Goal: Task Accomplishment & Management: Use online tool/utility

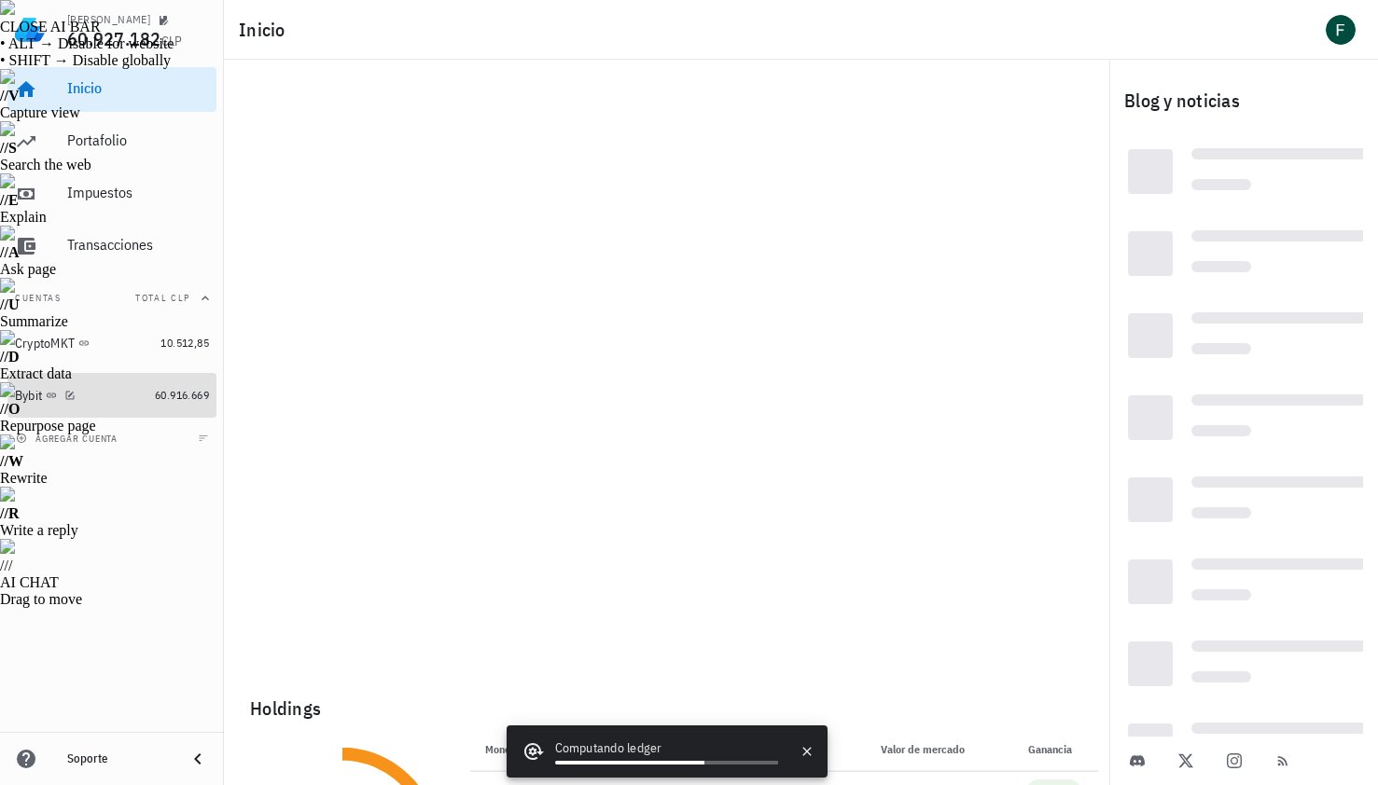
click at [60, 397] on div at bounding box center [66, 395] width 19 height 16
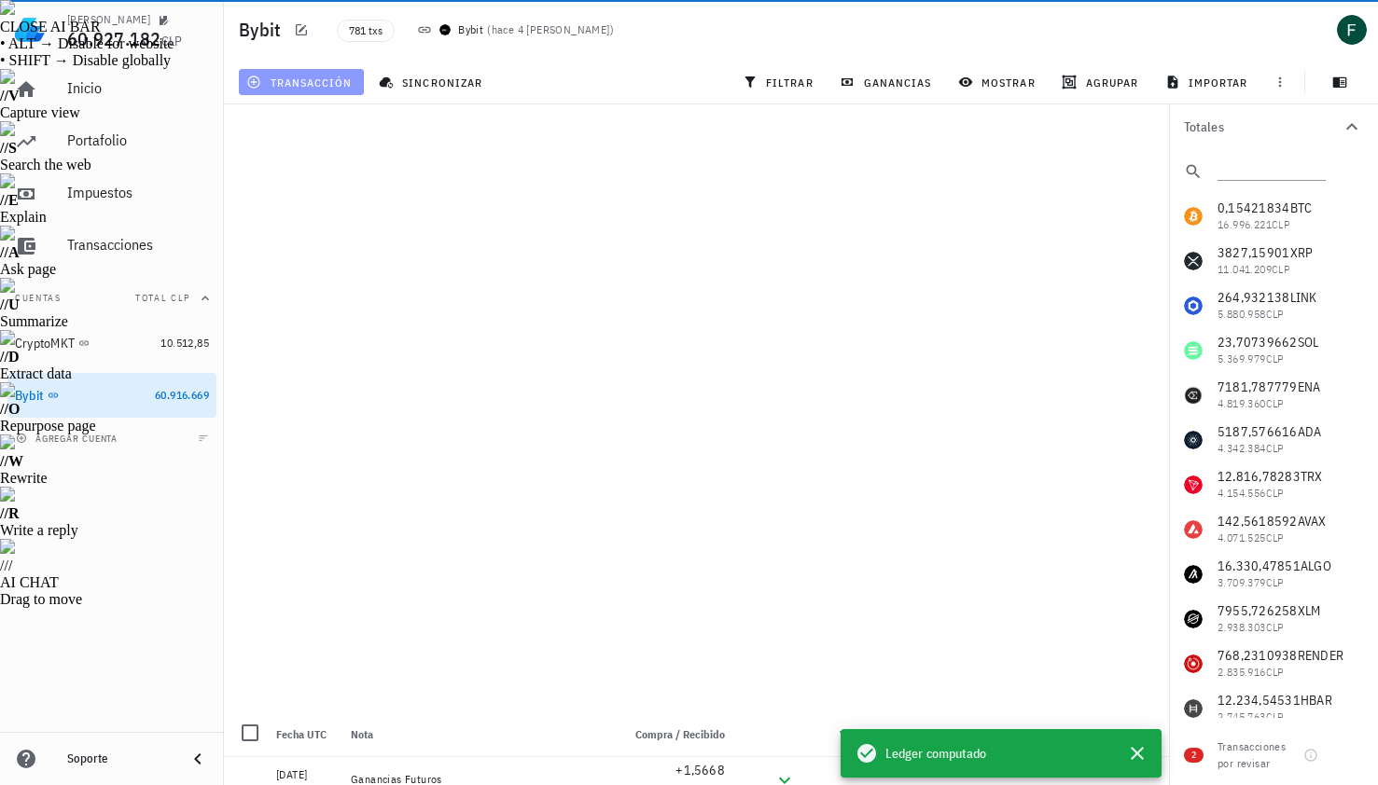
click at [322, 81] on span "transacción" at bounding box center [301, 82] width 102 height 15
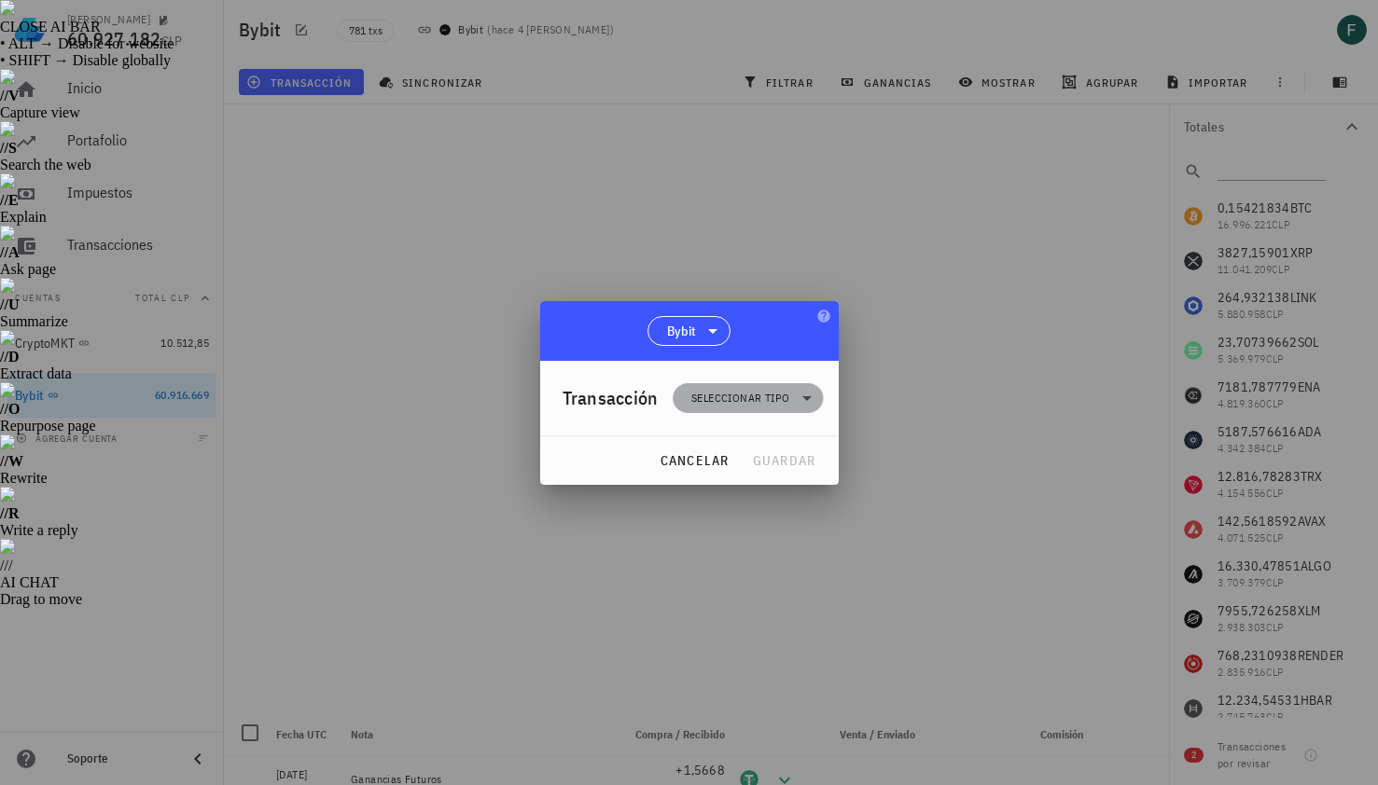
click at [714, 410] on span "Seleccionar tipo" at bounding box center [748, 398] width 128 height 30
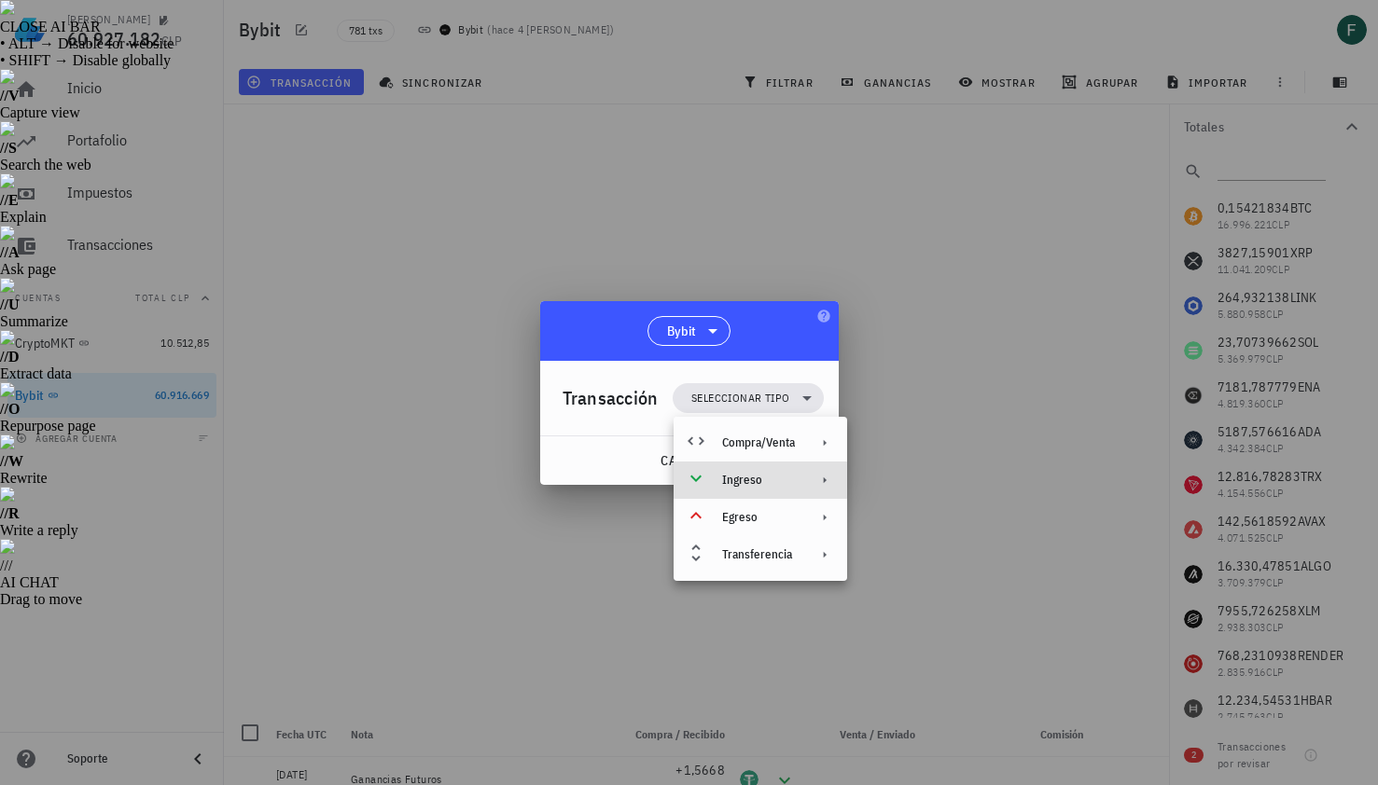
click at [739, 493] on div "Ingreso" at bounding box center [761, 480] width 174 height 37
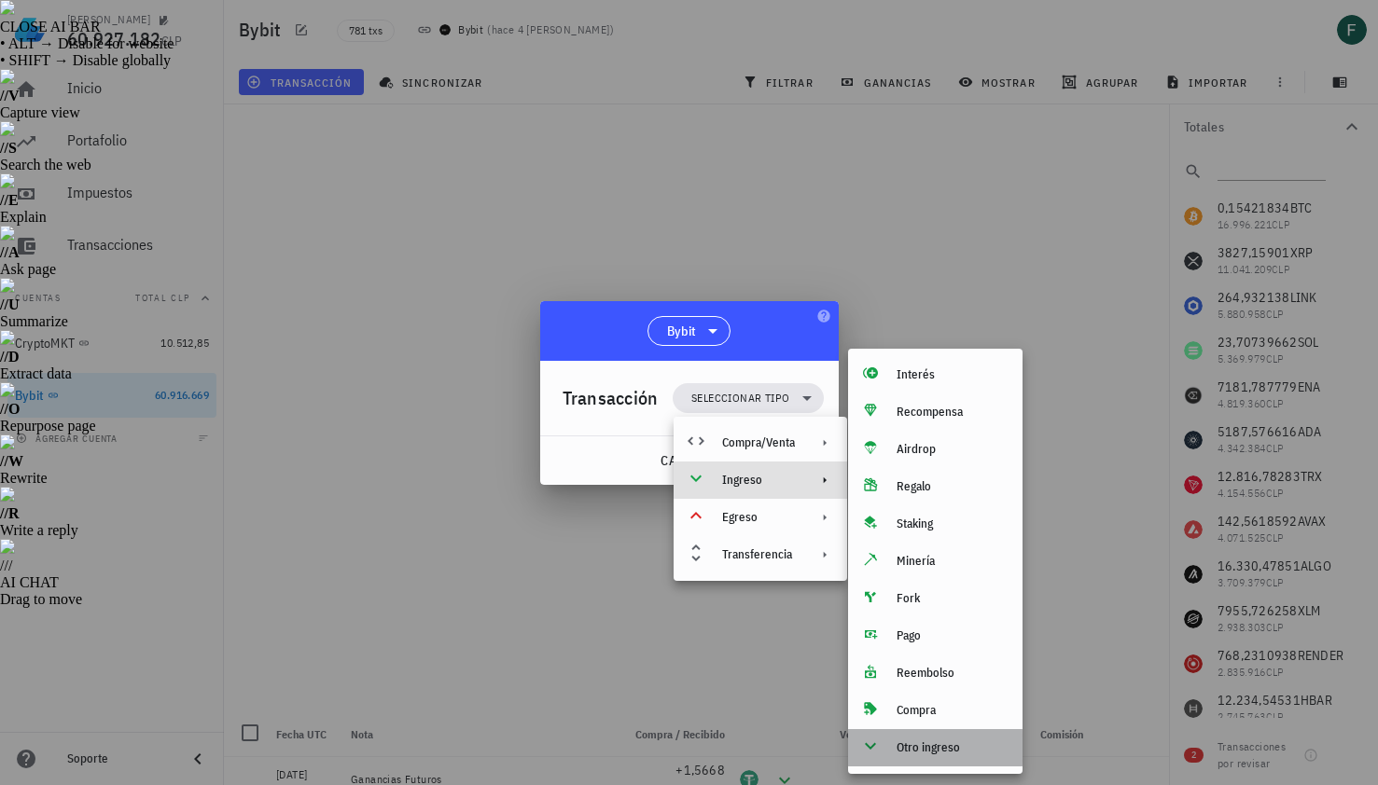
click at [910, 748] on div "Otro ingreso" at bounding box center [952, 748] width 111 height 15
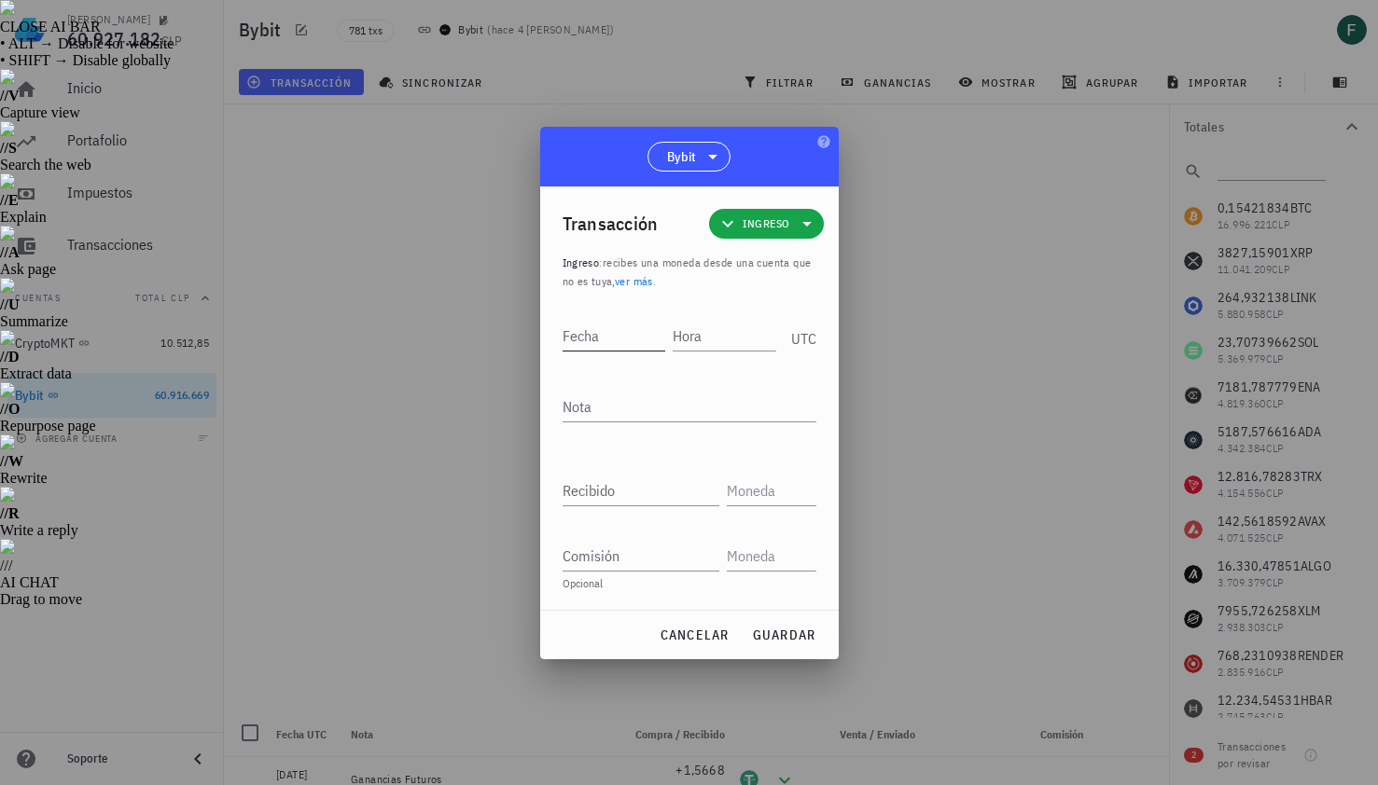
click at [610, 334] on input "Fecha" at bounding box center [615, 336] width 104 height 30
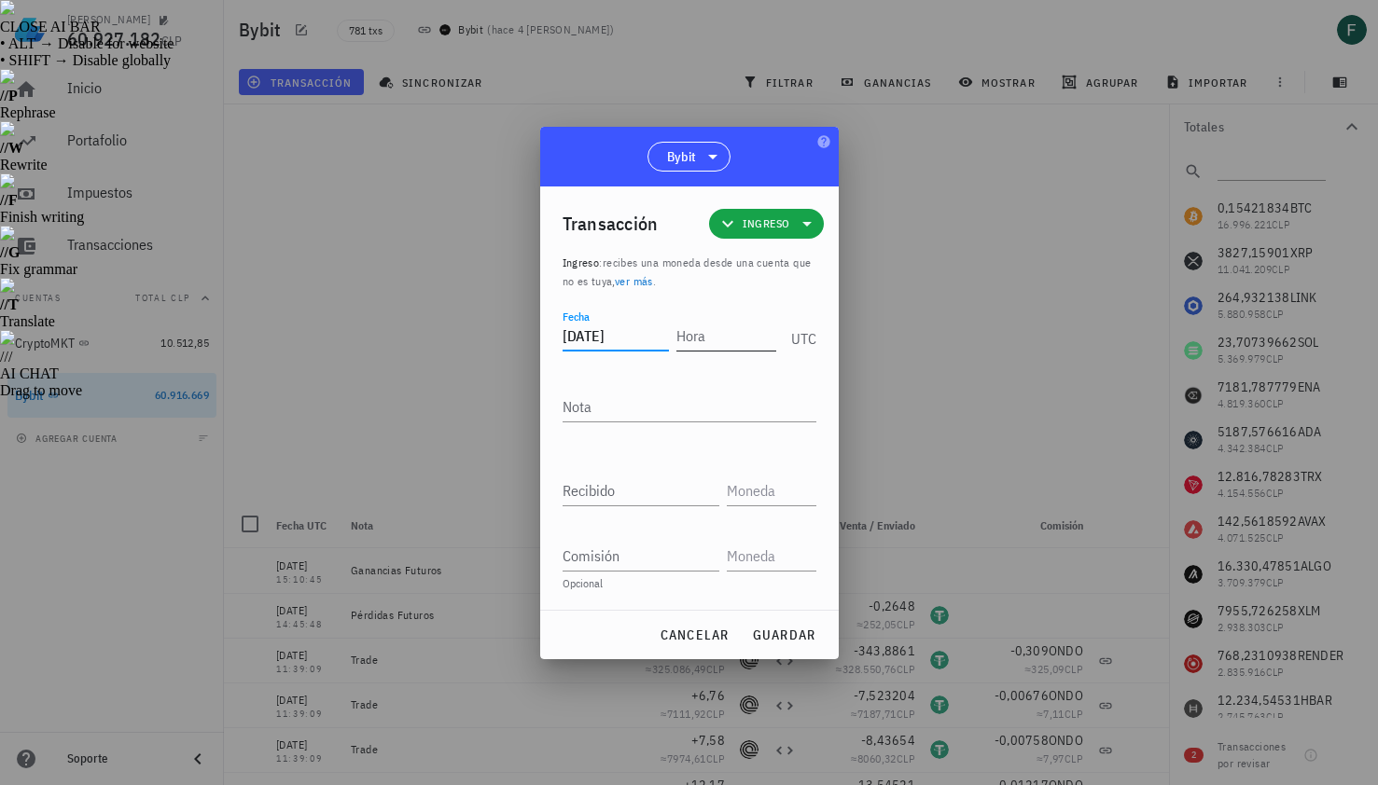
type input "[DATE]"
click at [704, 332] on input "Hora" at bounding box center [722, 336] width 106 height 30
click at [1014, 336] on div at bounding box center [689, 392] width 1378 height 785
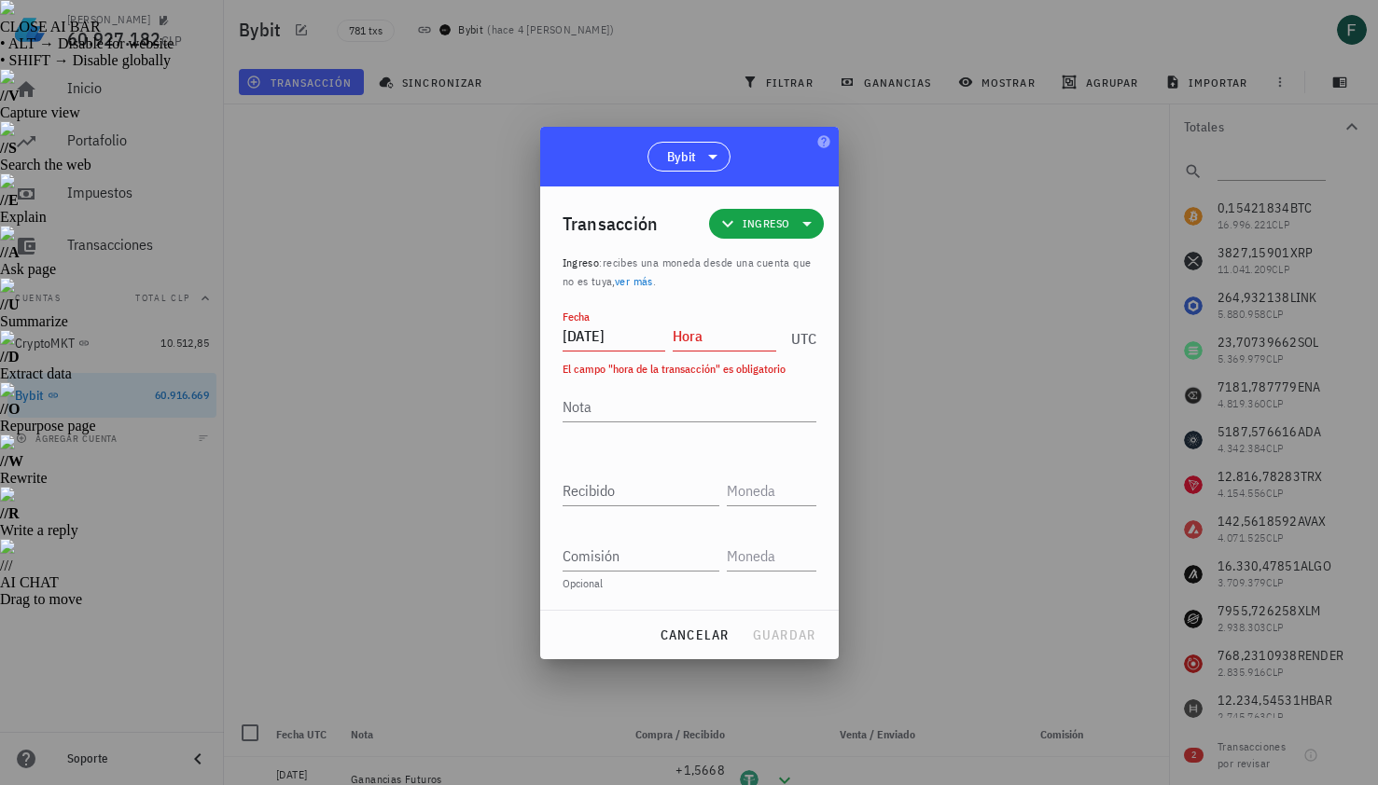
click at [708, 340] on input "Hora" at bounding box center [725, 336] width 104 height 30
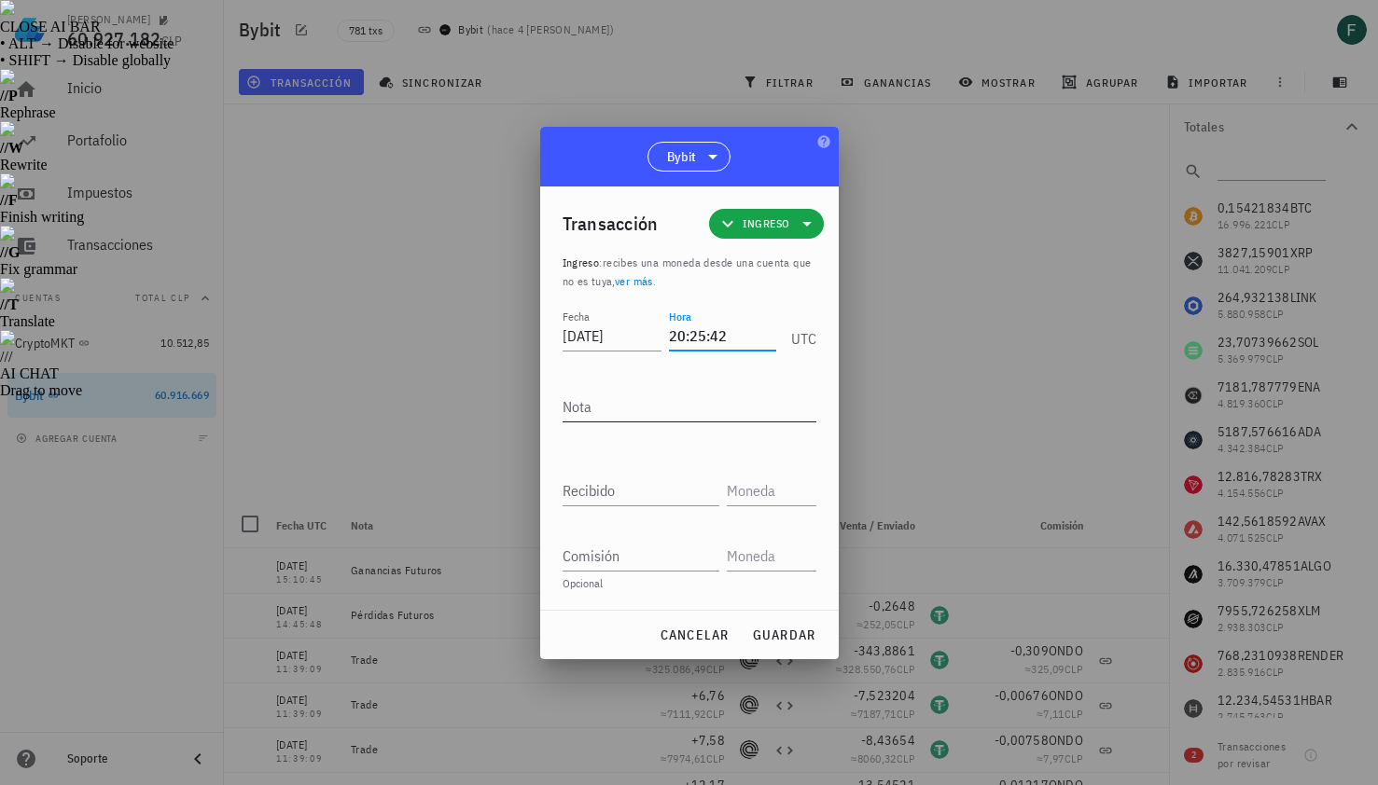
type input "20:25:42"
click at [683, 402] on textarea "Nota" at bounding box center [690, 407] width 254 height 30
type textarea "Ganancias Futuros"
click at [649, 484] on input "Recibido" at bounding box center [641, 491] width 157 height 30
click at [646, 490] on input "Recibido" at bounding box center [641, 491] width 157 height 30
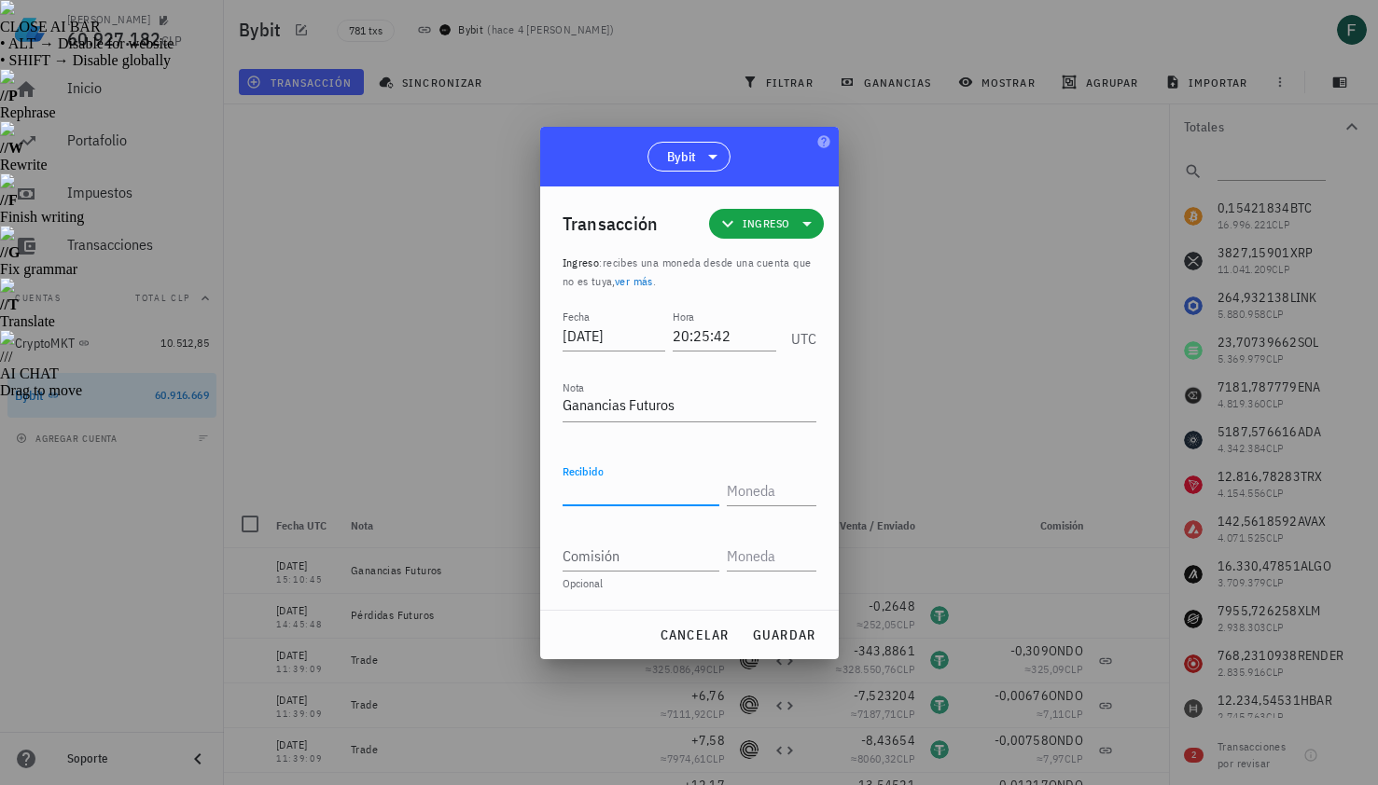
click at [940, 415] on div at bounding box center [689, 392] width 1378 height 785
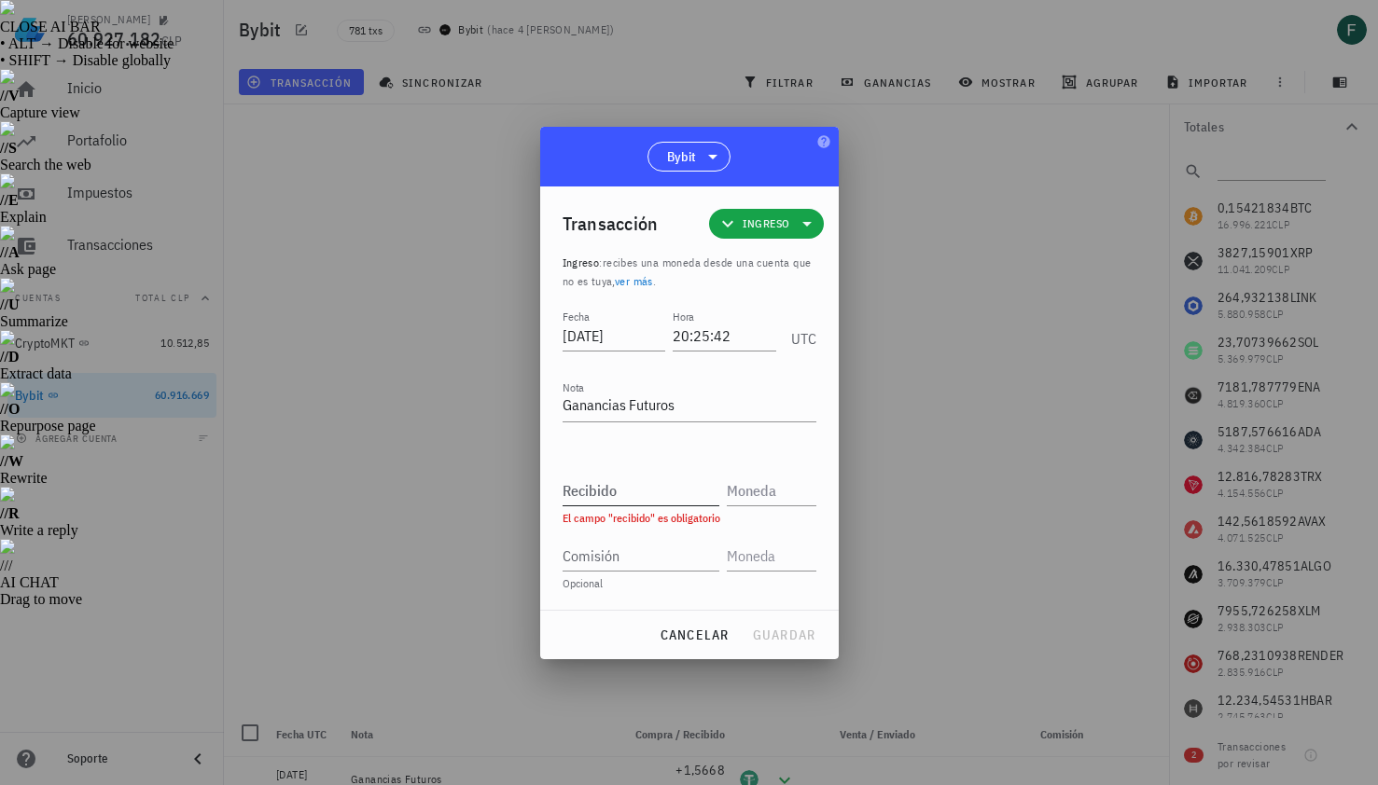
click at [653, 481] on input "Recibido" at bounding box center [641, 491] width 157 height 30
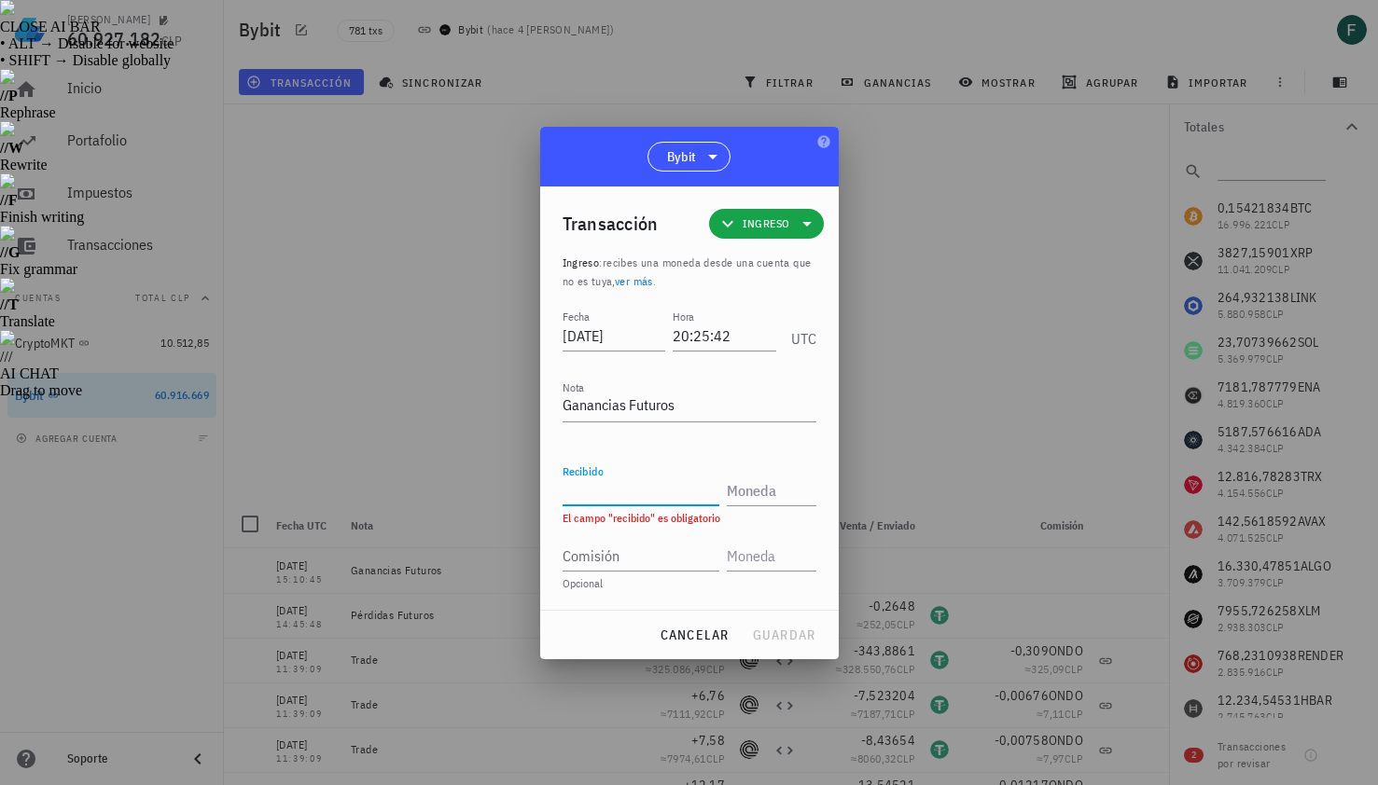
paste input "5,7291"
type input "5,7291"
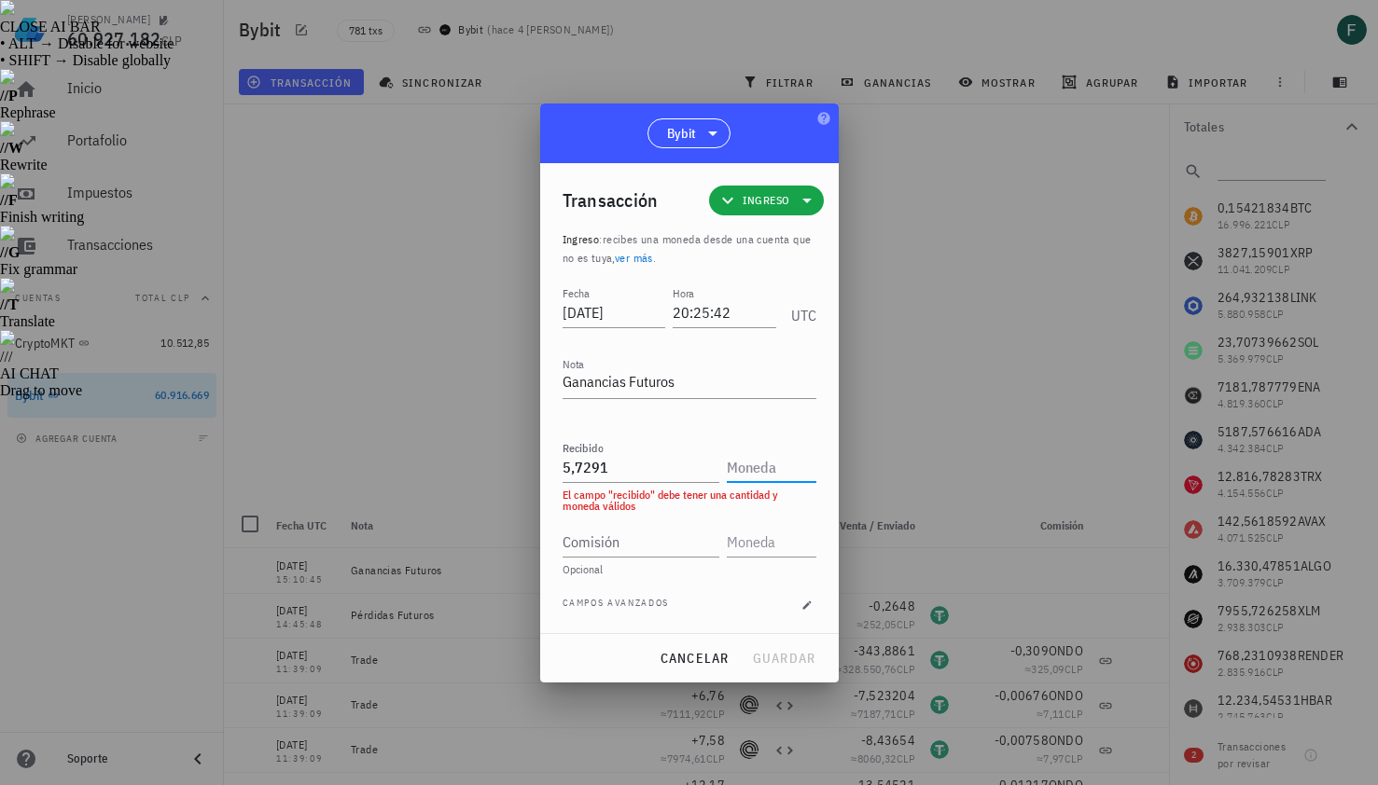
click at [753, 463] on input "text" at bounding box center [770, 467] width 86 height 30
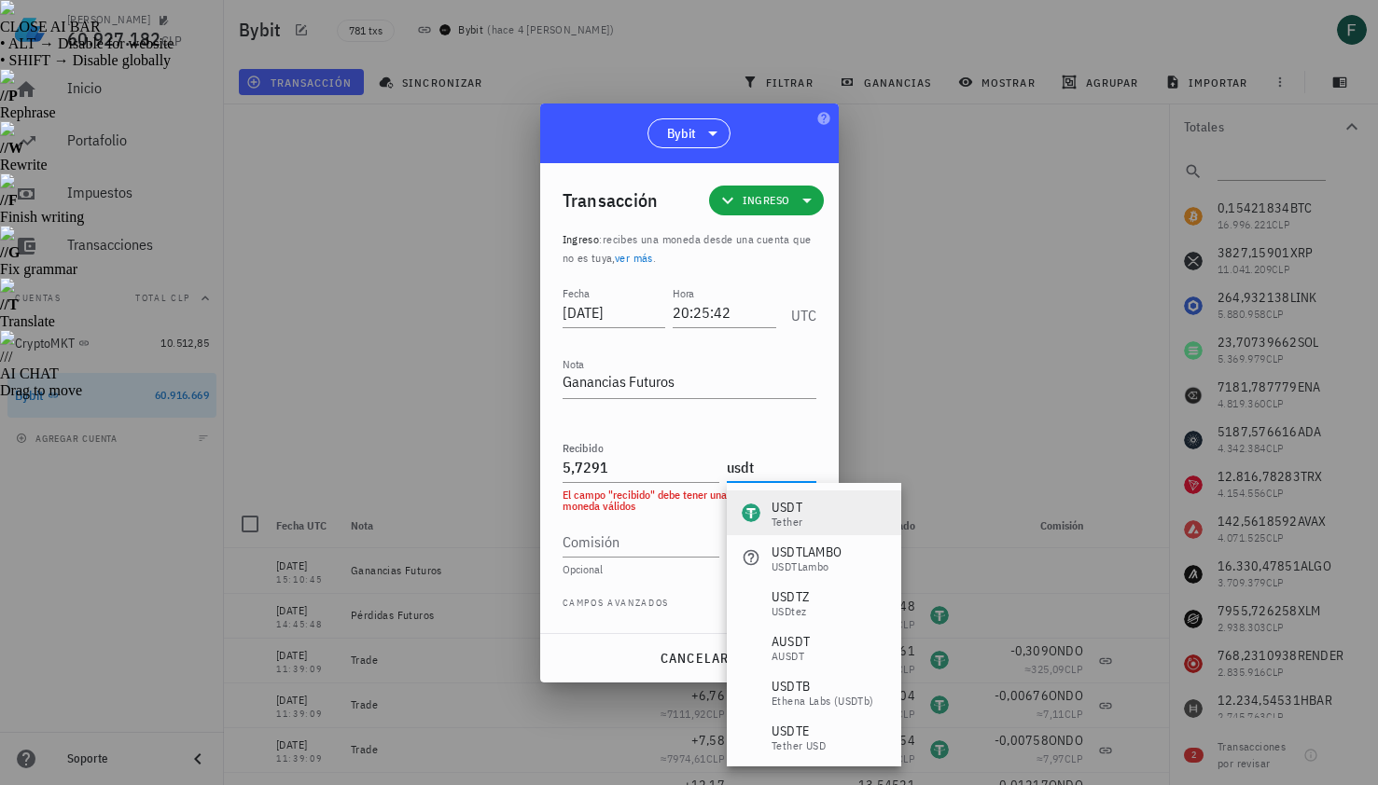
click at [780, 520] on div "Tether" at bounding box center [786, 522] width 31 height 11
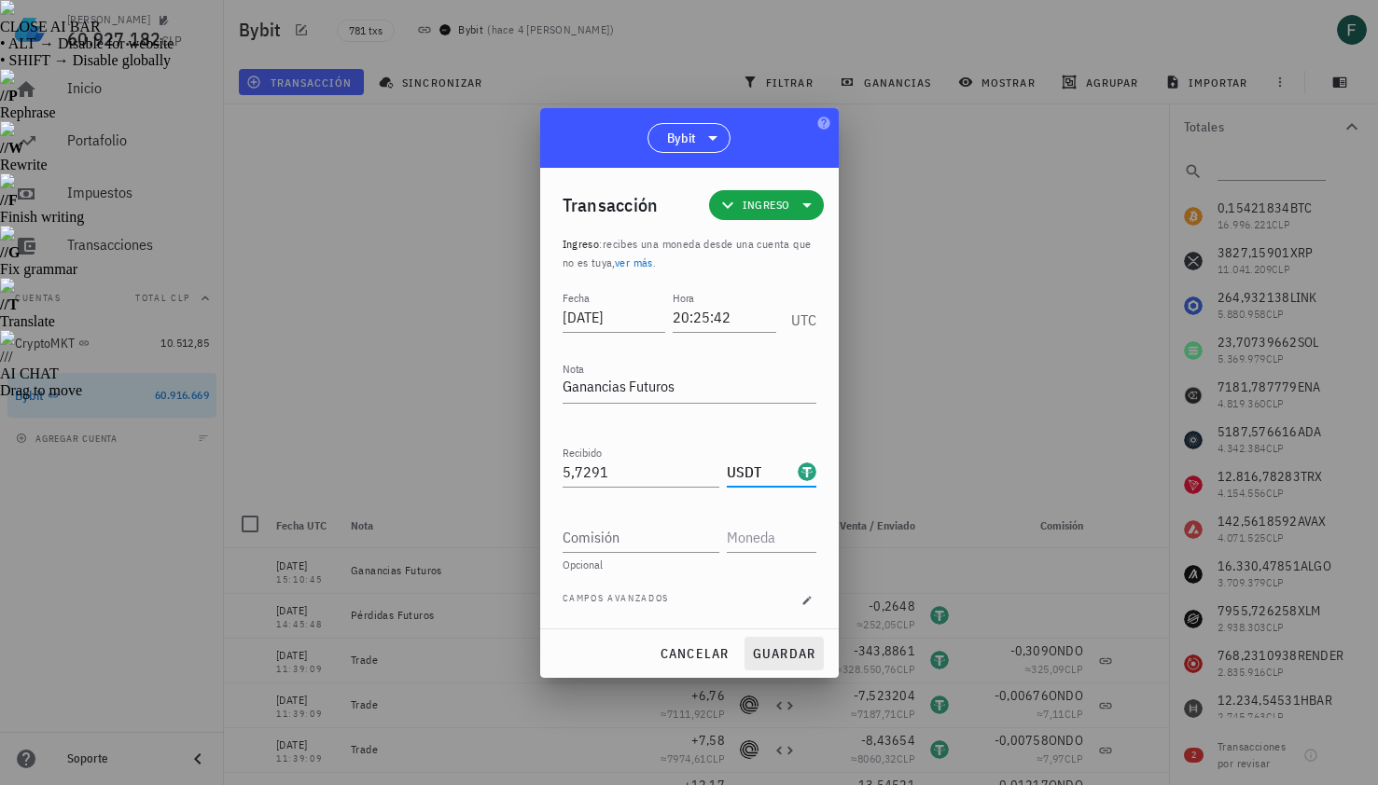
type input "USDT"
click at [784, 658] on span "guardar" at bounding box center [784, 654] width 64 height 17
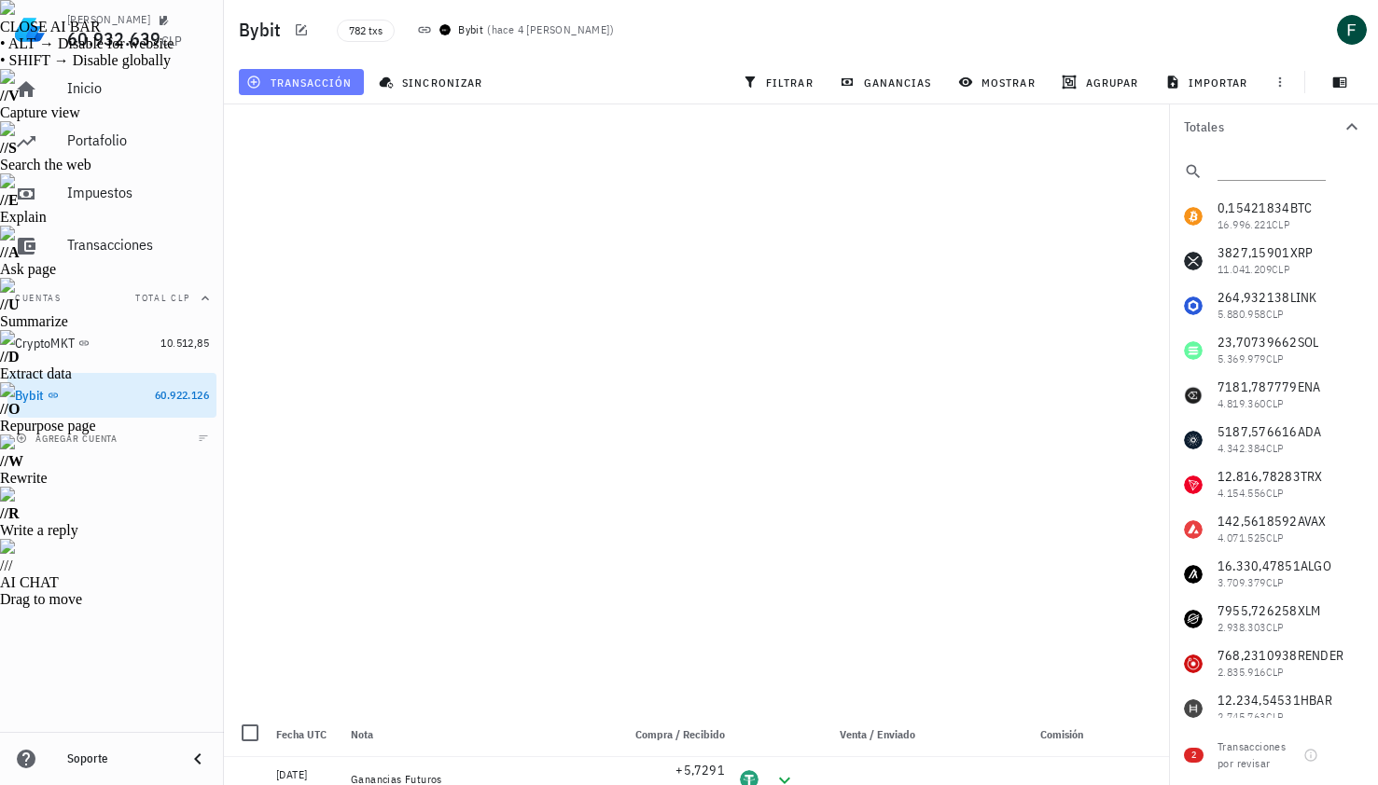
click at [308, 75] on span "transacción" at bounding box center [301, 82] width 102 height 15
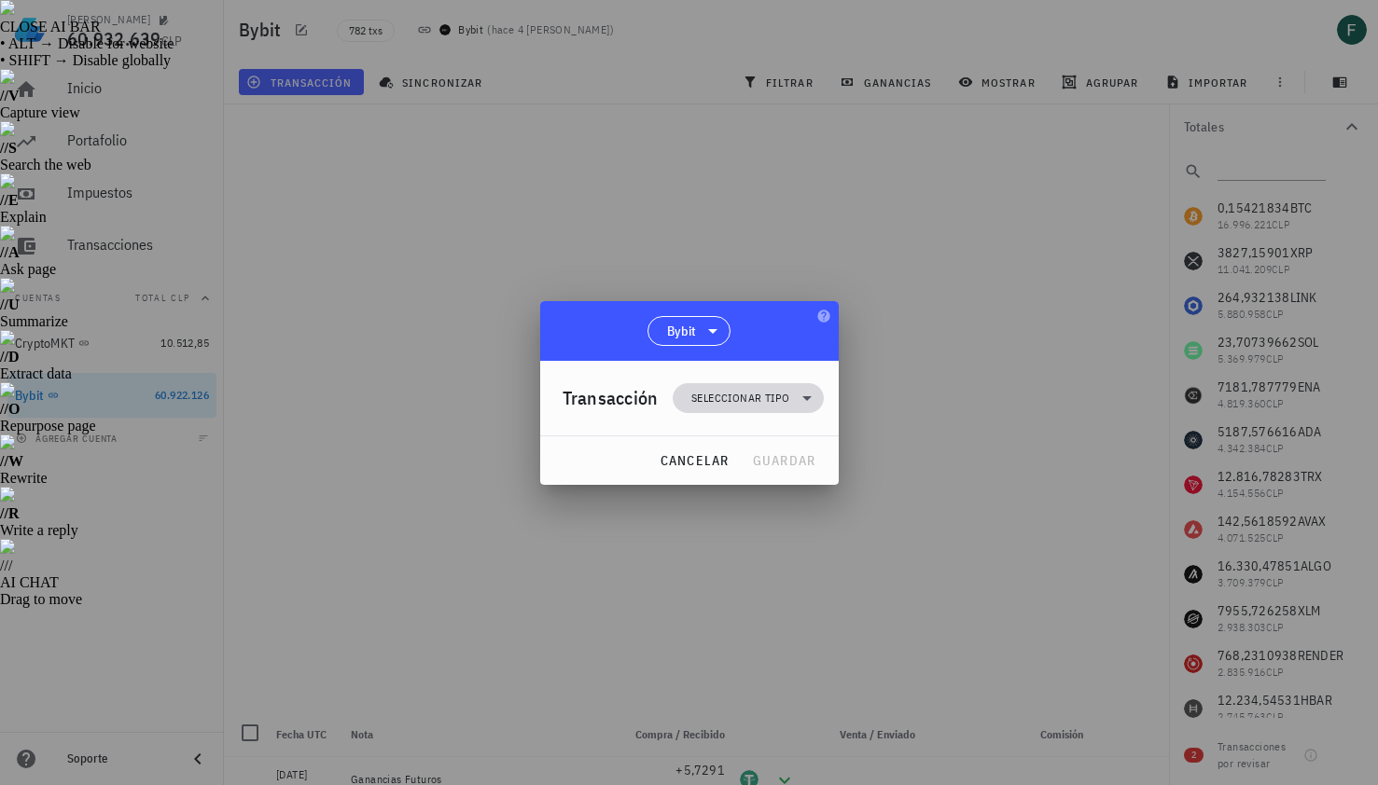
click at [728, 412] on span "Seleccionar tipo" at bounding box center [748, 398] width 128 height 30
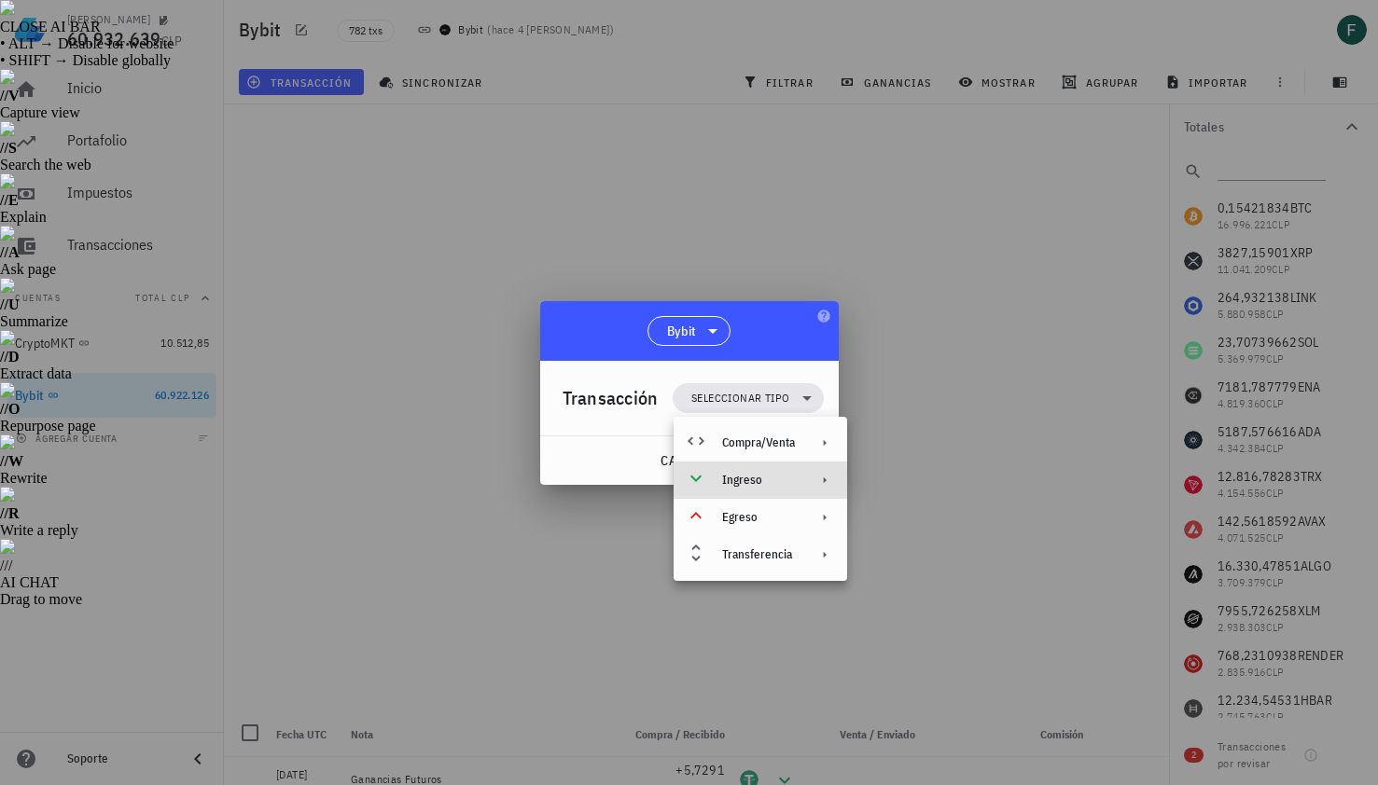
click at [750, 485] on div "Ingreso" at bounding box center [758, 480] width 73 height 15
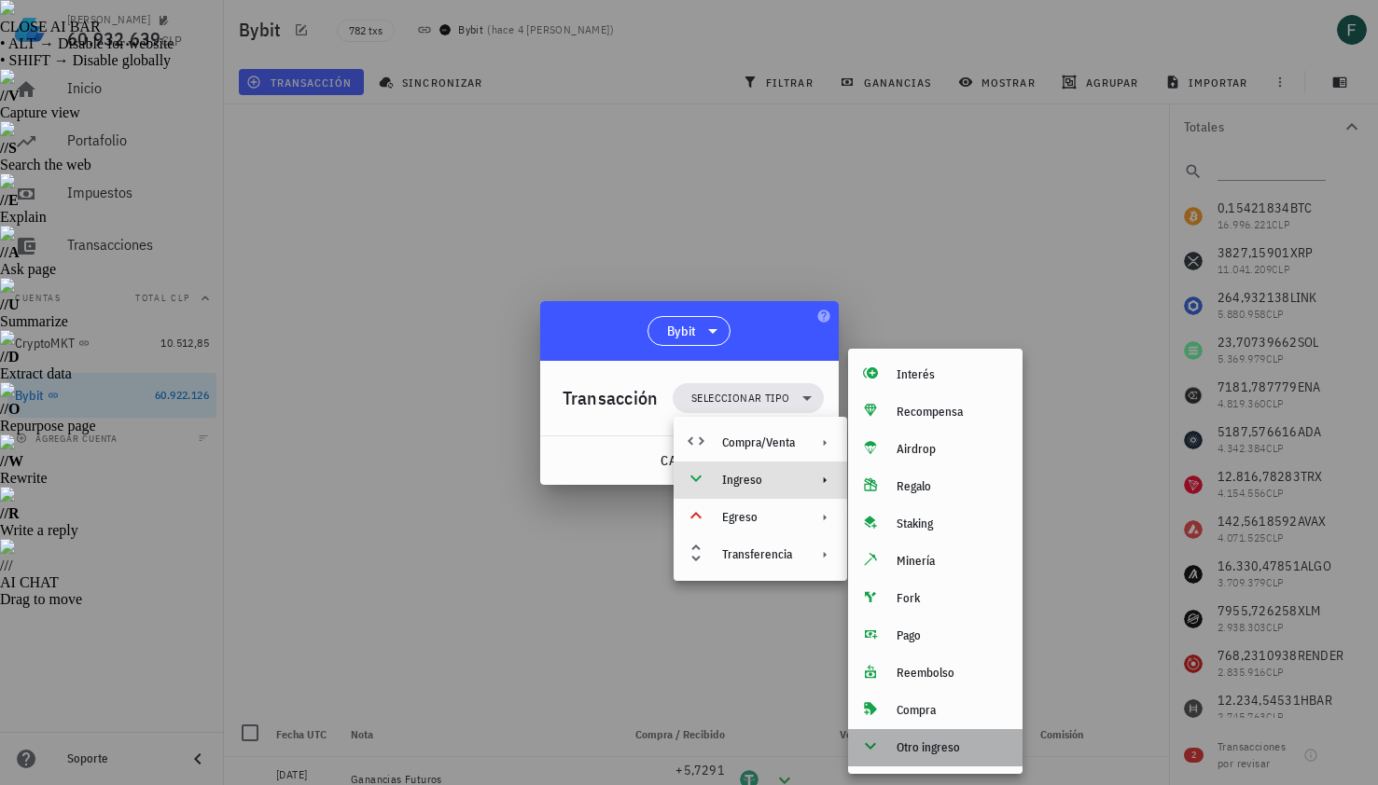
click at [909, 756] on div "Otro ingreso" at bounding box center [935, 748] width 174 height 37
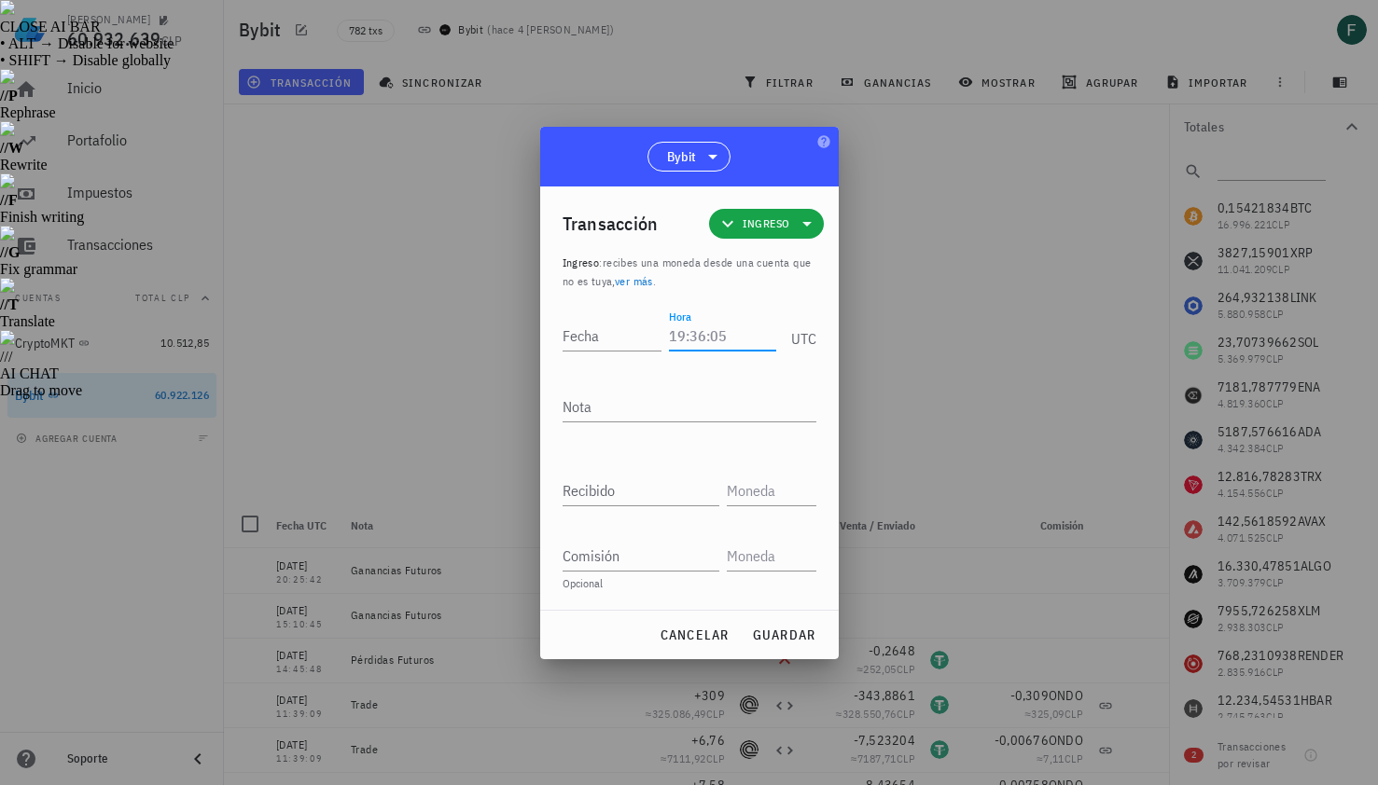
click at [702, 345] on input "Hora" at bounding box center [722, 336] width 106 height 30
type input "20:25:40"
click at [580, 336] on input "Fecha" at bounding box center [613, 336] width 100 height 30
type input "[DATE]"
click at [582, 405] on textarea "Nota" at bounding box center [690, 407] width 254 height 30
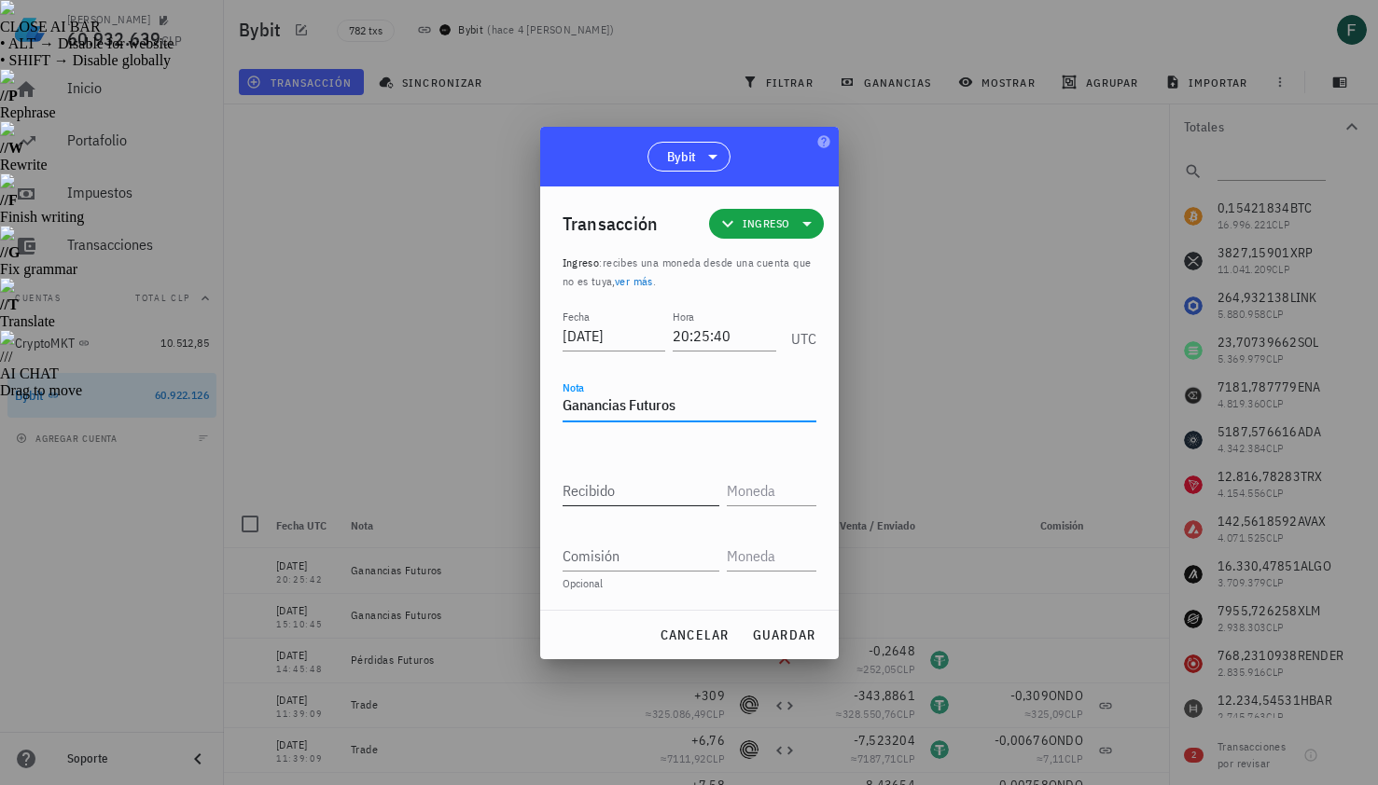
type textarea "Ganancias Futuros"
click at [593, 476] on div "Recibido" at bounding box center [641, 491] width 157 height 30
paste input "1,2289"
type input "1,2289"
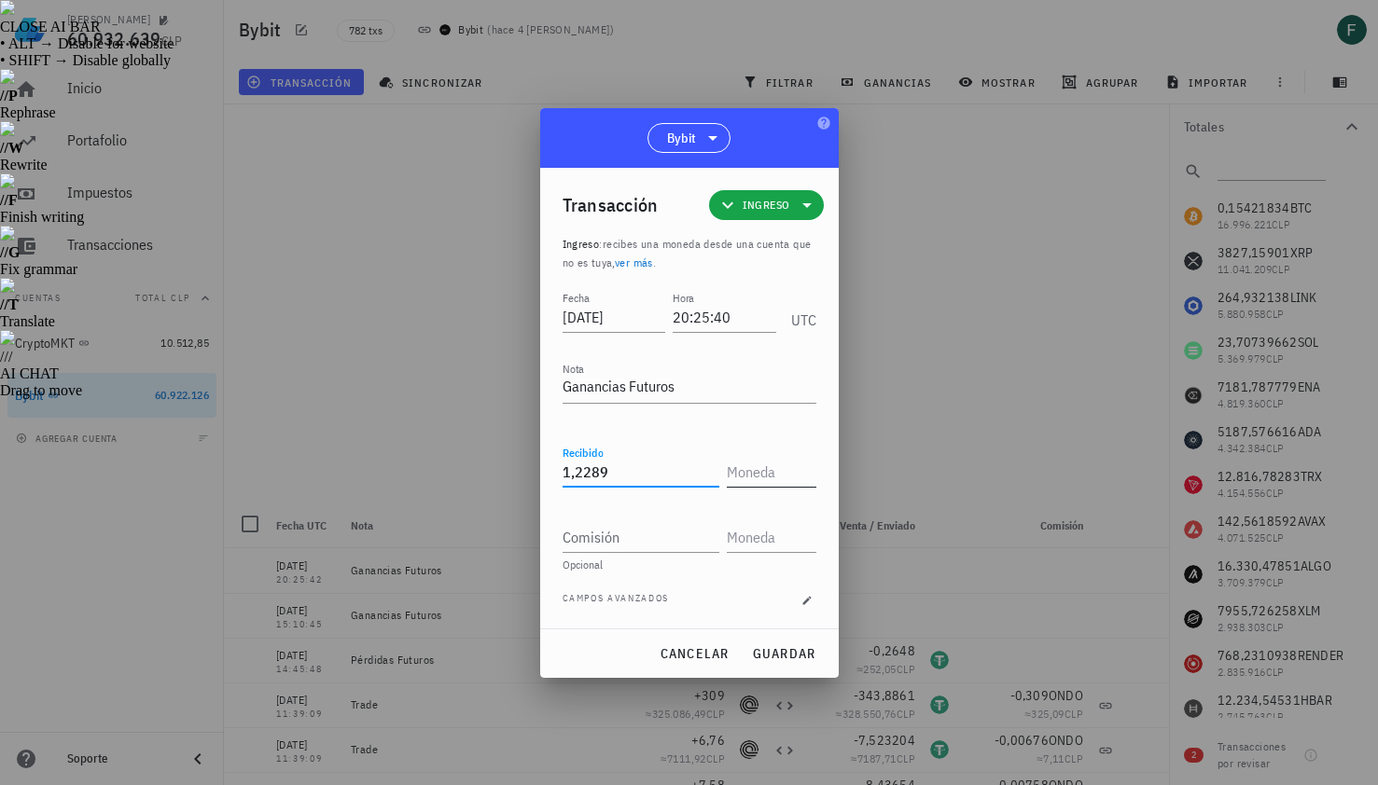
click at [758, 479] on input "text" at bounding box center [770, 472] width 86 height 30
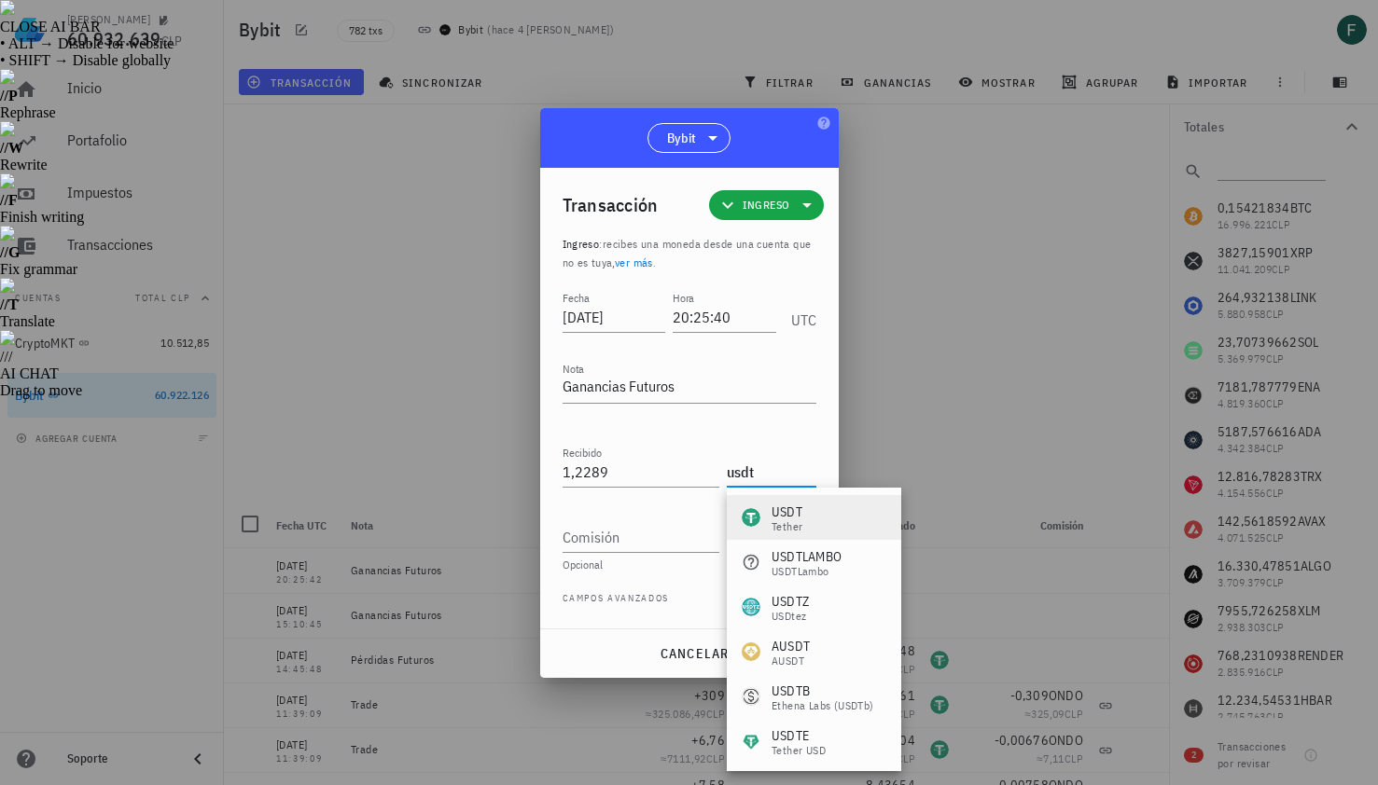
click at [795, 506] on div "USDT" at bounding box center [786, 512] width 31 height 19
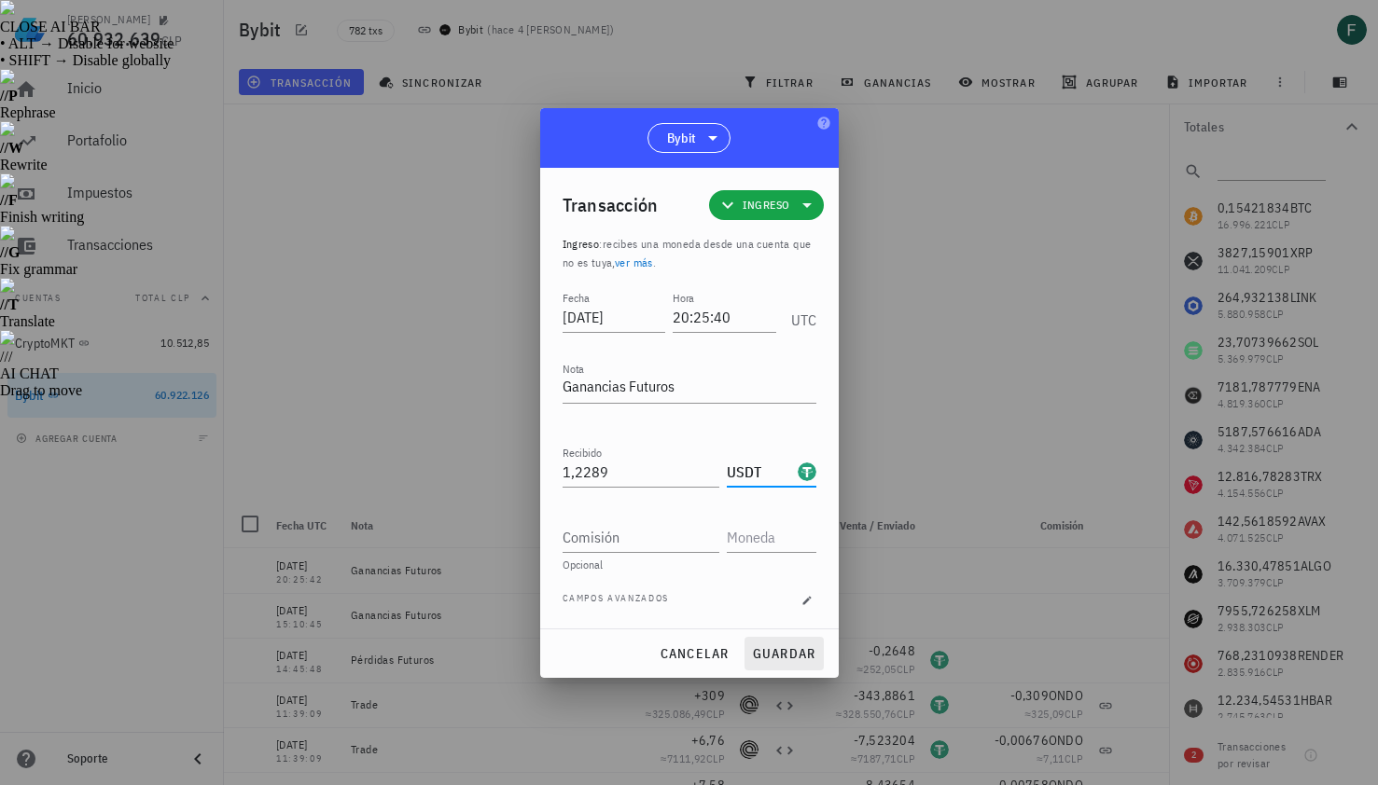
type input "USDT"
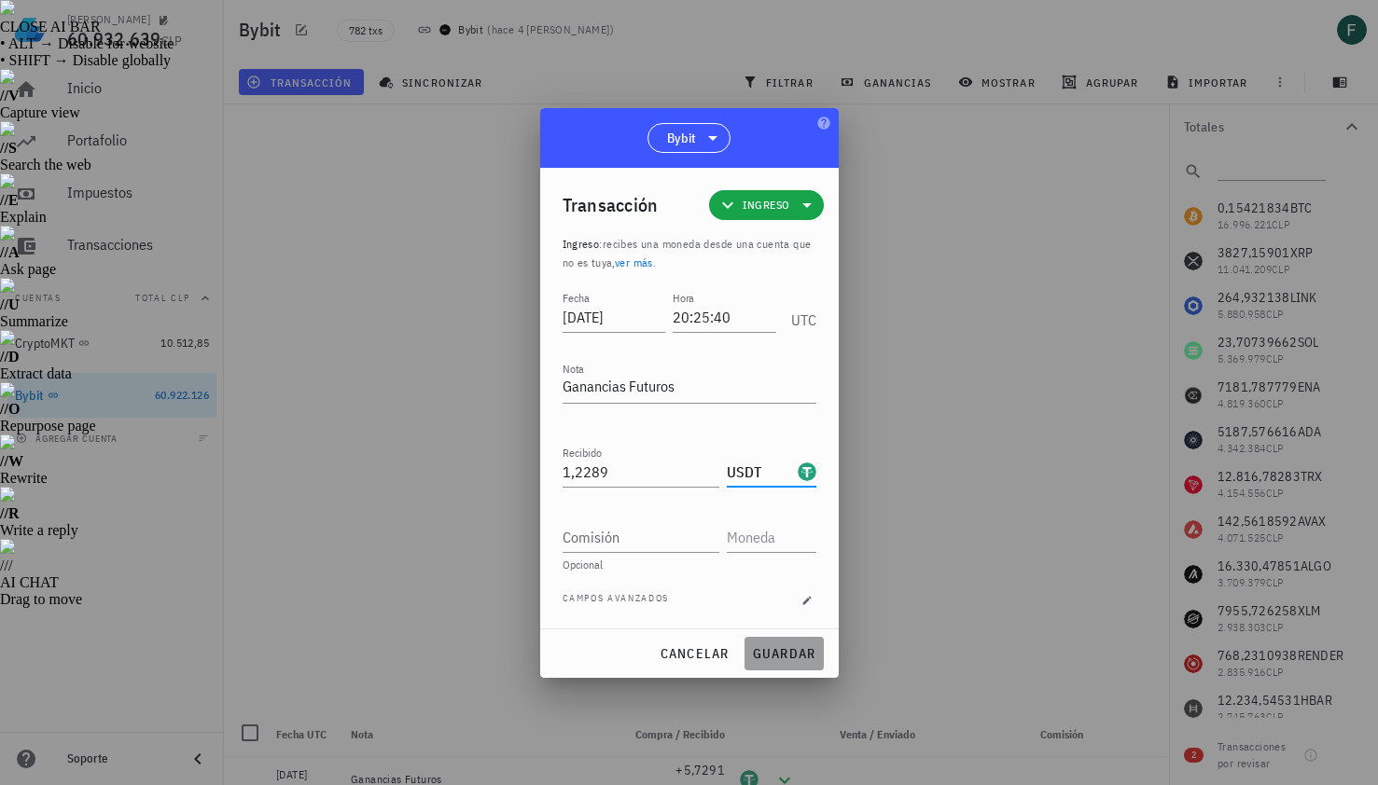
click at [799, 660] on span "guardar" at bounding box center [784, 654] width 64 height 17
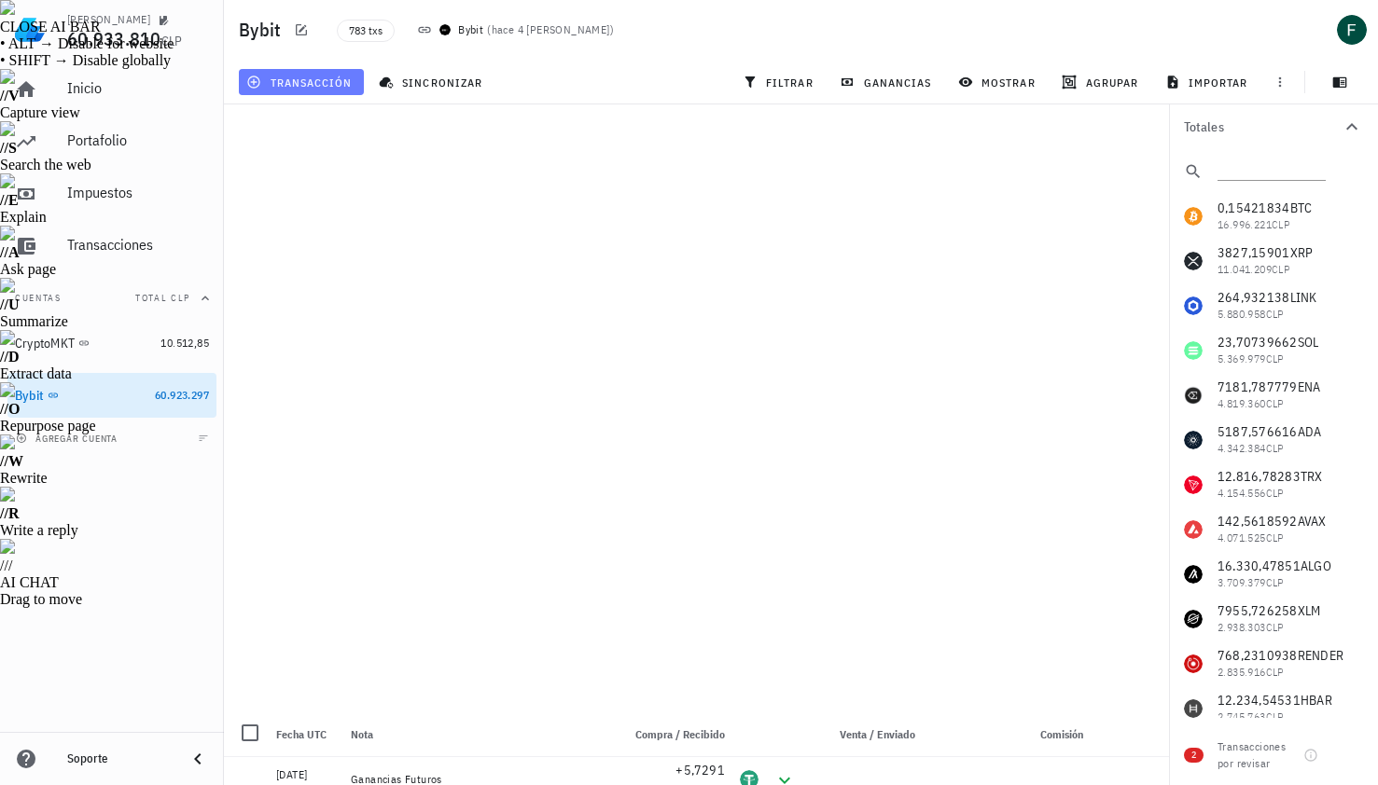
click at [315, 82] on span "transacción" at bounding box center [301, 82] width 102 height 15
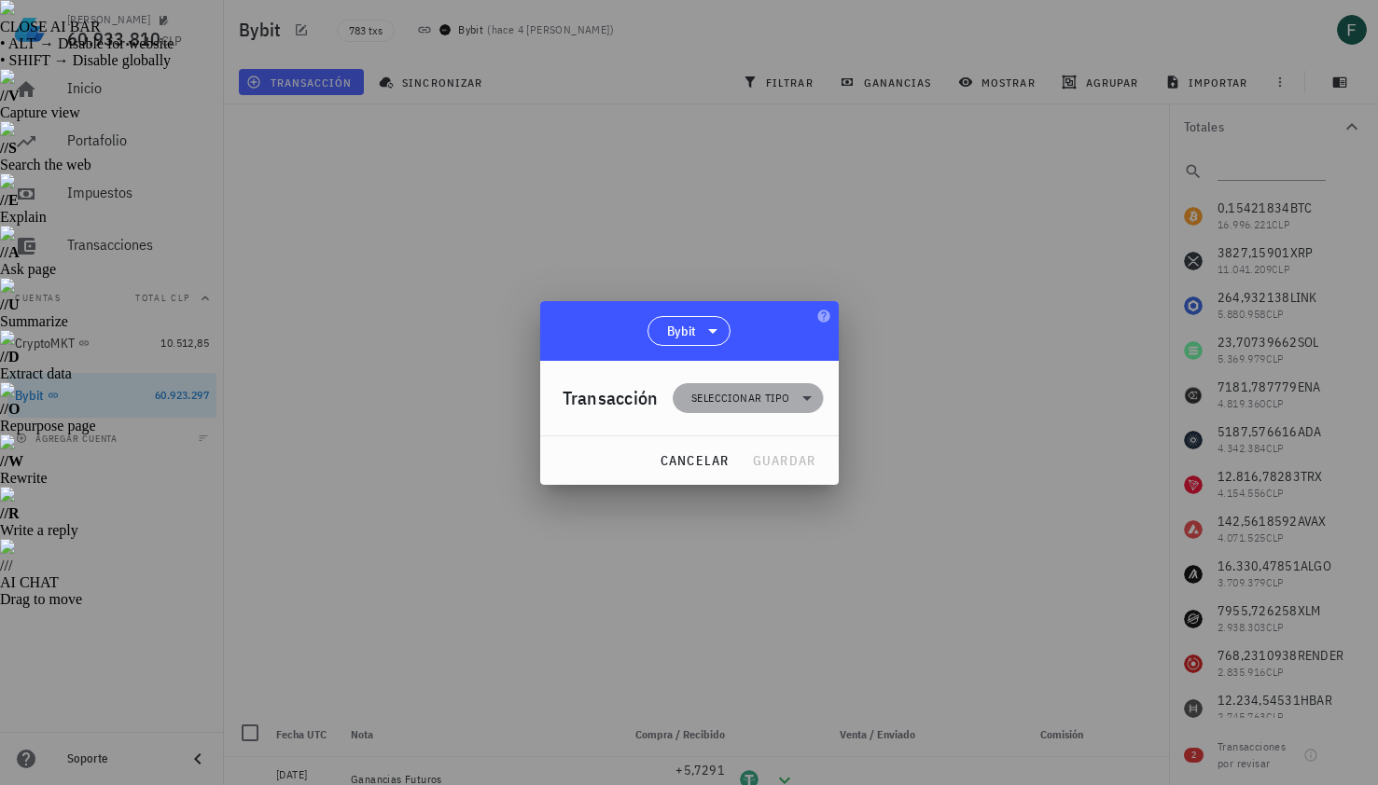
click at [801, 400] on icon at bounding box center [807, 398] width 22 height 22
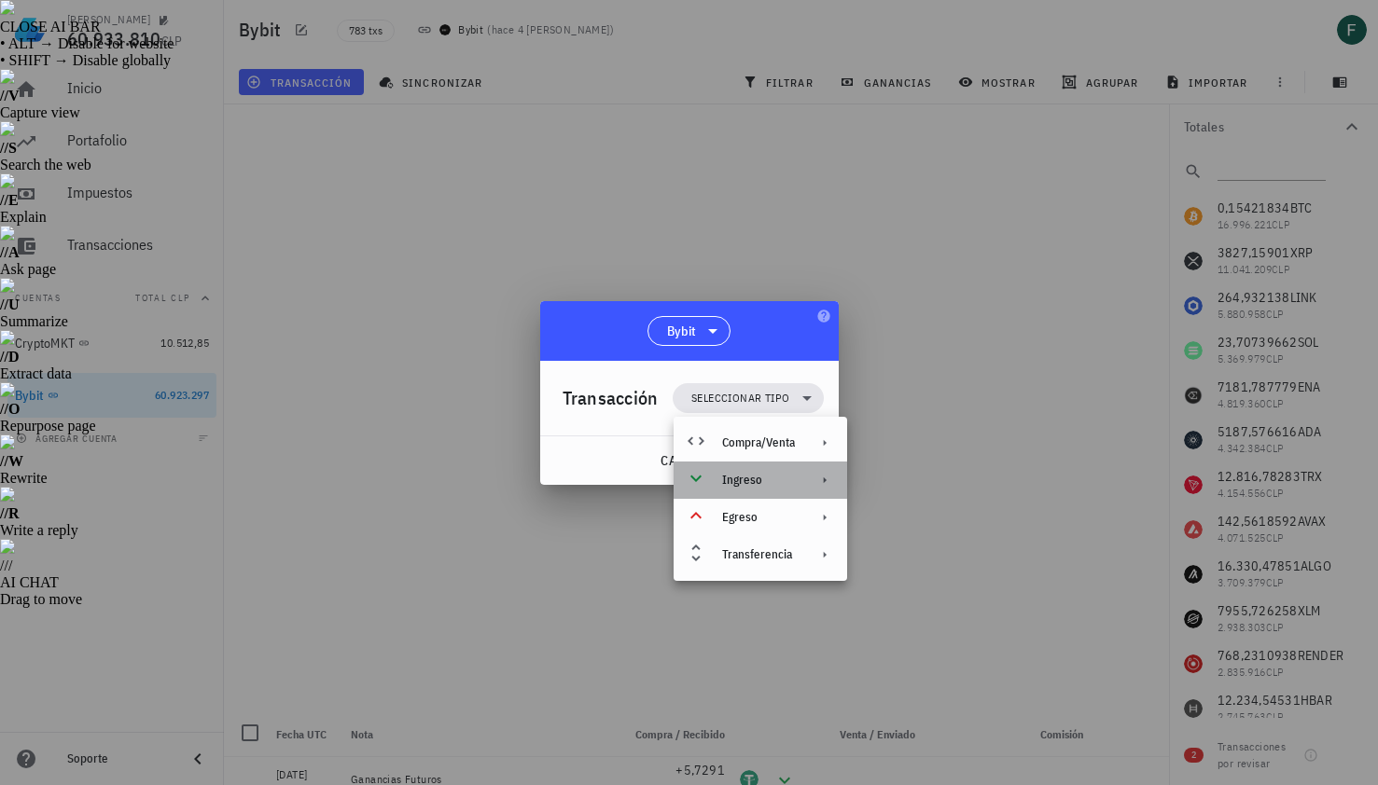
click at [796, 482] on div "Ingreso" at bounding box center [761, 480] width 174 height 37
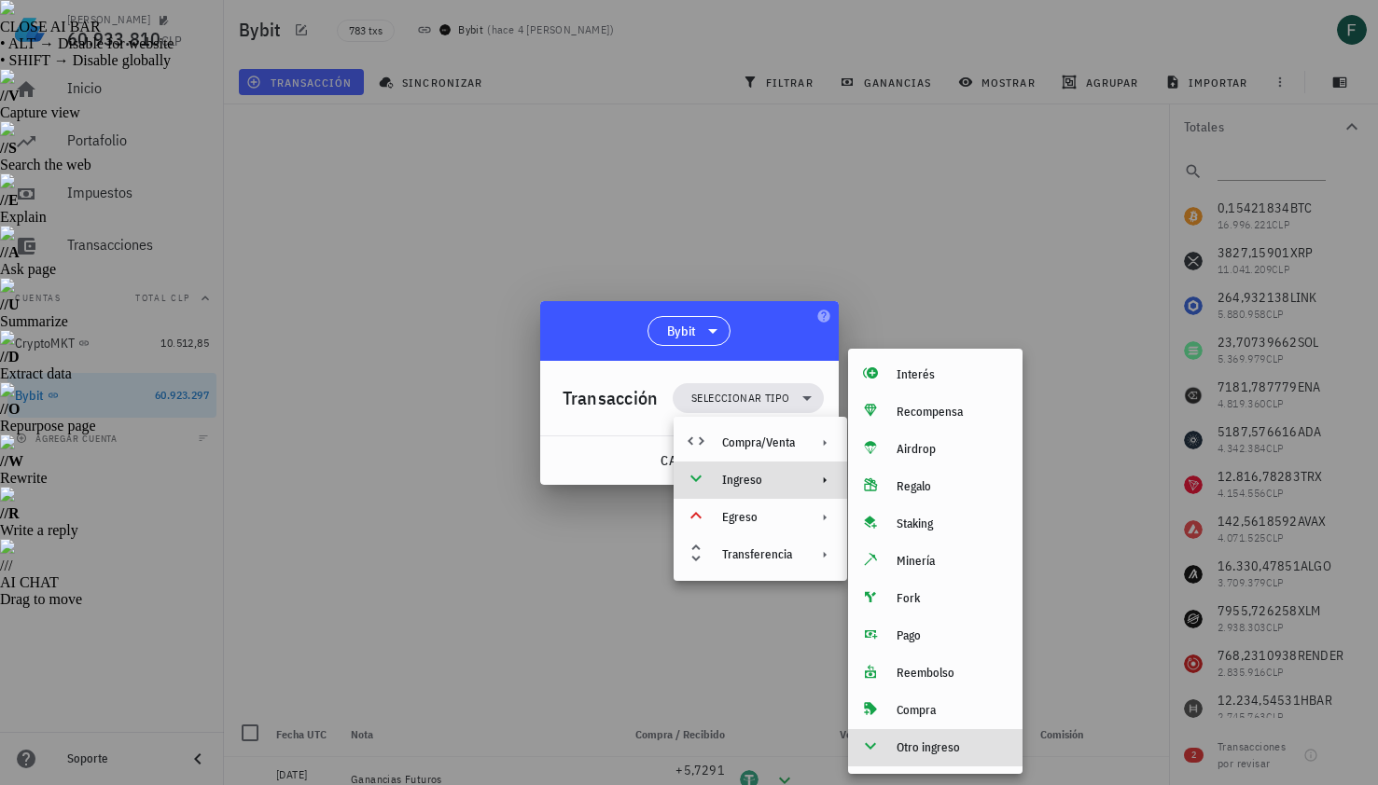
click at [922, 744] on div "Otro ingreso" at bounding box center [952, 748] width 111 height 15
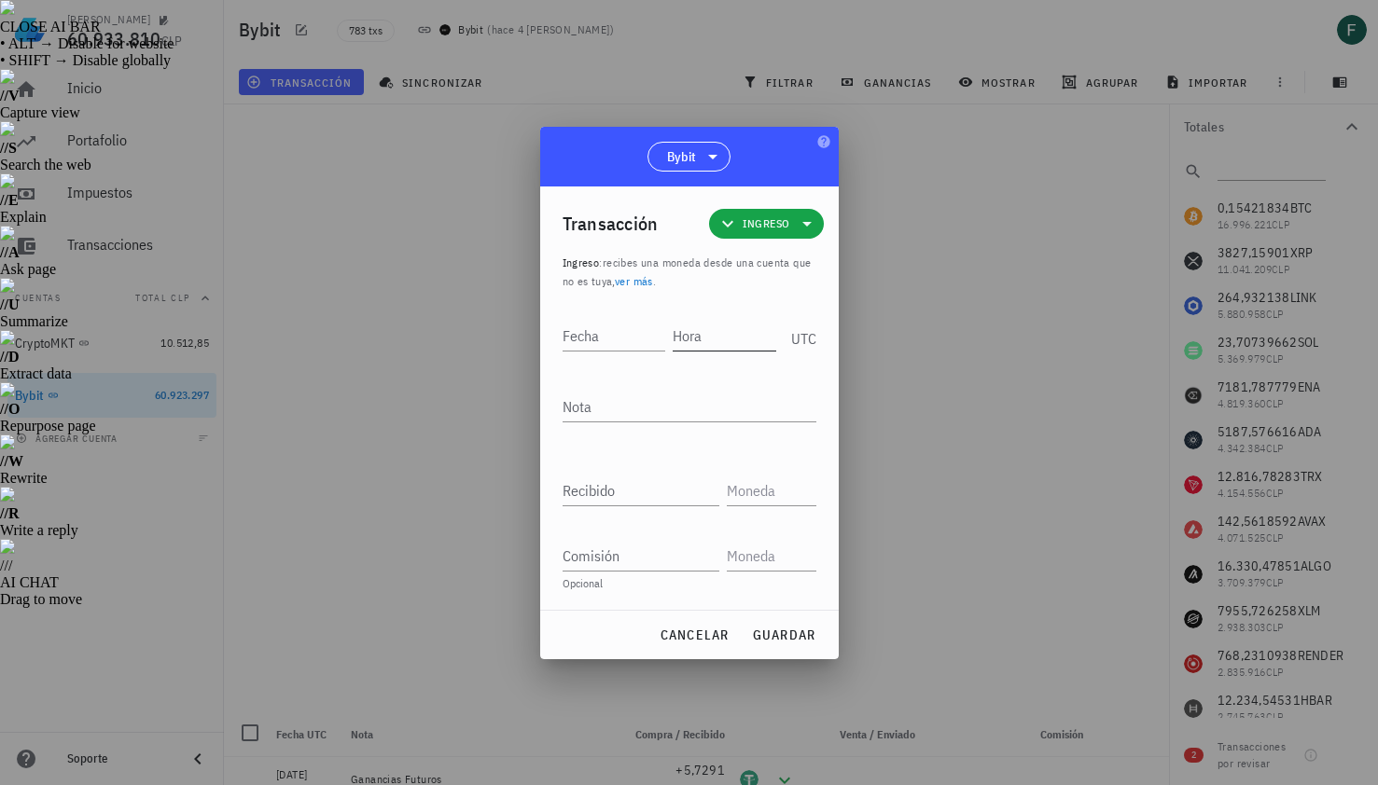
click at [736, 347] on input "Hora" at bounding box center [725, 336] width 104 height 30
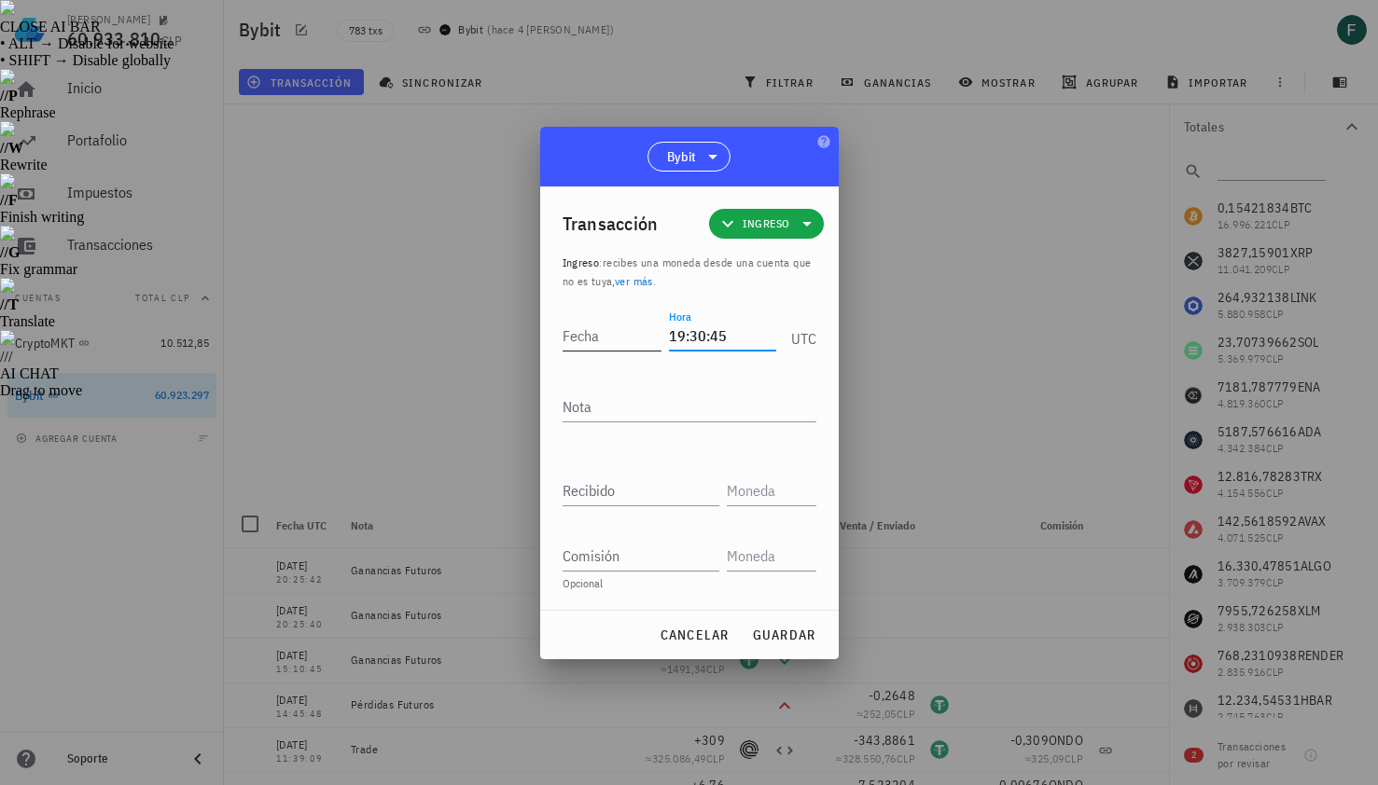
type input "19:30:45"
click at [602, 338] on input "Fecha" at bounding box center [616, 336] width 106 height 30
type input "[DATE]"
click at [607, 406] on textarea "Nota" at bounding box center [690, 407] width 254 height 30
type textarea "Ganancias Futuros"
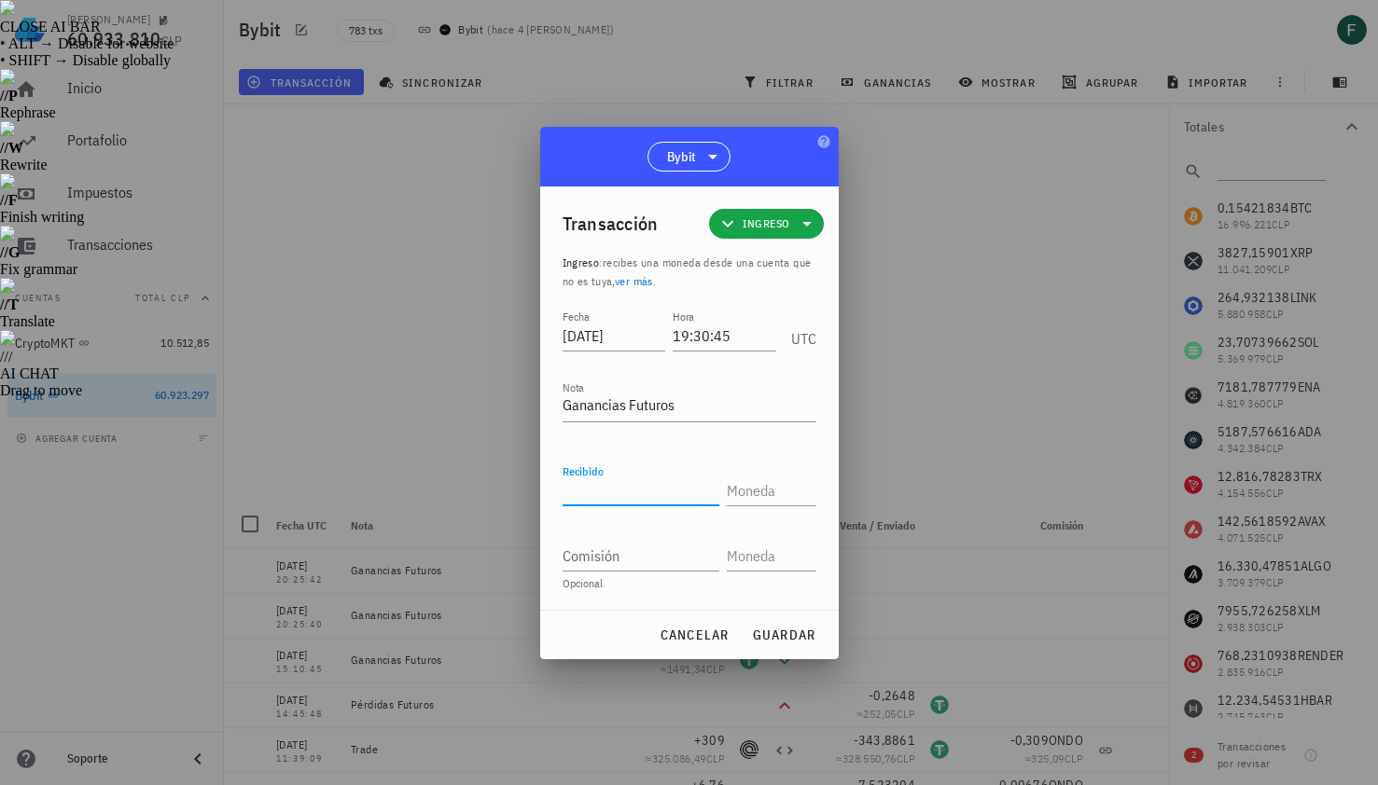
click at [604, 486] on div "Recibido" at bounding box center [641, 491] width 157 height 30
paste input "0,2975"
type input "0,2975"
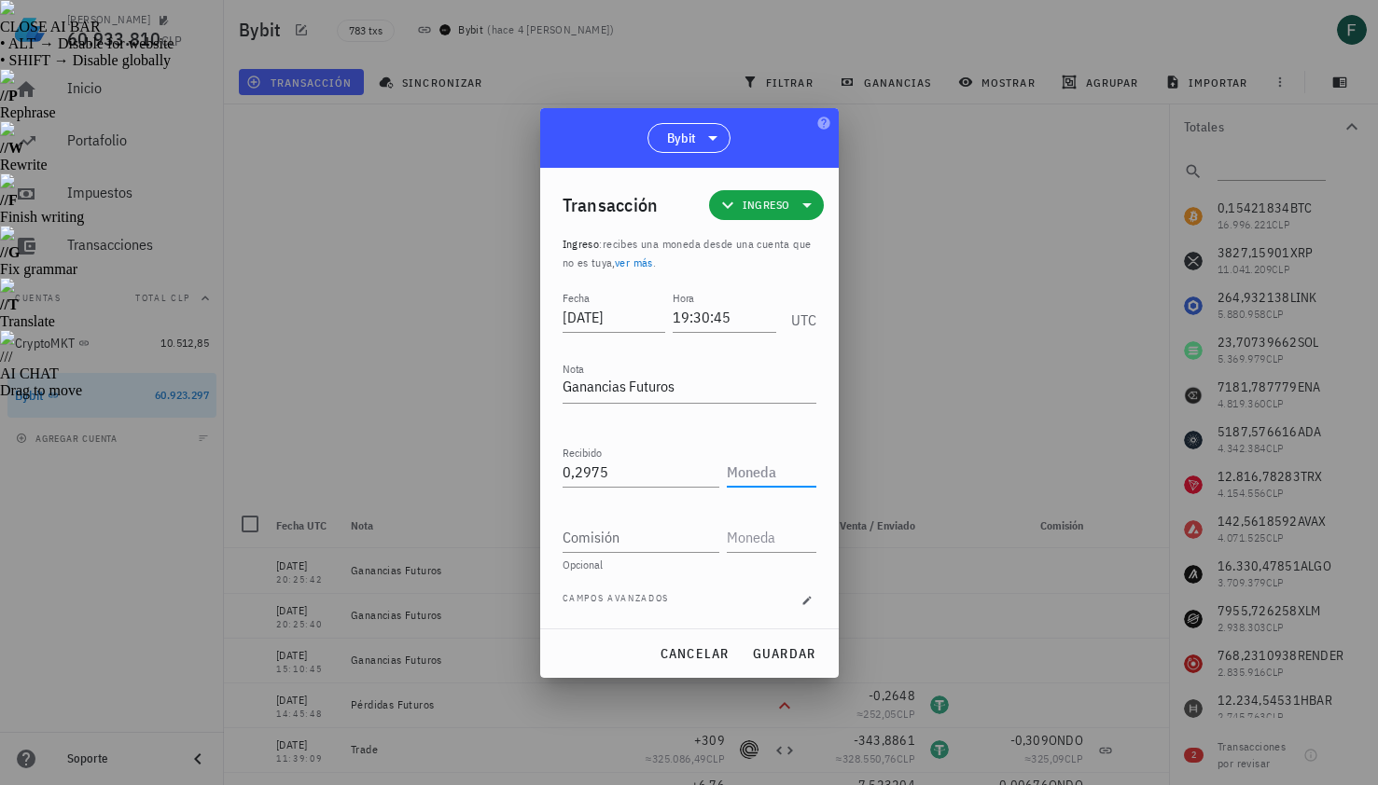
click at [775, 476] on input "text" at bounding box center [770, 472] width 86 height 30
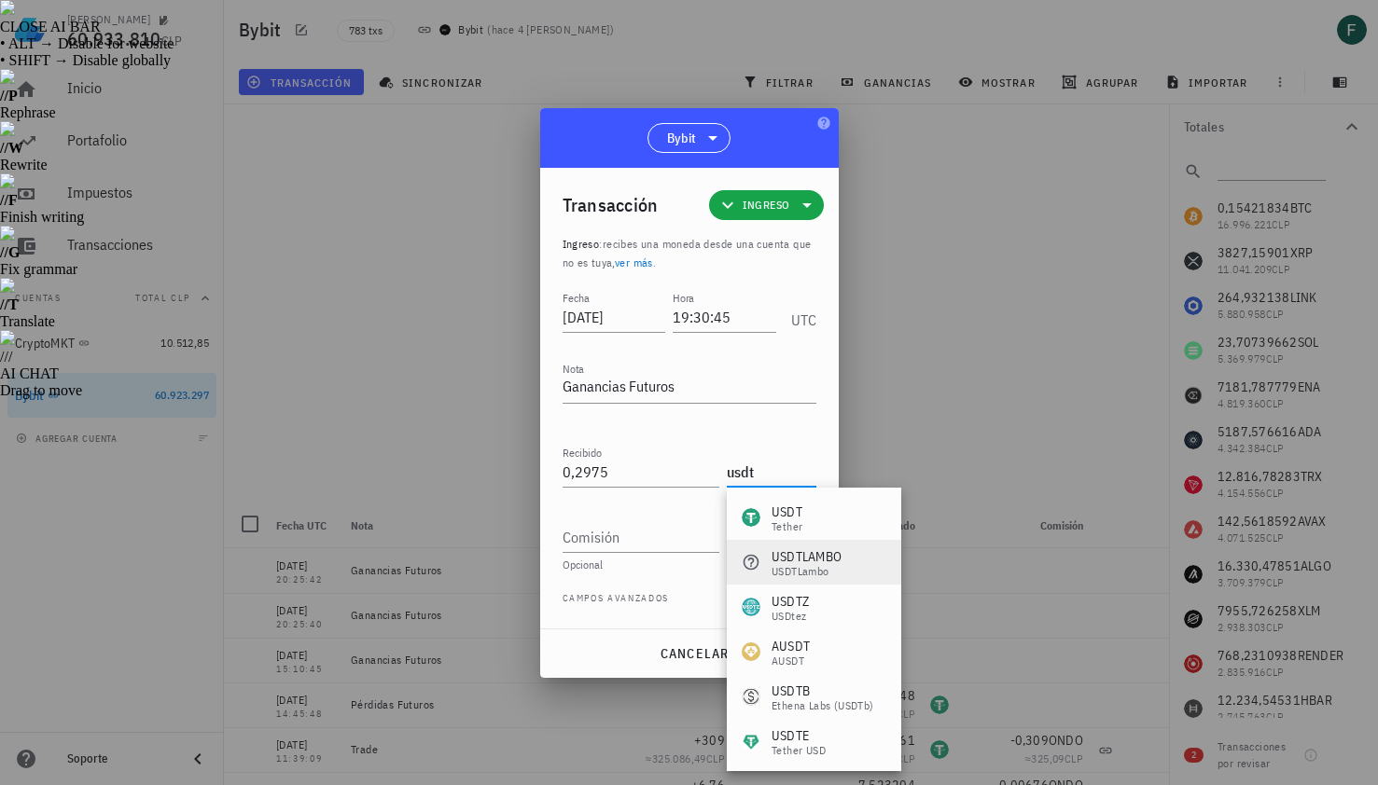
click at [828, 550] on div "USDTLAMBO" at bounding box center [806, 557] width 70 height 19
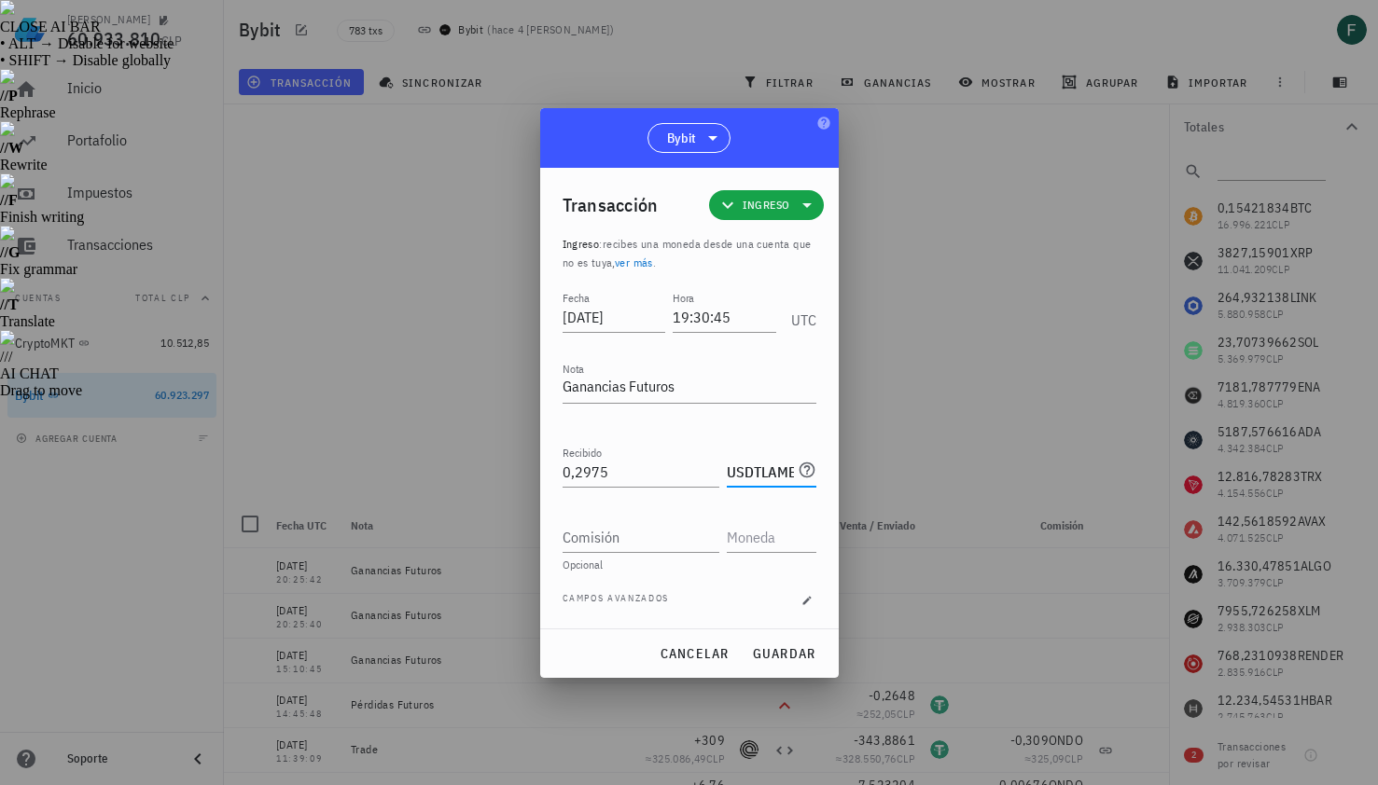
click at [778, 477] on input "USDTLAMBO" at bounding box center [760, 472] width 67 height 30
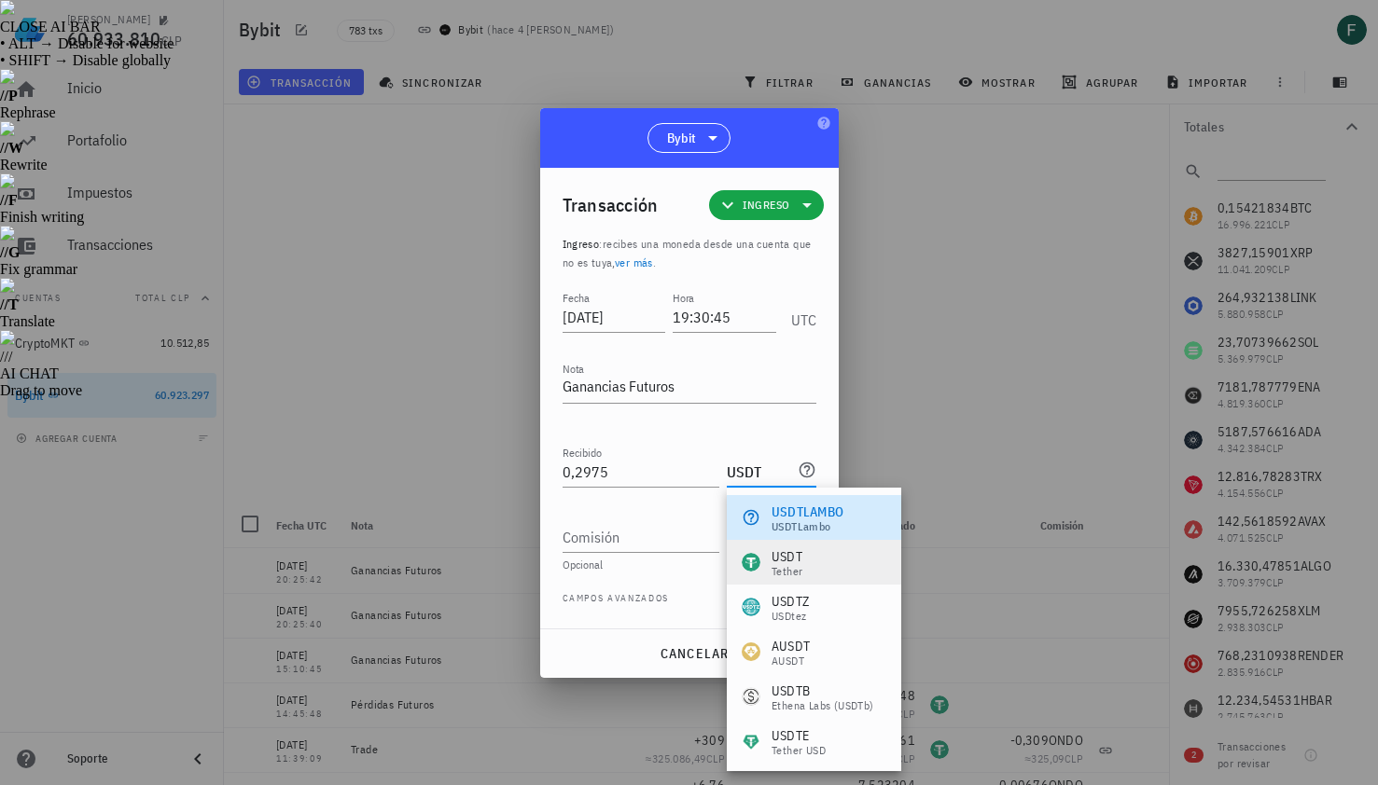
click at [788, 569] on div "Tether" at bounding box center [786, 571] width 31 height 11
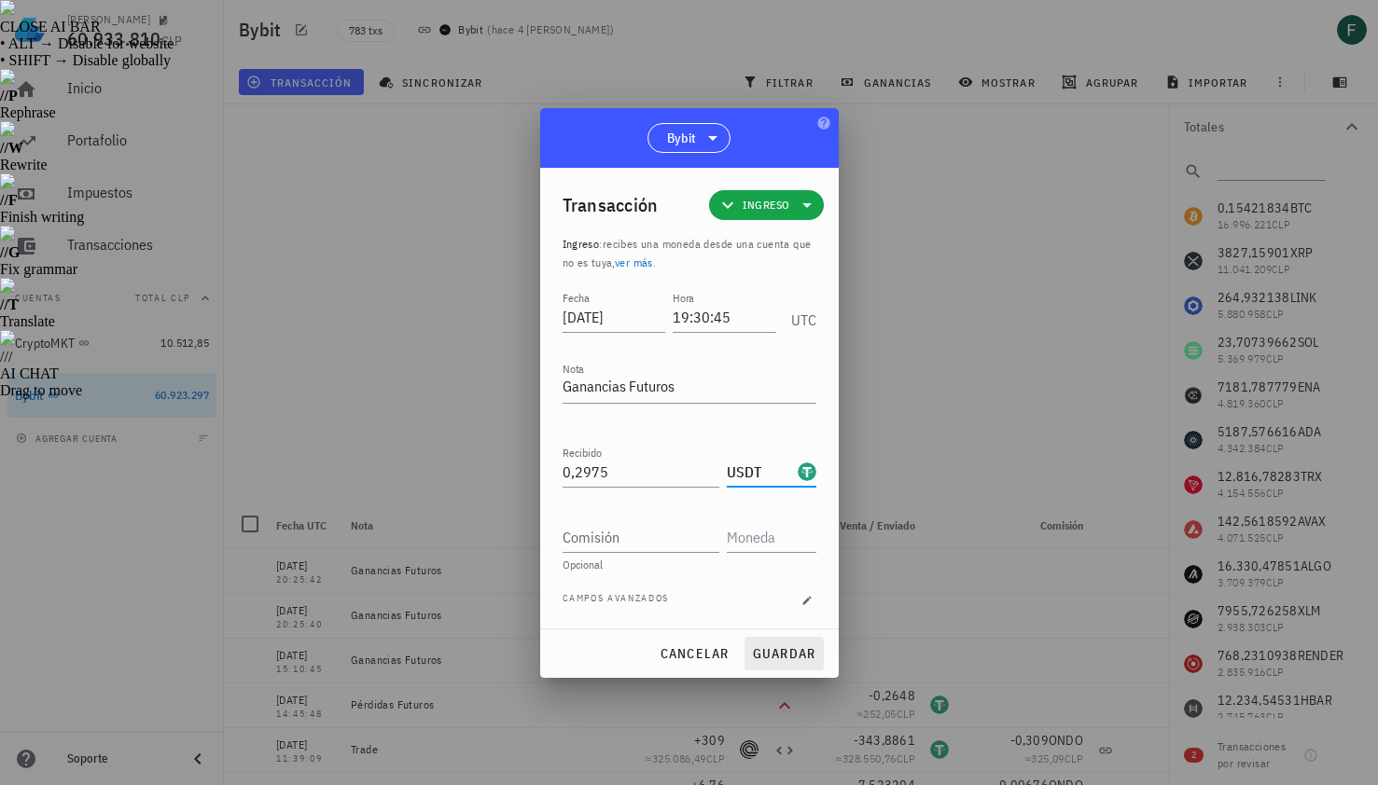
type input "USDT"
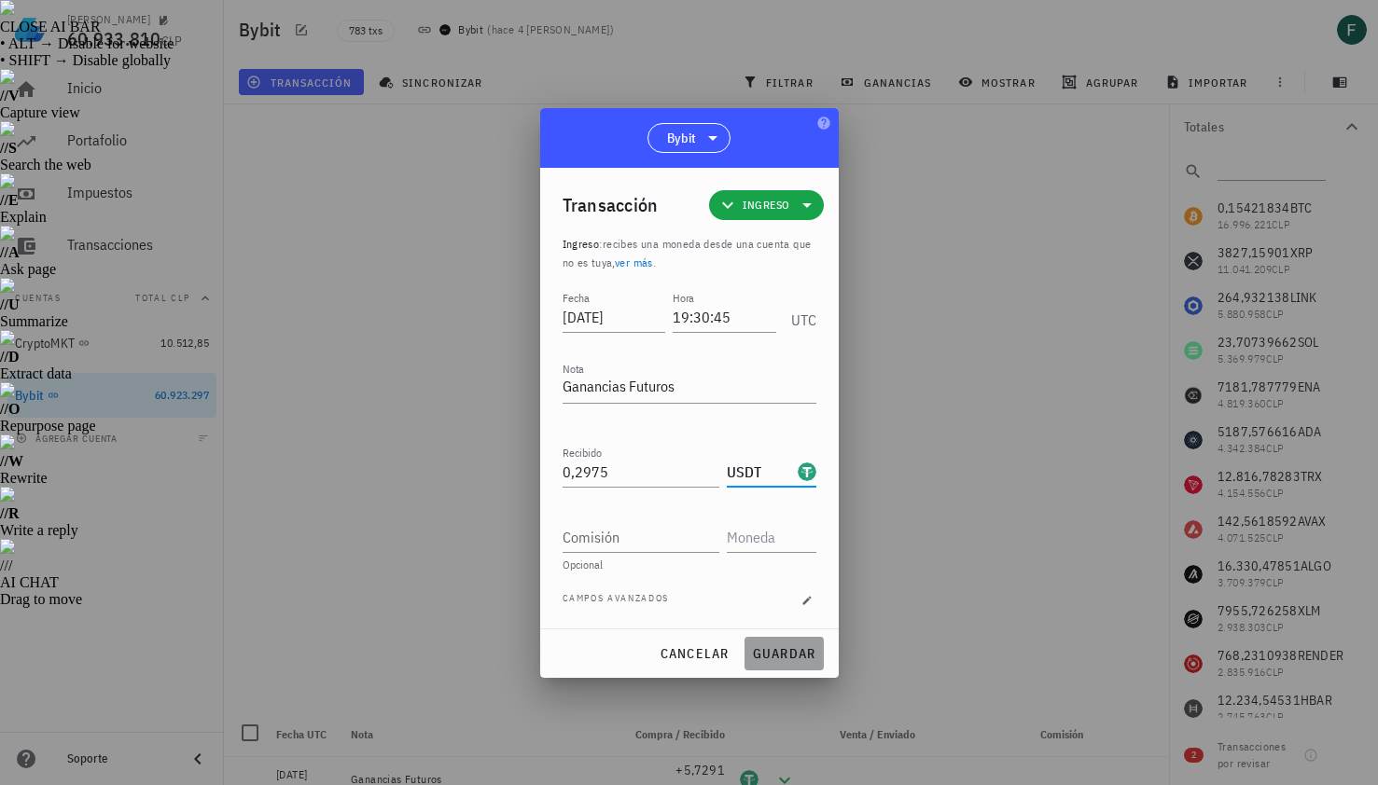
click at [787, 637] on button "guardar" at bounding box center [783, 654] width 79 height 34
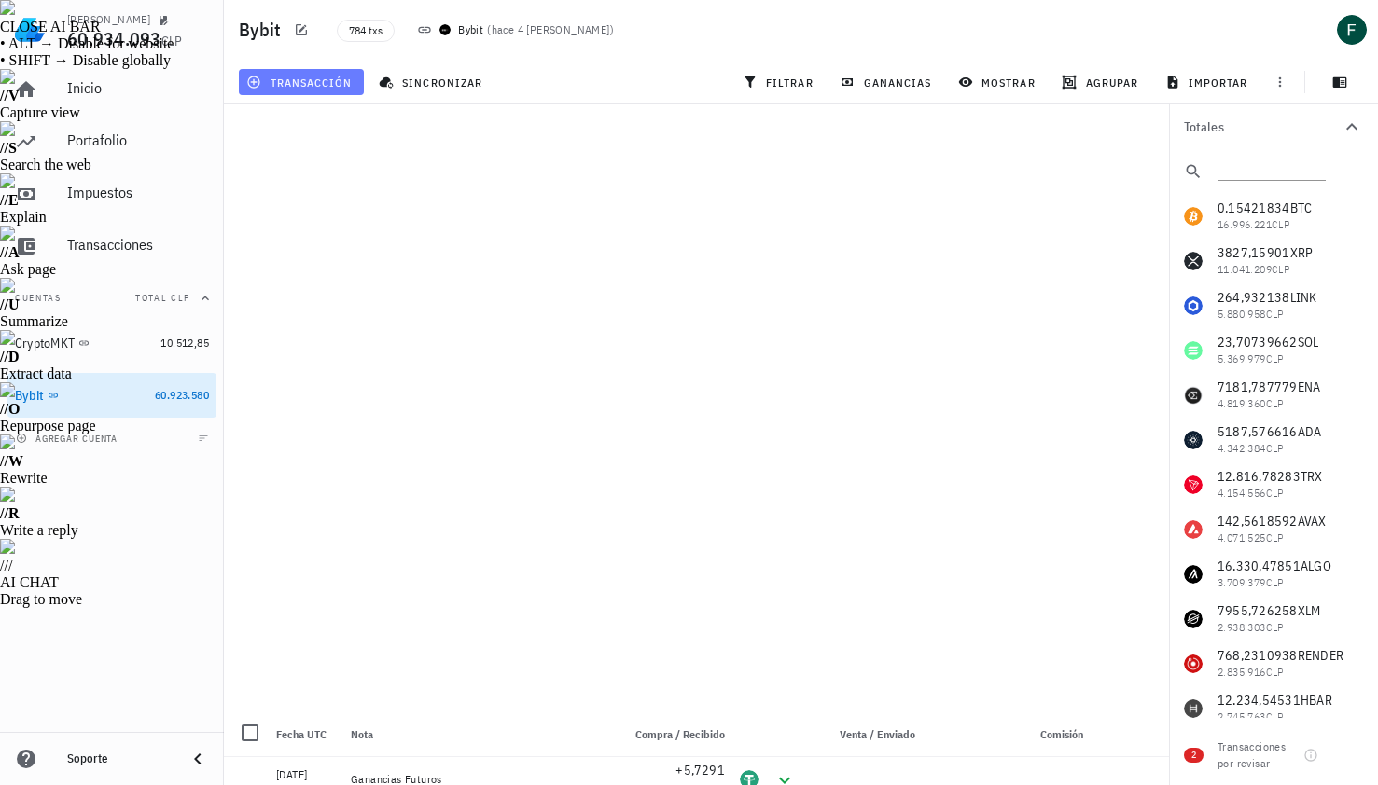
click at [335, 86] on span "transacción" at bounding box center [301, 82] width 102 height 15
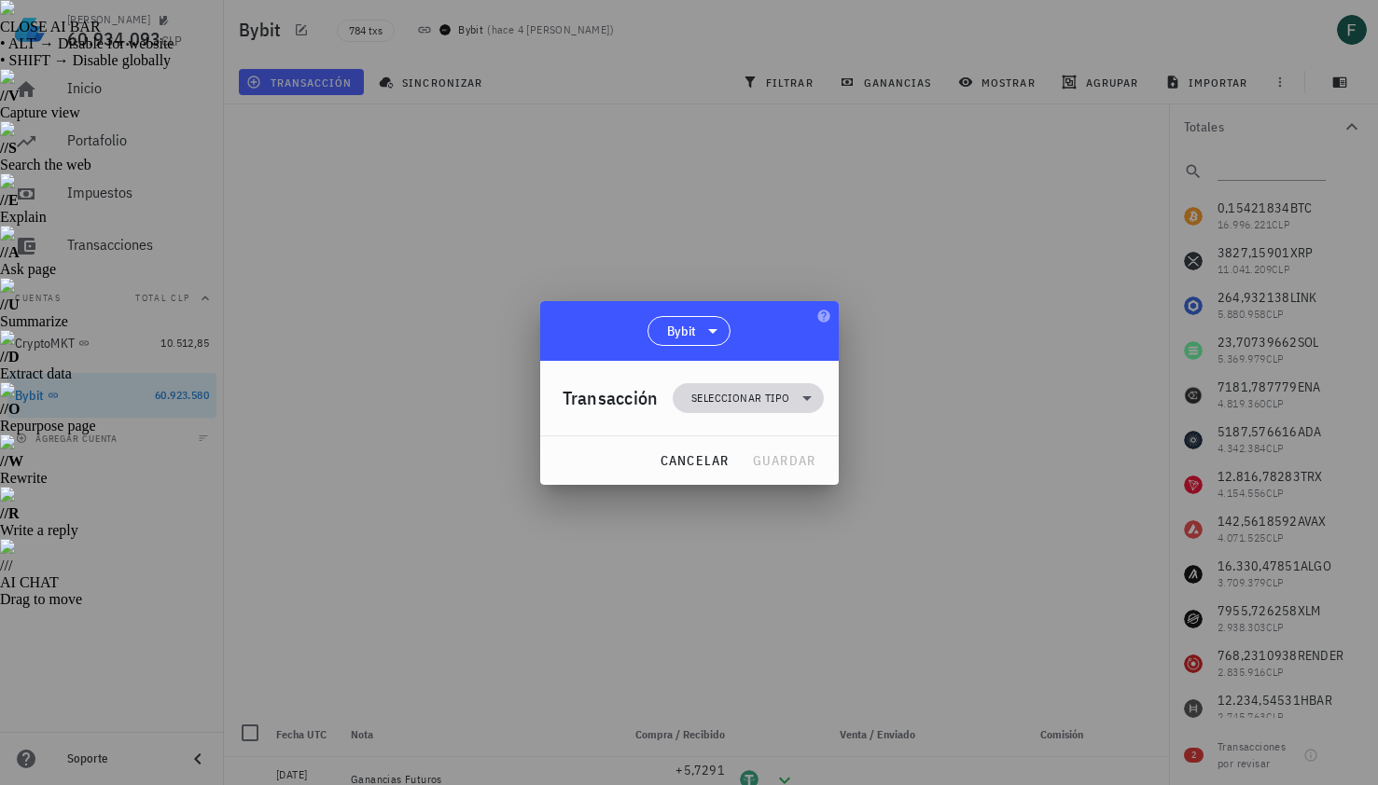
click at [716, 393] on span "Seleccionar tipo" at bounding box center [740, 398] width 98 height 19
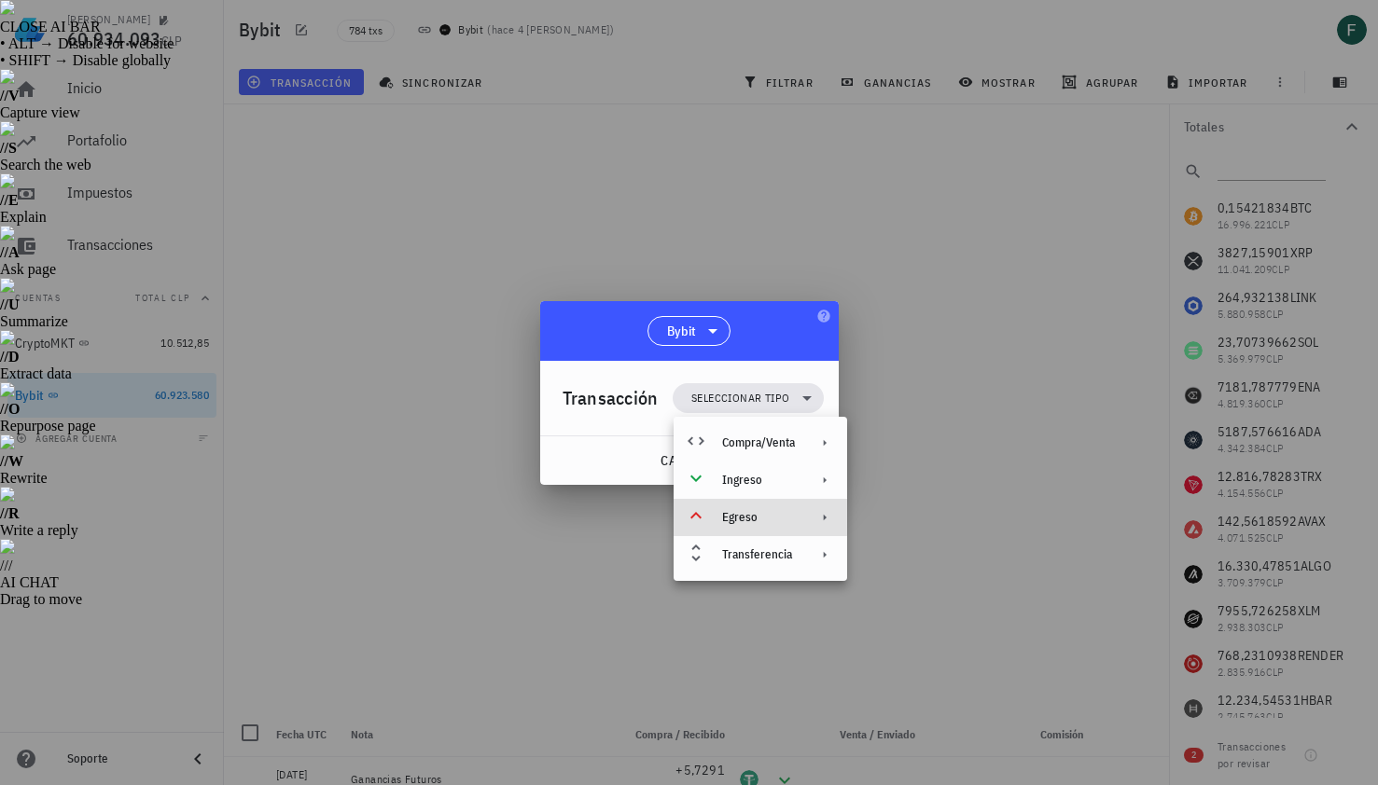
click at [742, 508] on div "Egreso" at bounding box center [761, 517] width 174 height 37
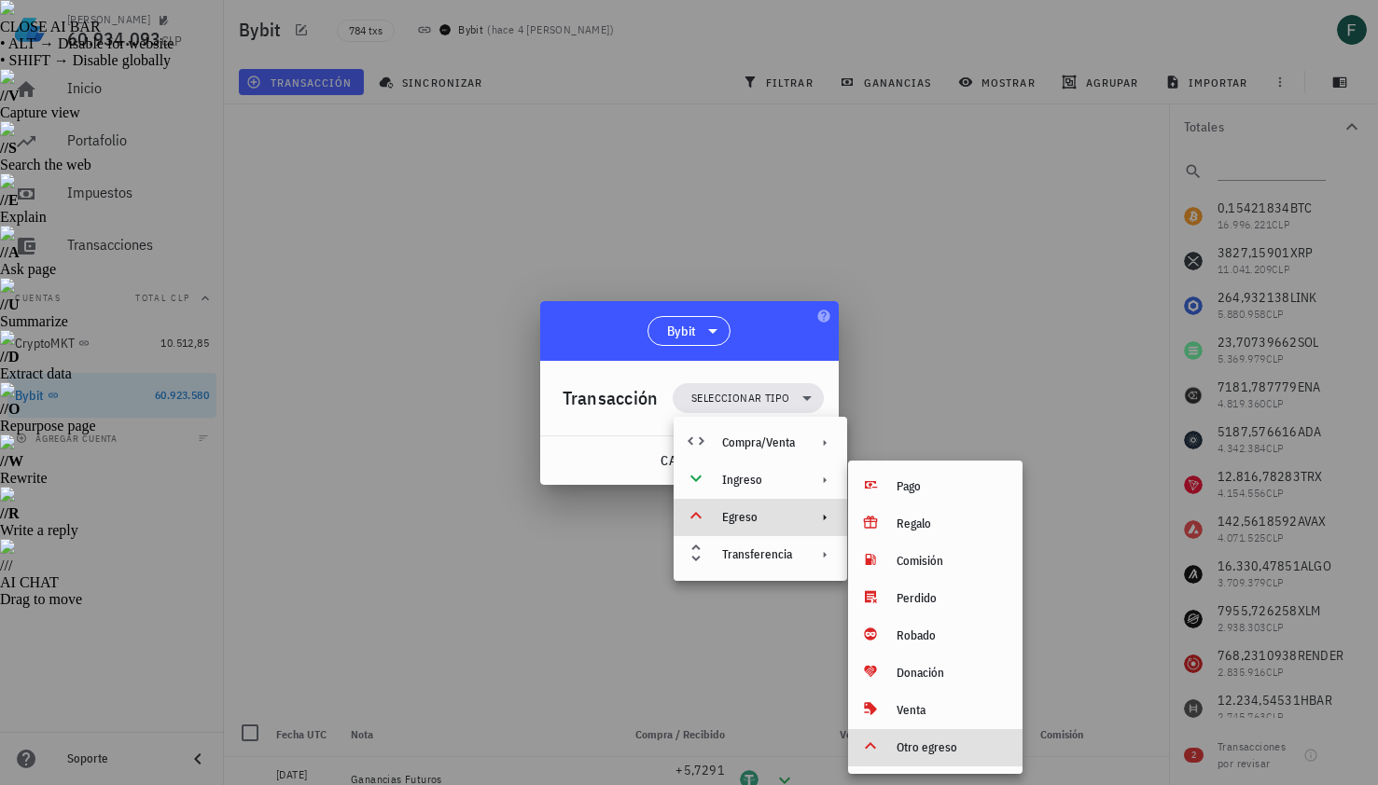
click at [922, 751] on div "Otro egreso" at bounding box center [952, 748] width 111 height 15
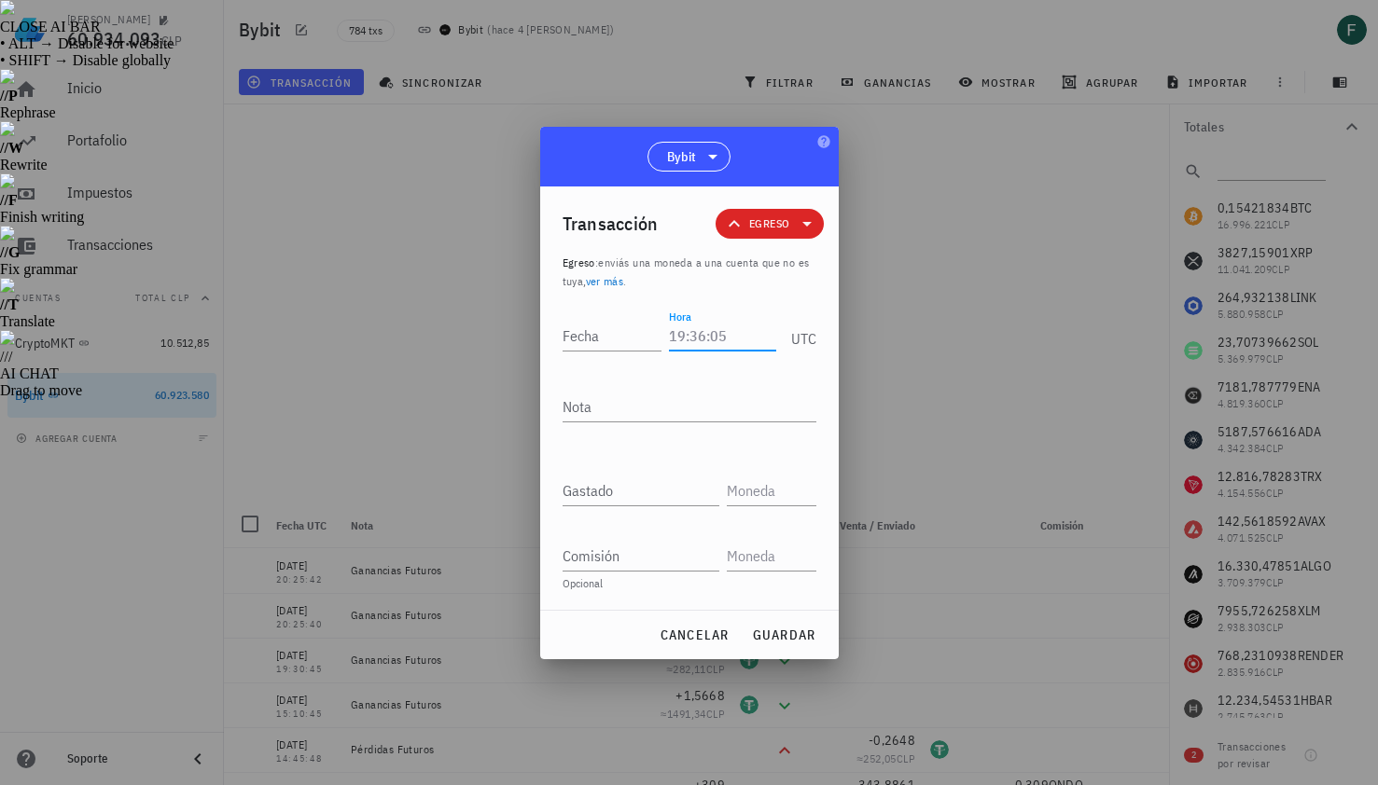
click at [711, 336] on input "Hora" at bounding box center [722, 336] width 106 height 30
type input "19:01:52"
click at [602, 340] on input "Fecha" at bounding box center [616, 336] width 106 height 30
type input "[DATE]"
click at [609, 405] on textarea "Nota" at bounding box center [690, 407] width 254 height 30
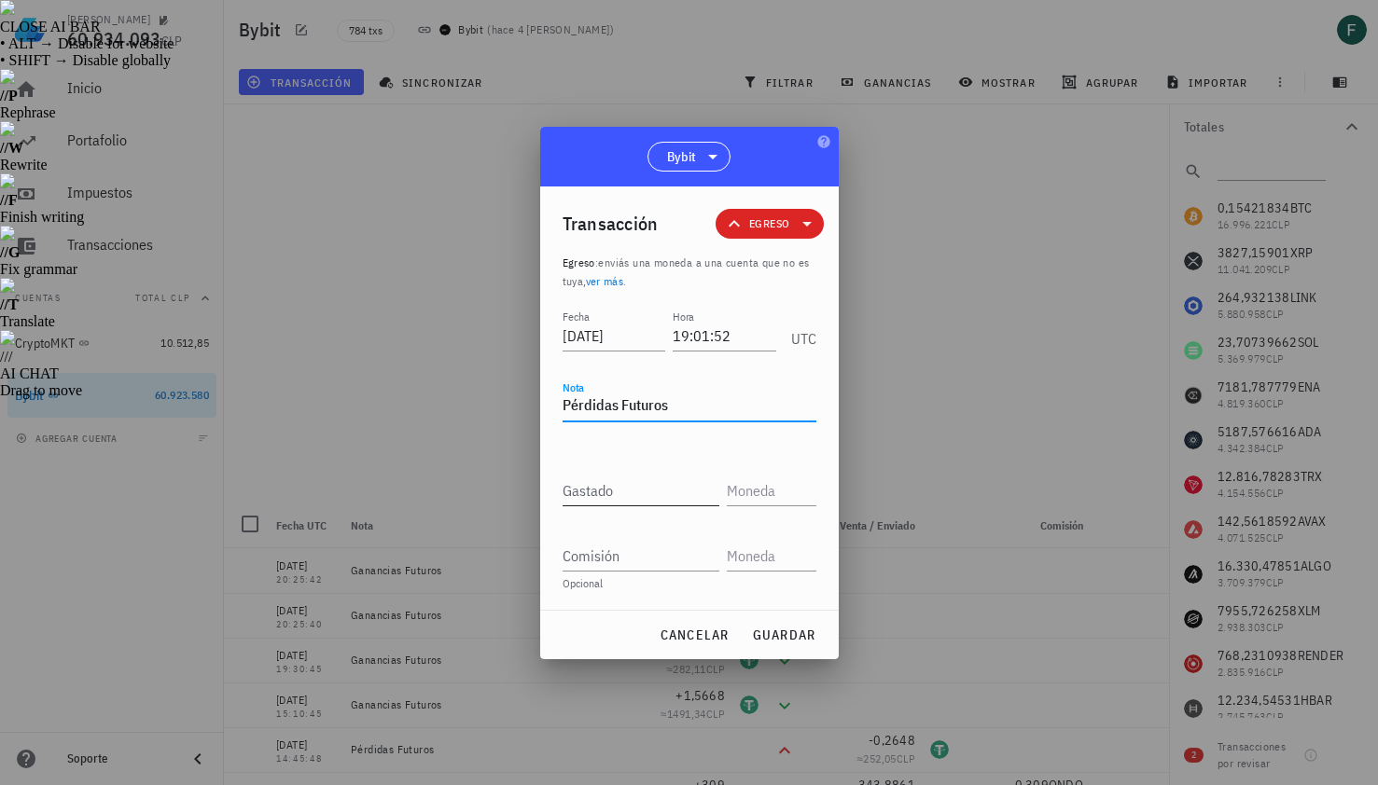
type textarea "Pérdidas Futuros"
click at [616, 485] on input "Gastado" at bounding box center [641, 491] width 157 height 30
paste input "1,6744"
type input "1,6744"
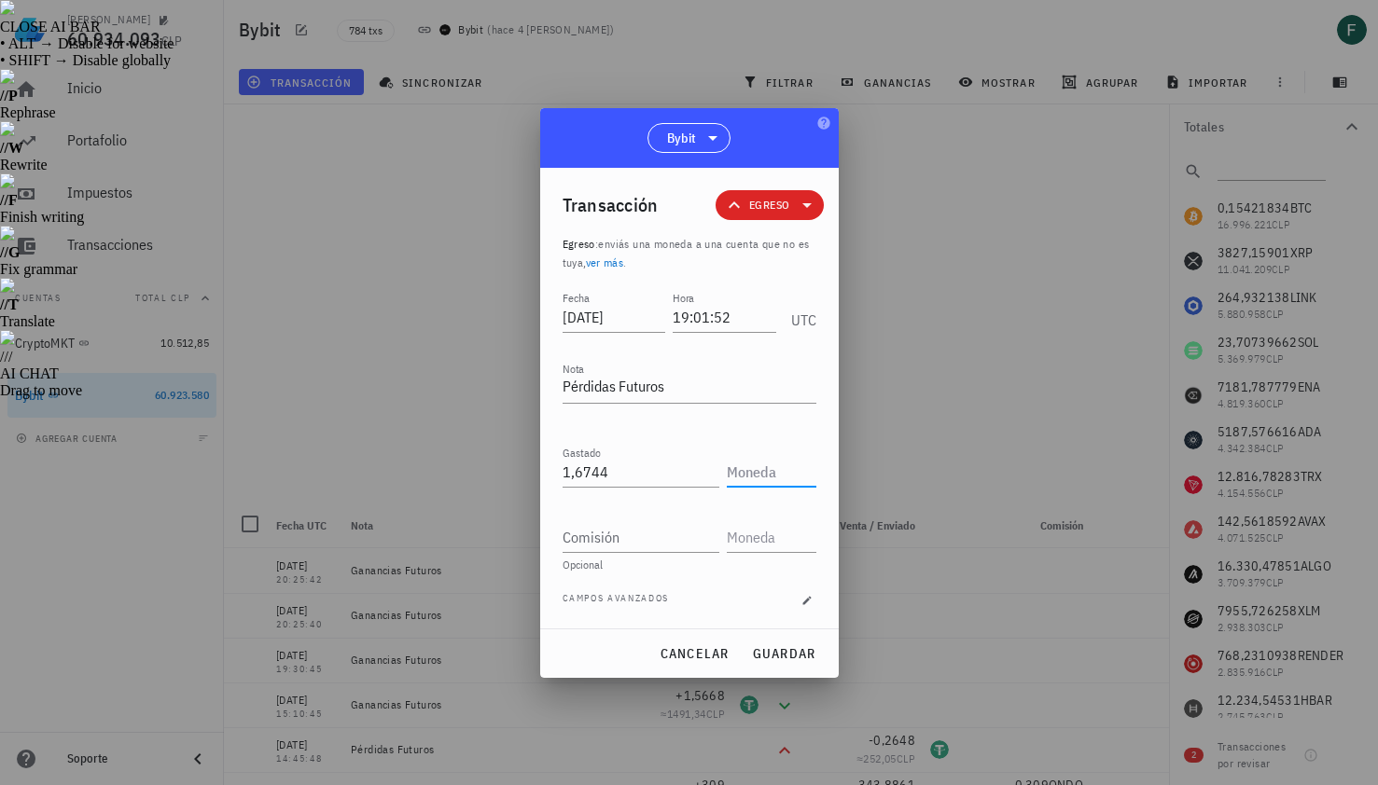
click at [753, 475] on input "text" at bounding box center [770, 472] width 86 height 30
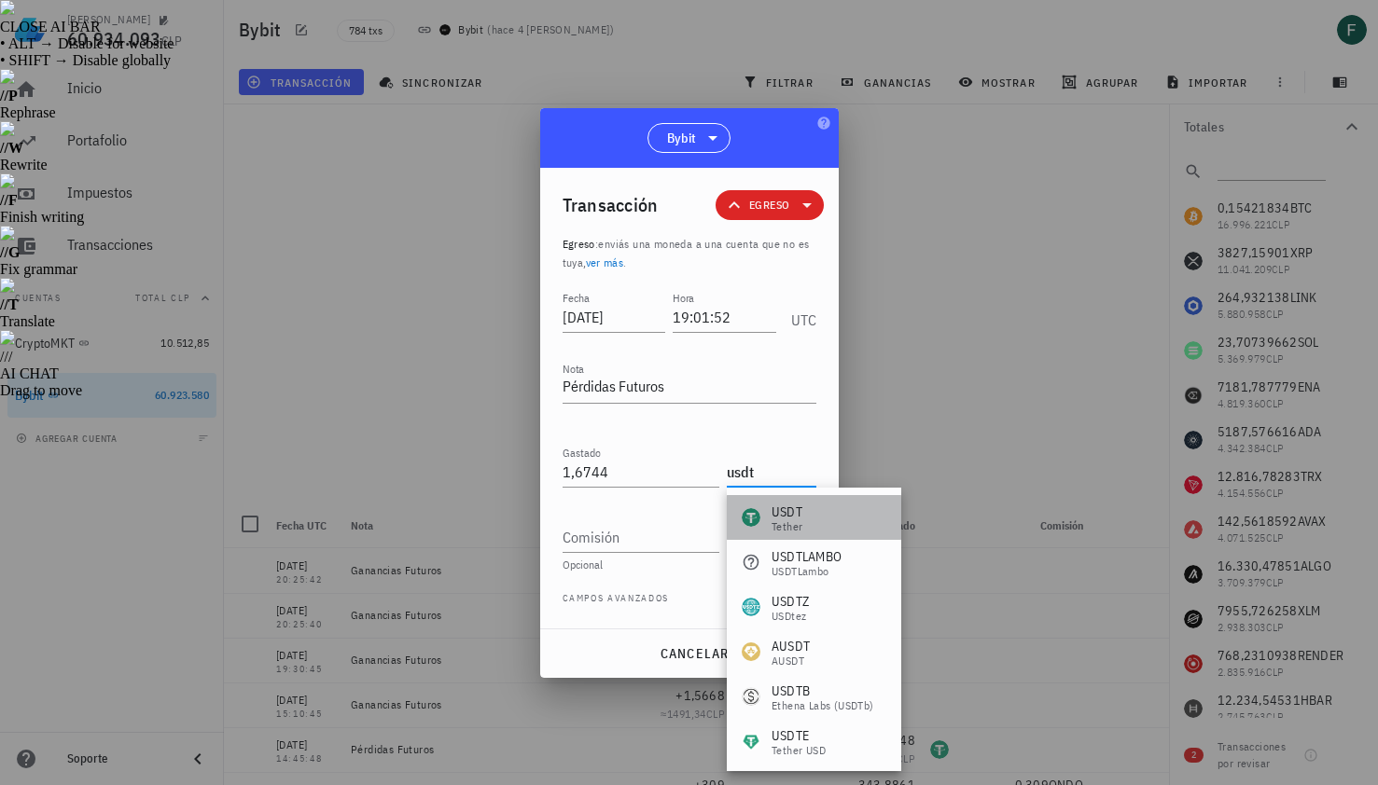
click at [797, 525] on div "Tether" at bounding box center [786, 526] width 31 height 11
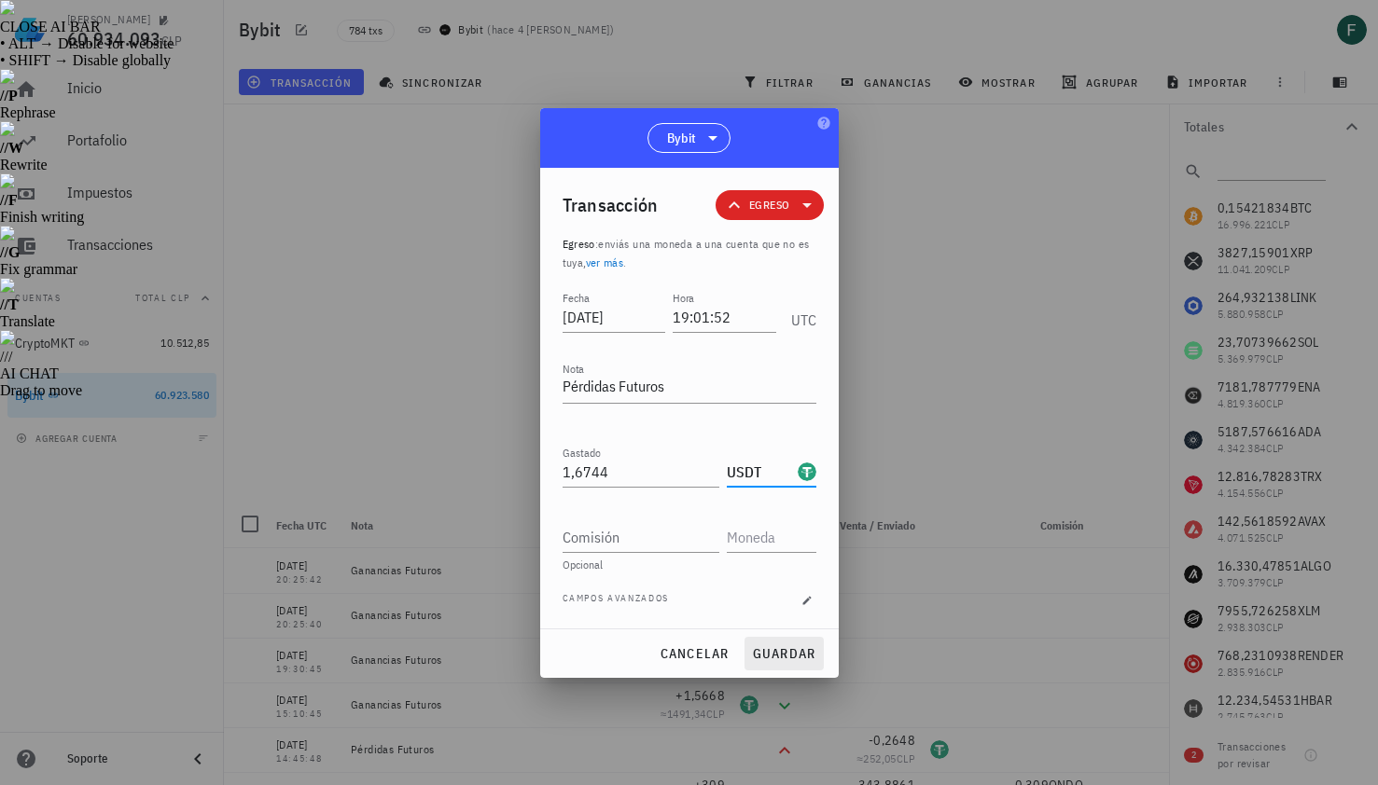
type input "USDT"
click at [787, 643] on button "guardar" at bounding box center [783, 654] width 79 height 34
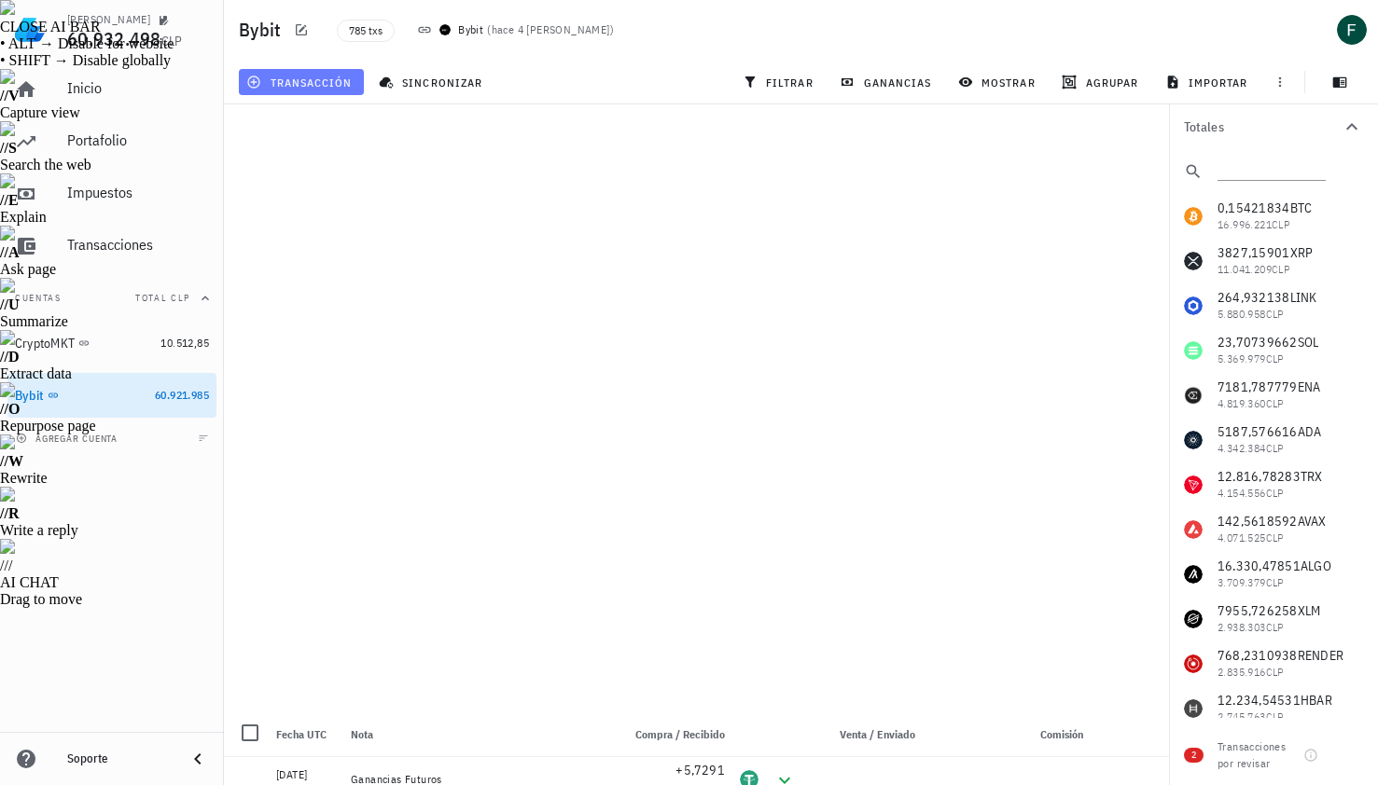
click at [344, 84] on span "transacción" at bounding box center [301, 82] width 102 height 15
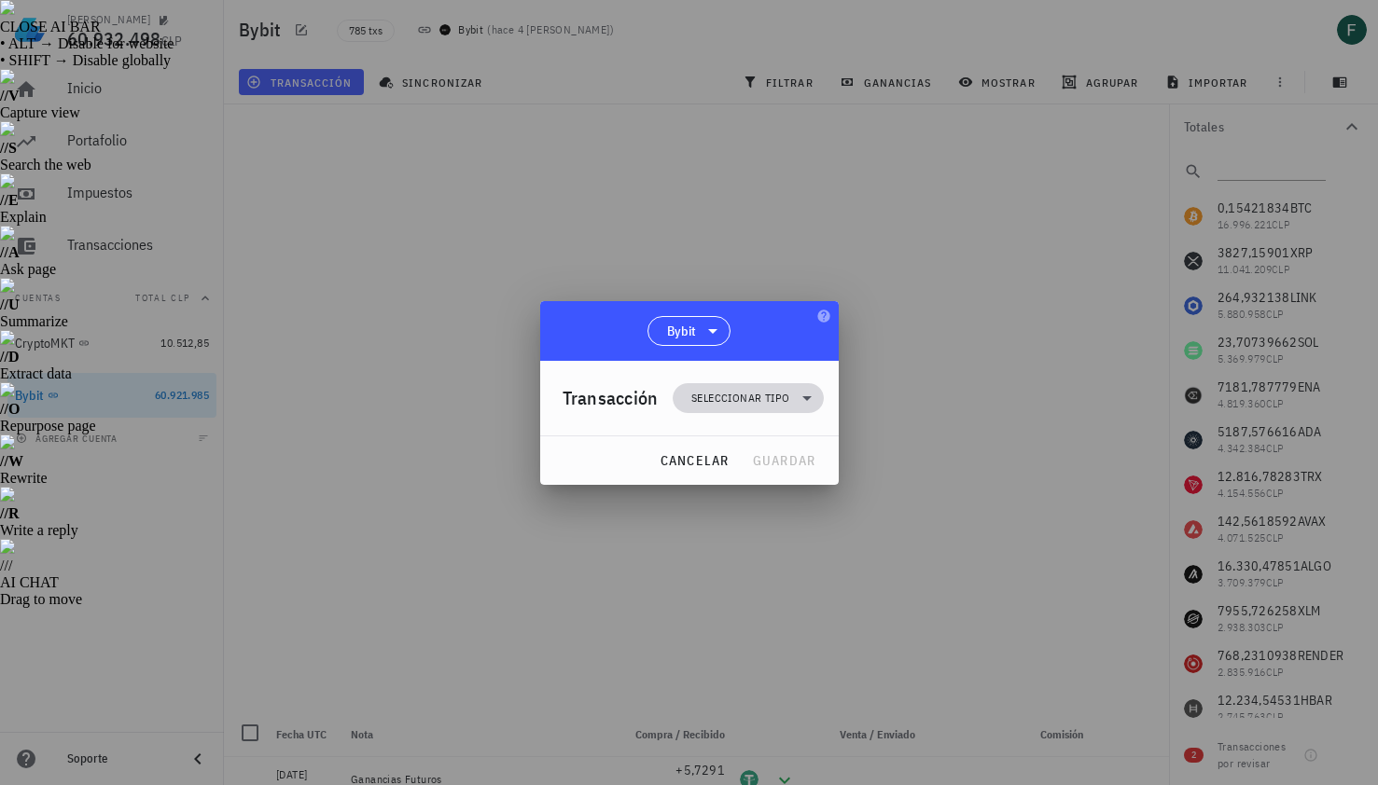
click at [782, 401] on span "Seleccionar tipo" at bounding box center [740, 398] width 98 height 19
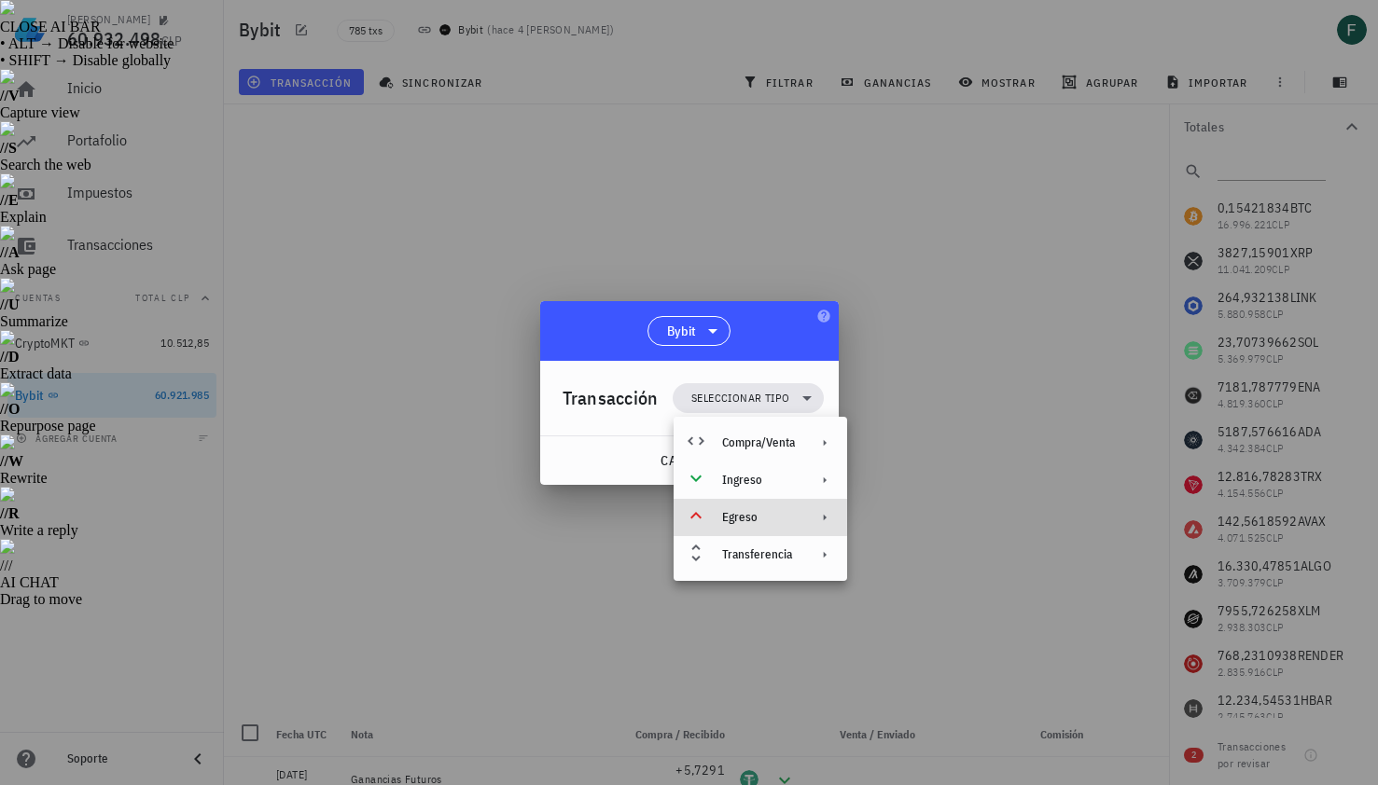
click at [781, 520] on div "Egreso" at bounding box center [758, 517] width 73 height 15
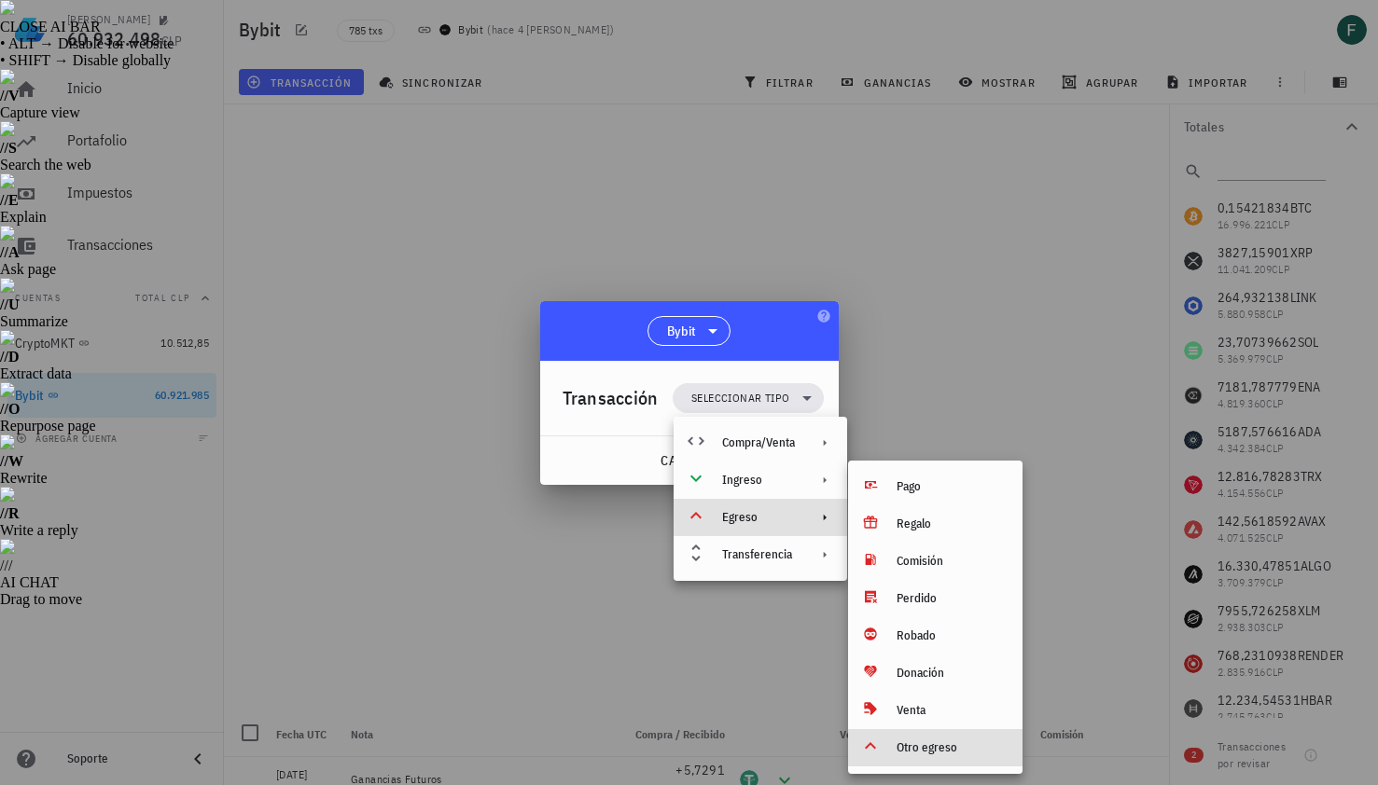
click at [924, 744] on div "Otro egreso" at bounding box center [952, 748] width 111 height 15
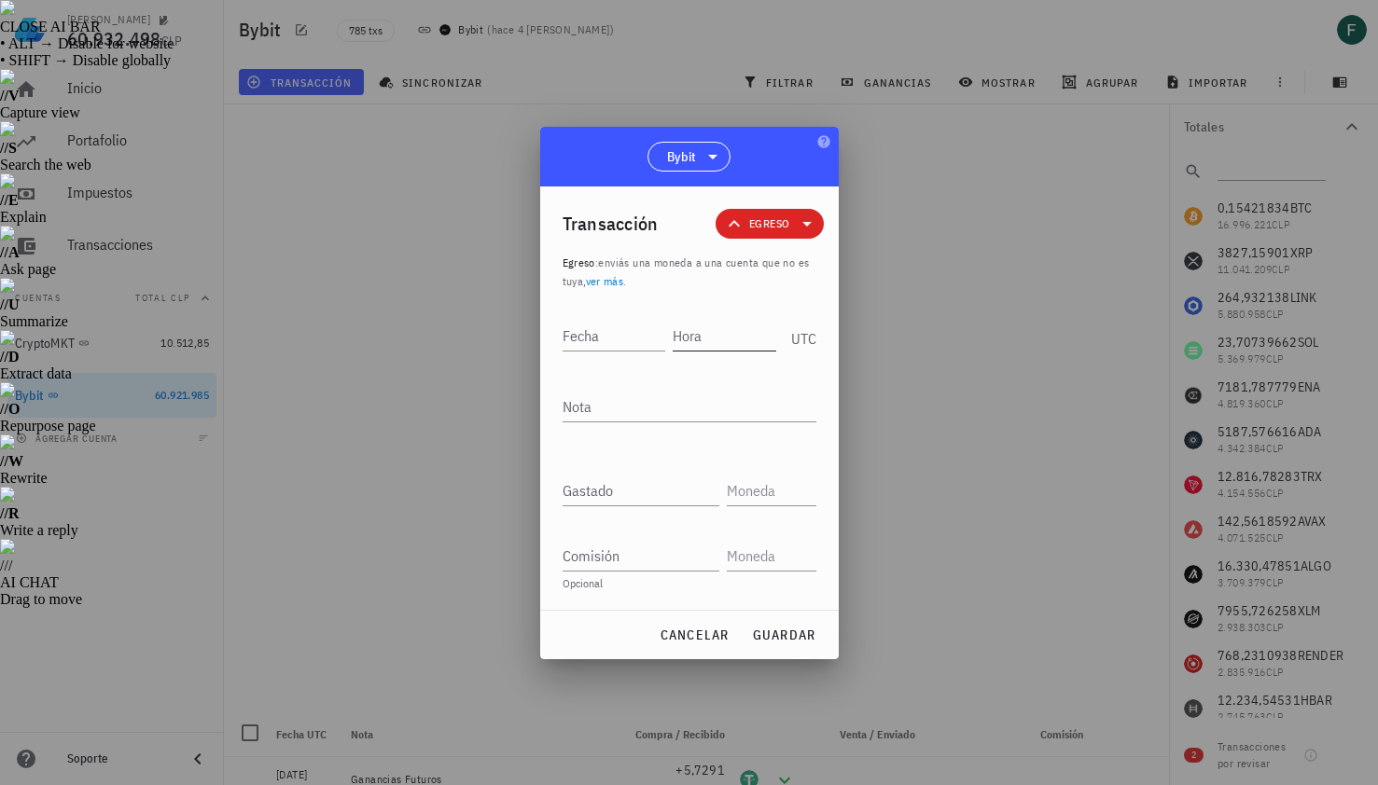
click at [741, 338] on input "Hora" at bounding box center [725, 336] width 104 height 30
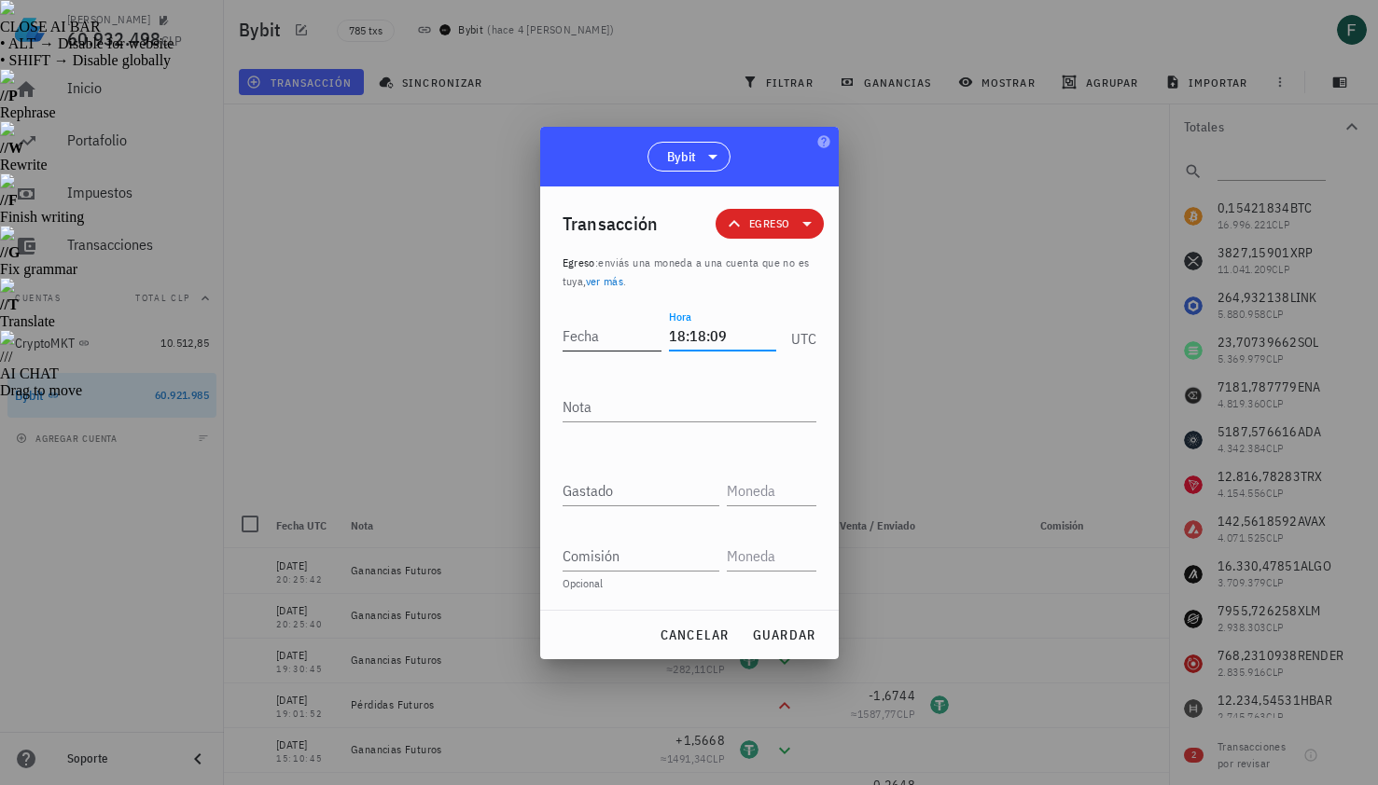
type input "18:18:09"
click at [625, 333] on input "Fecha" at bounding box center [616, 336] width 106 height 30
type input "[DATE]"
click at [632, 403] on textarea "Nota" at bounding box center [690, 407] width 254 height 30
type textarea "Pérdidas Futuros"
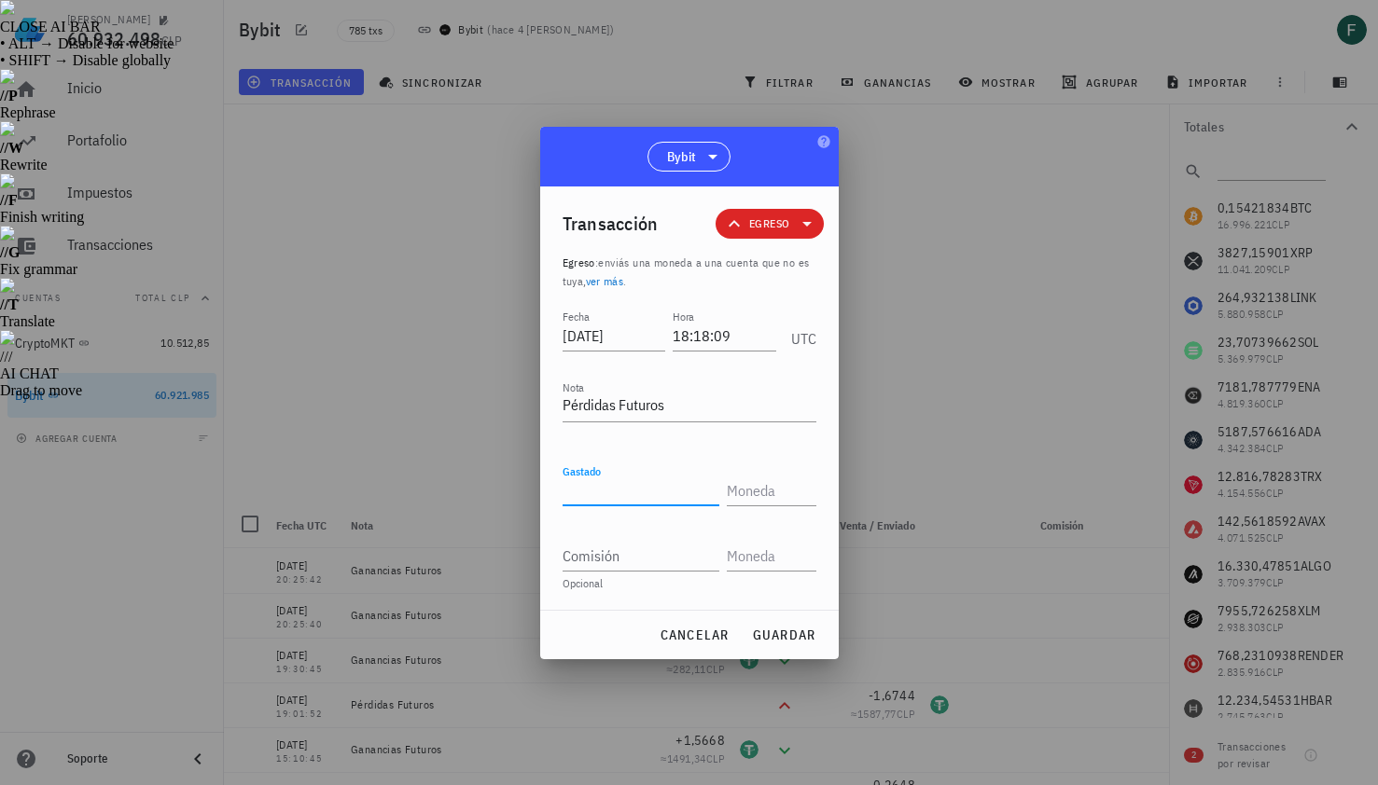
click at [626, 498] on input "Gastado" at bounding box center [641, 491] width 157 height 30
paste input "1,1861"
type input "1,1861"
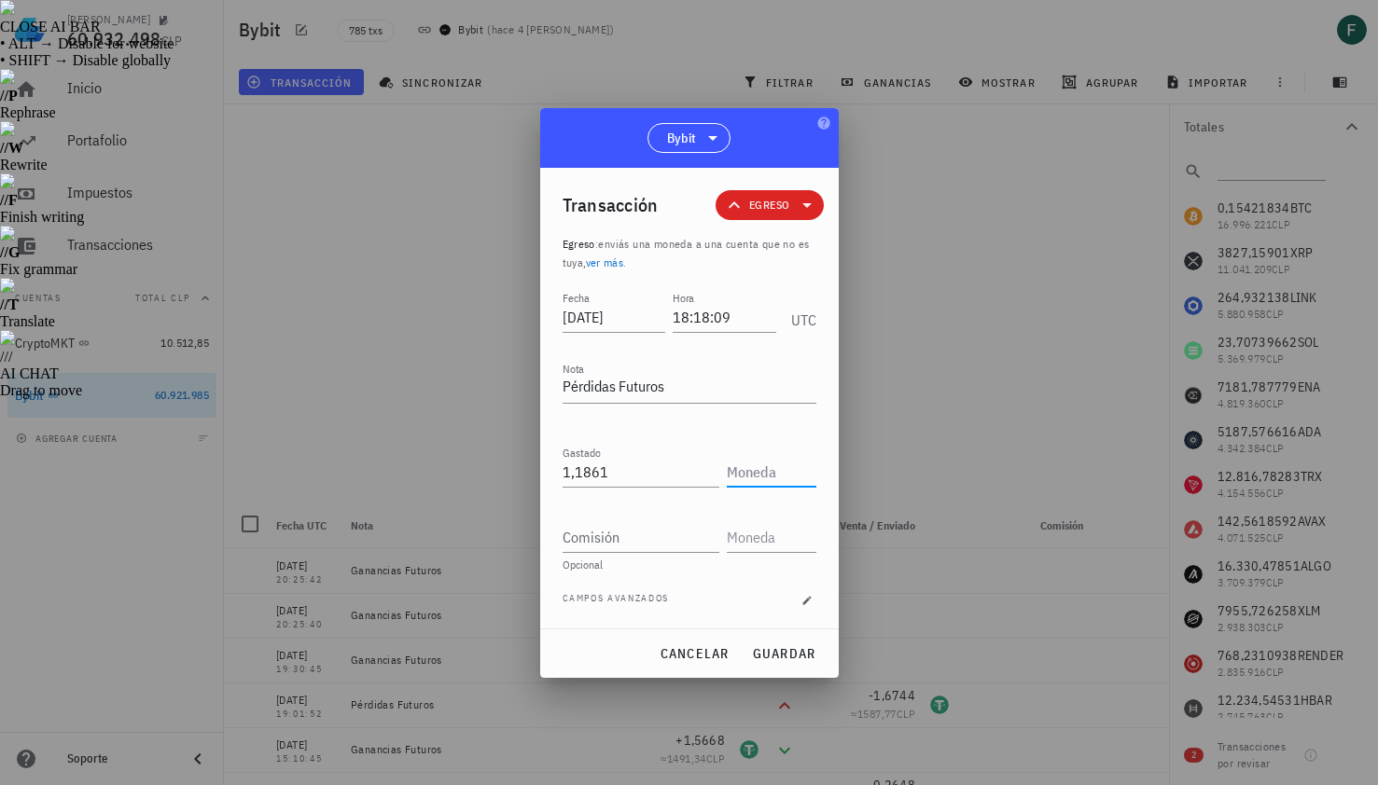
click at [771, 480] on input "text" at bounding box center [770, 472] width 86 height 30
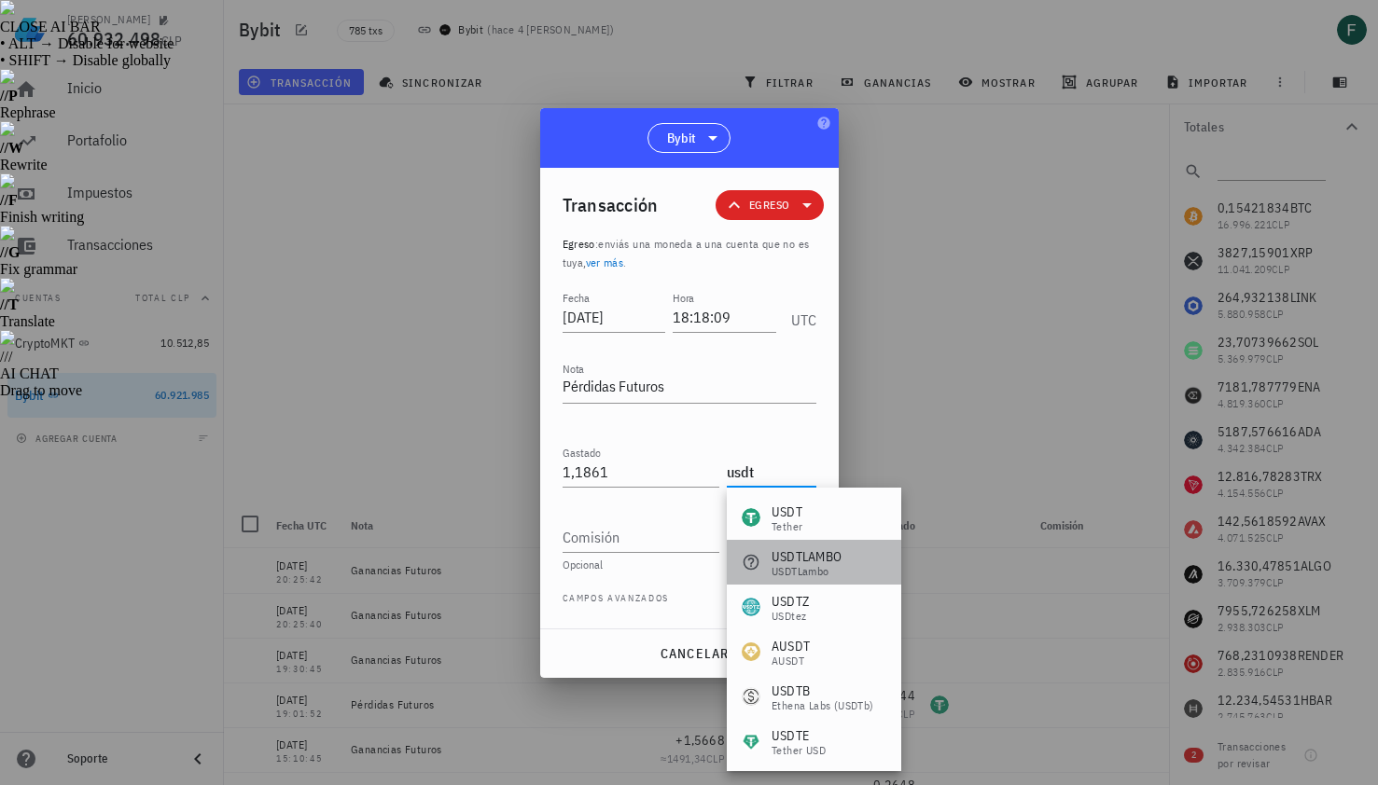
click at [813, 542] on div "USDTLAMBO USDTLambo" at bounding box center [814, 562] width 174 height 45
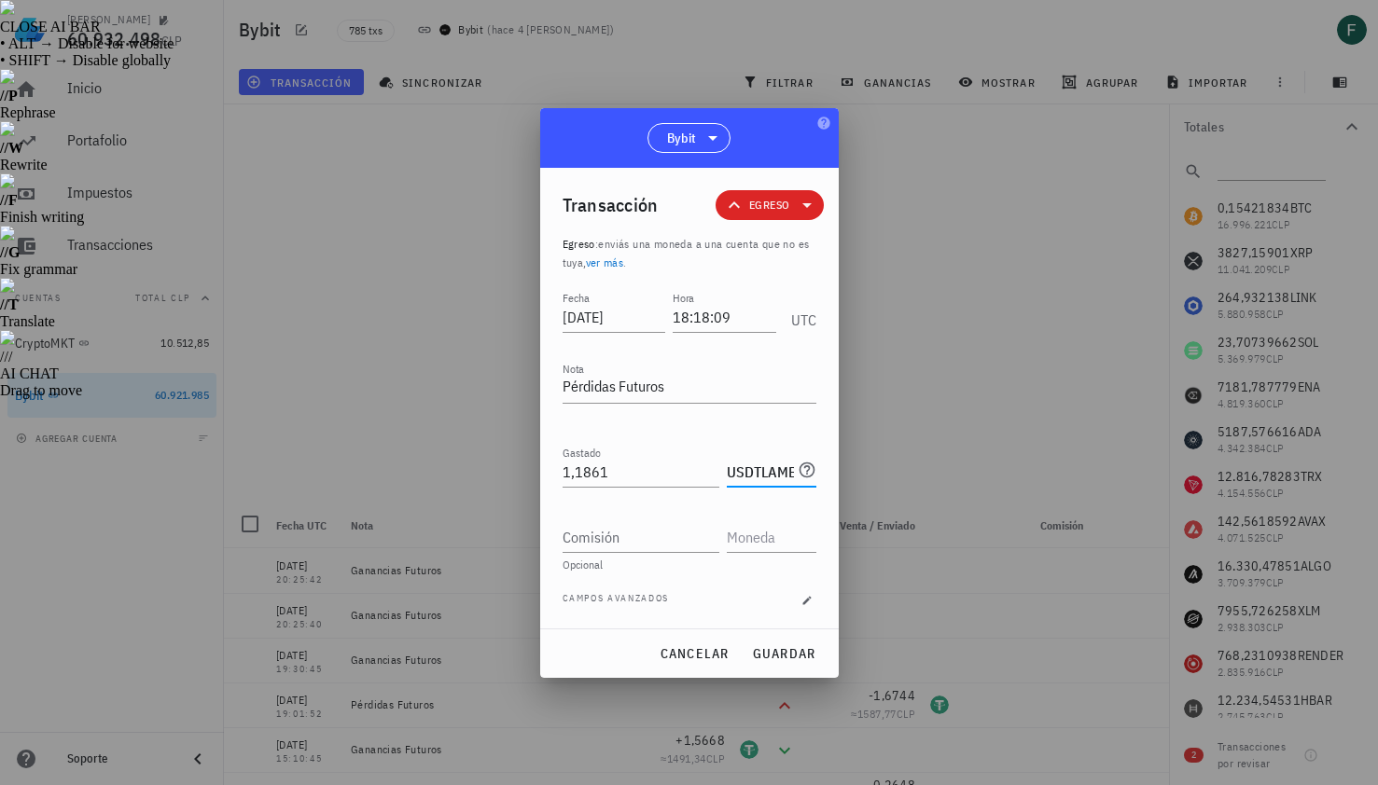
click at [774, 473] on input "USDTLAMBO" at bounding box center [760, 472] width 67 height 30
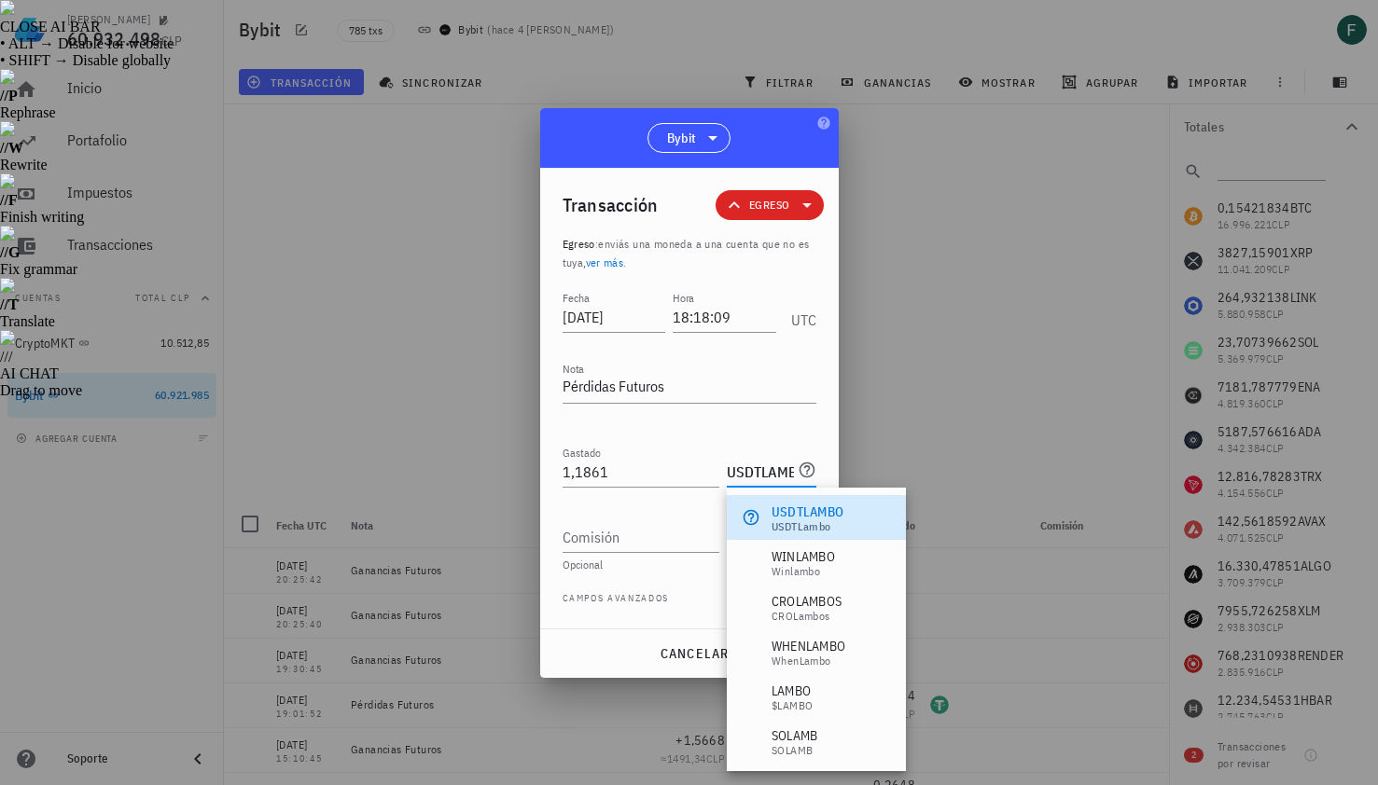
click at [774, 473] on input "USDTLAMBO" at bounding box center [760, 472] width 67 height 30
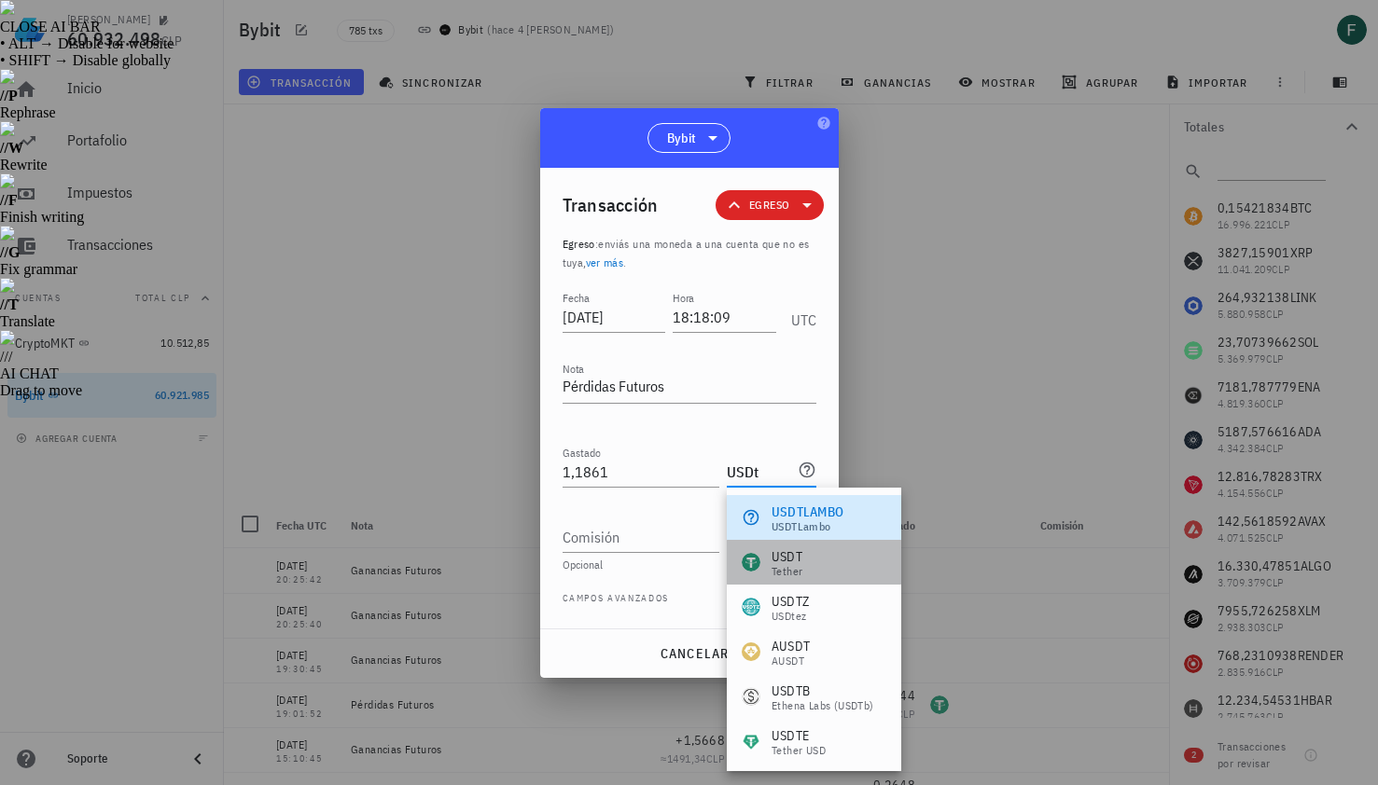
click at [803, 561] on div "USDT Tether" at bounding box center [814, 562] width 174 height 45
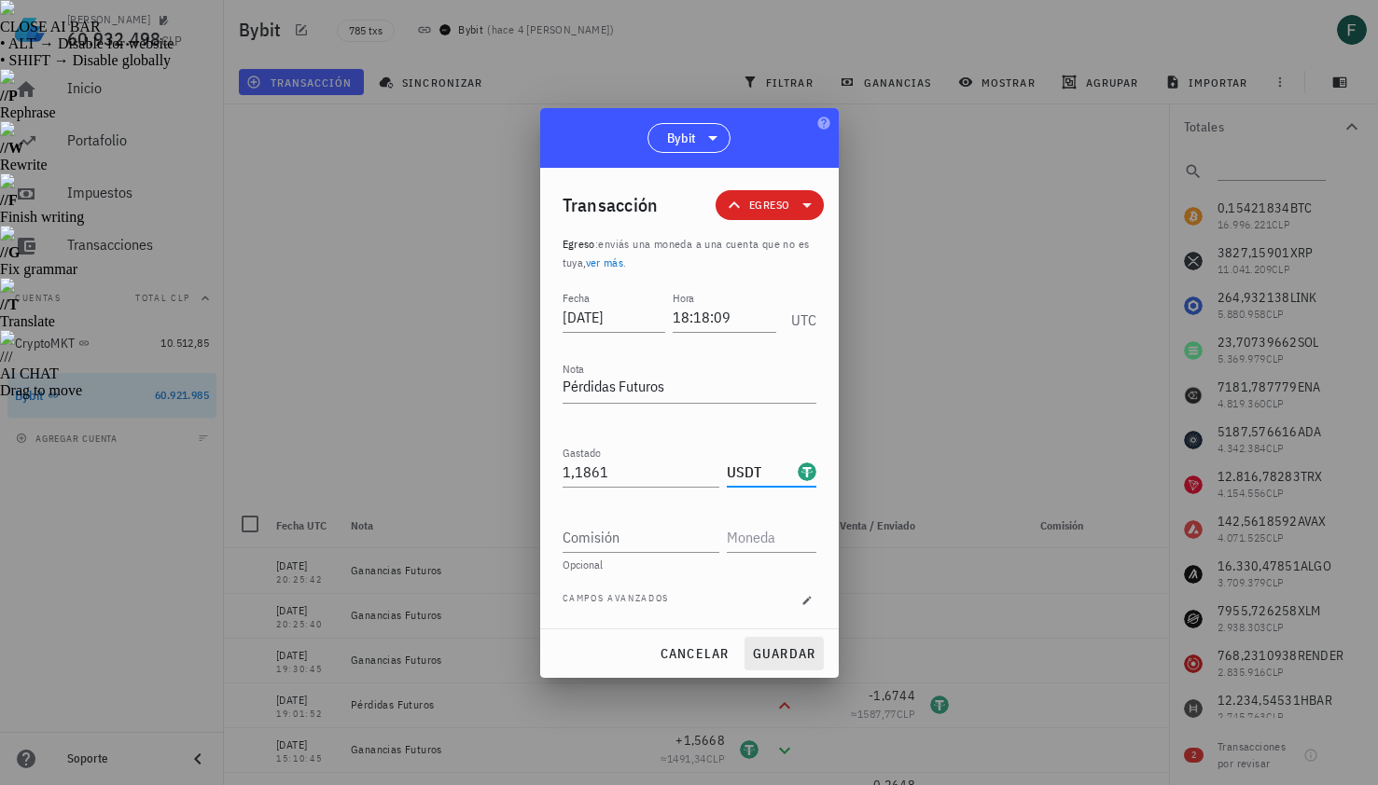
type input "USDT"
click at [808, 657] on span "guardar" at bounding box center [784, 654] width 64 height 17
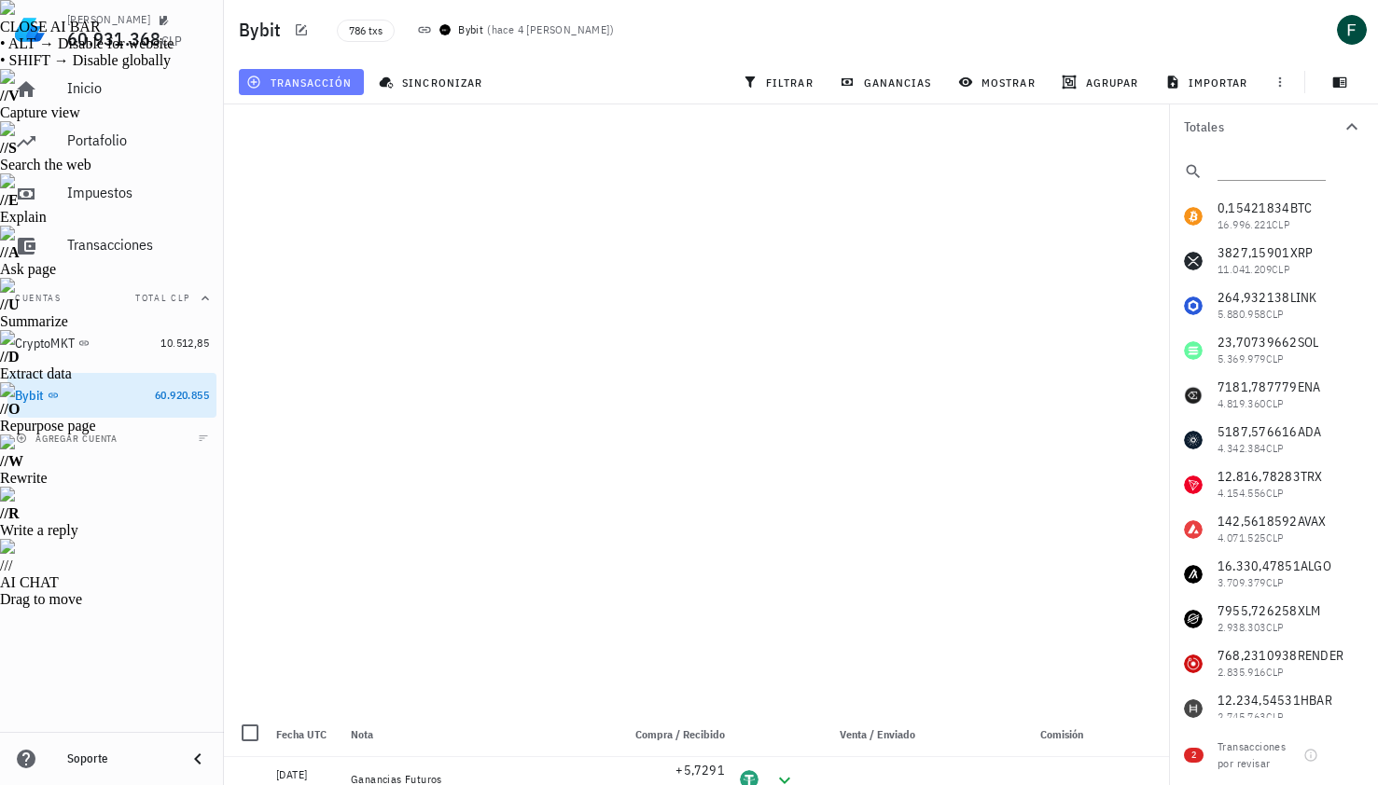
click at [316, 87] on span "transacción" at bounding box center [301, 82] width 102 height 15
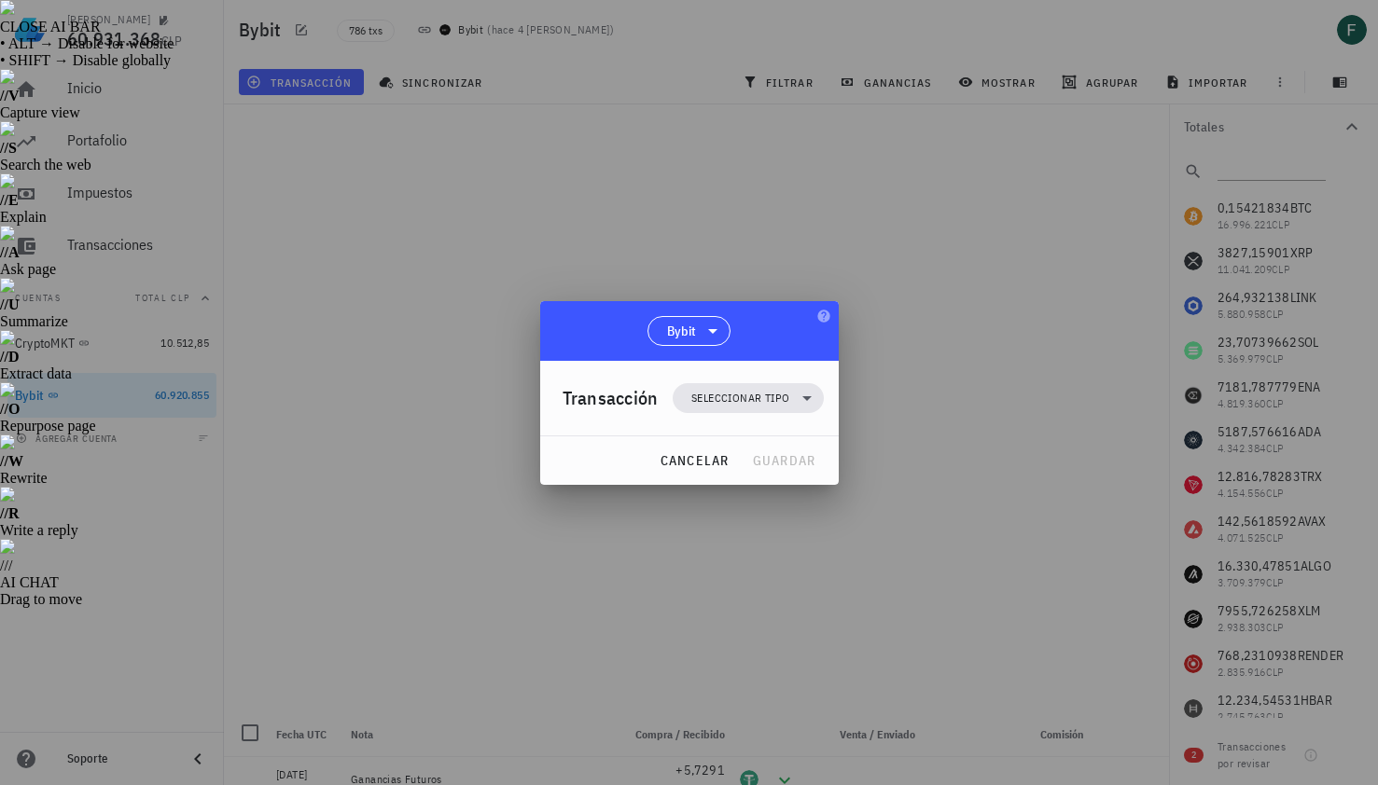
click at [735, 423] on div "Transacción Seleccionar tipo" at bounding box center [693, 398] width 261 height 75
click at [733, 393] on span "Seleccionar tipo" at bounding box center [740, 398] width 98 height 19
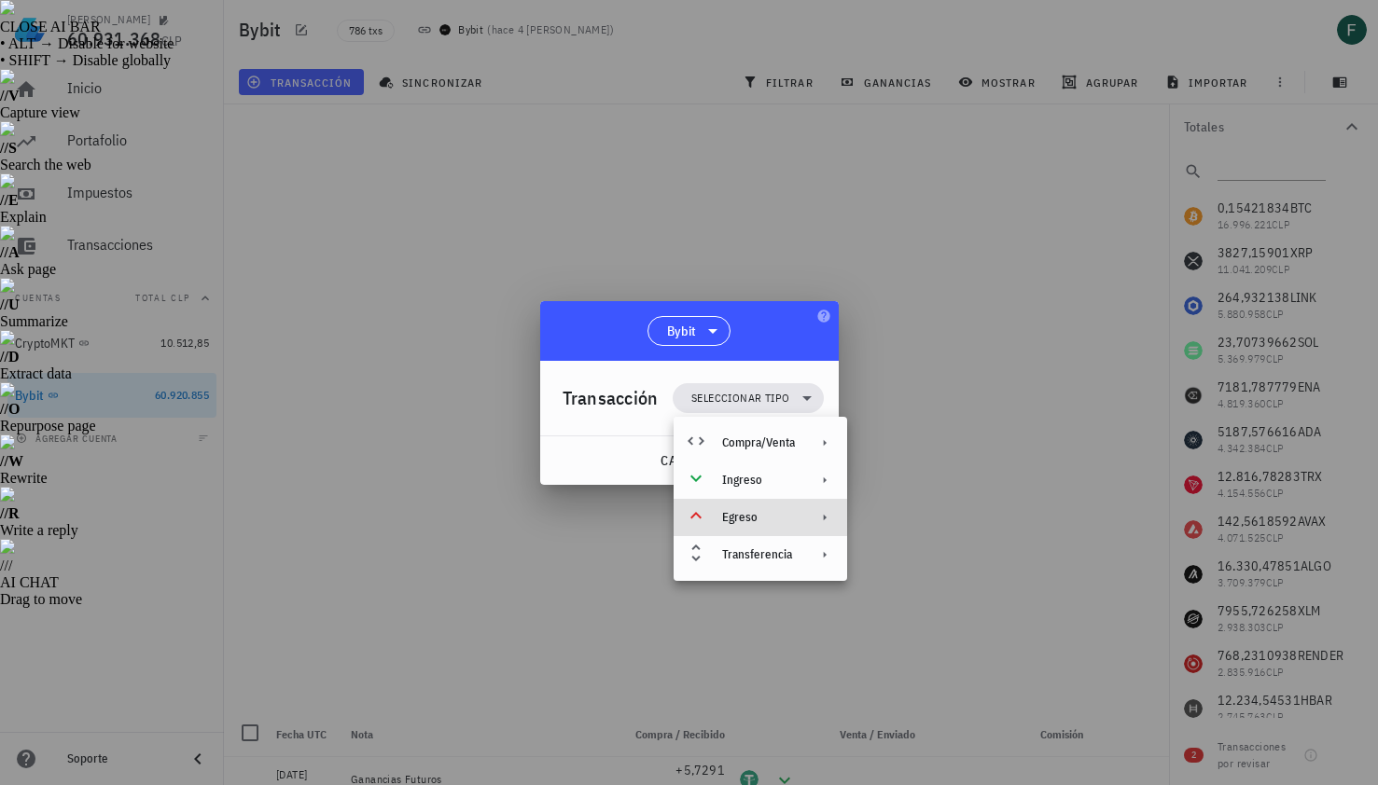
click at [758, 519] on div "Egreso" at bounding box center [758, 517] width 73 height 15
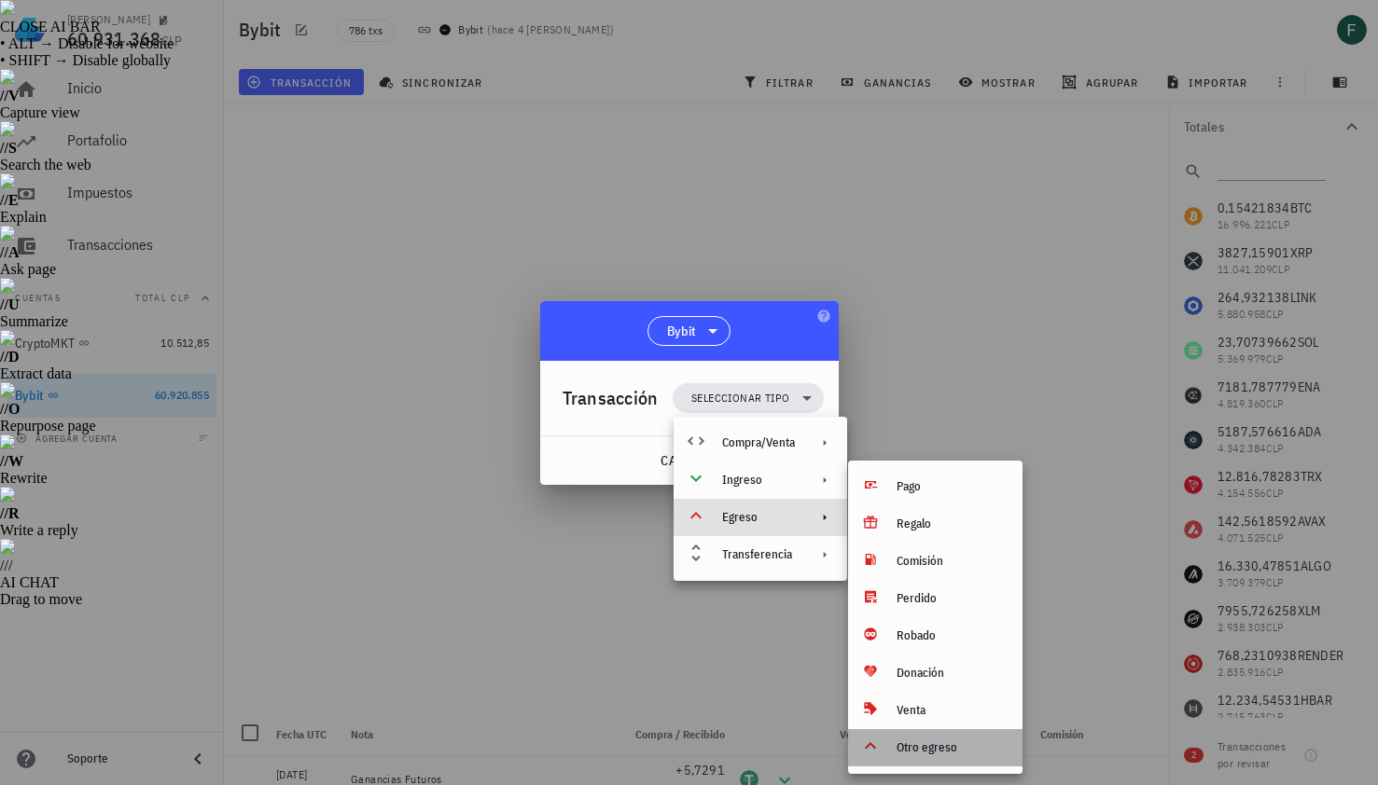
click at [910, 742] on div "Otro egreso" at bounding box center [952, 748] width 111 height 15
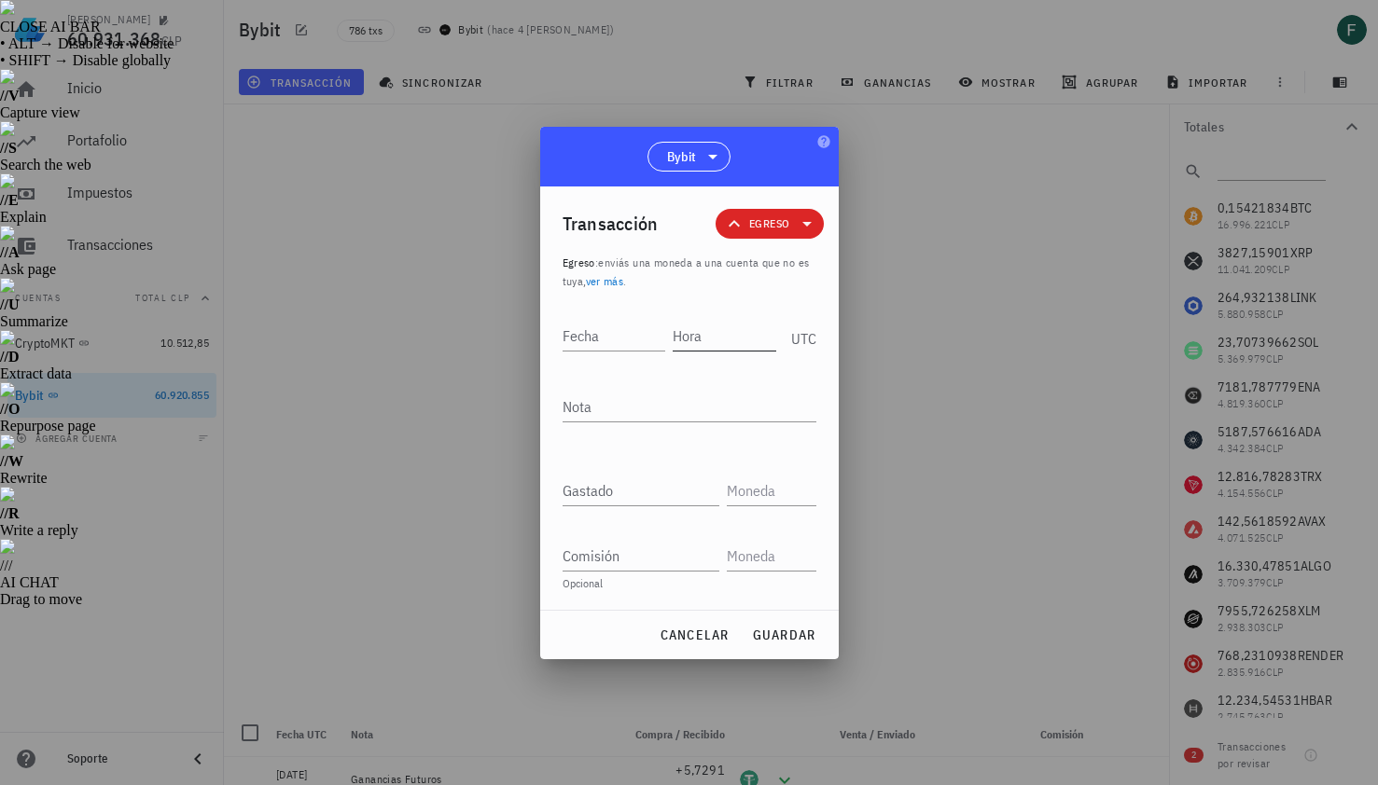
click at [736, 343] on input "Hora" at bounding box center [725, 336] width 104 height 30
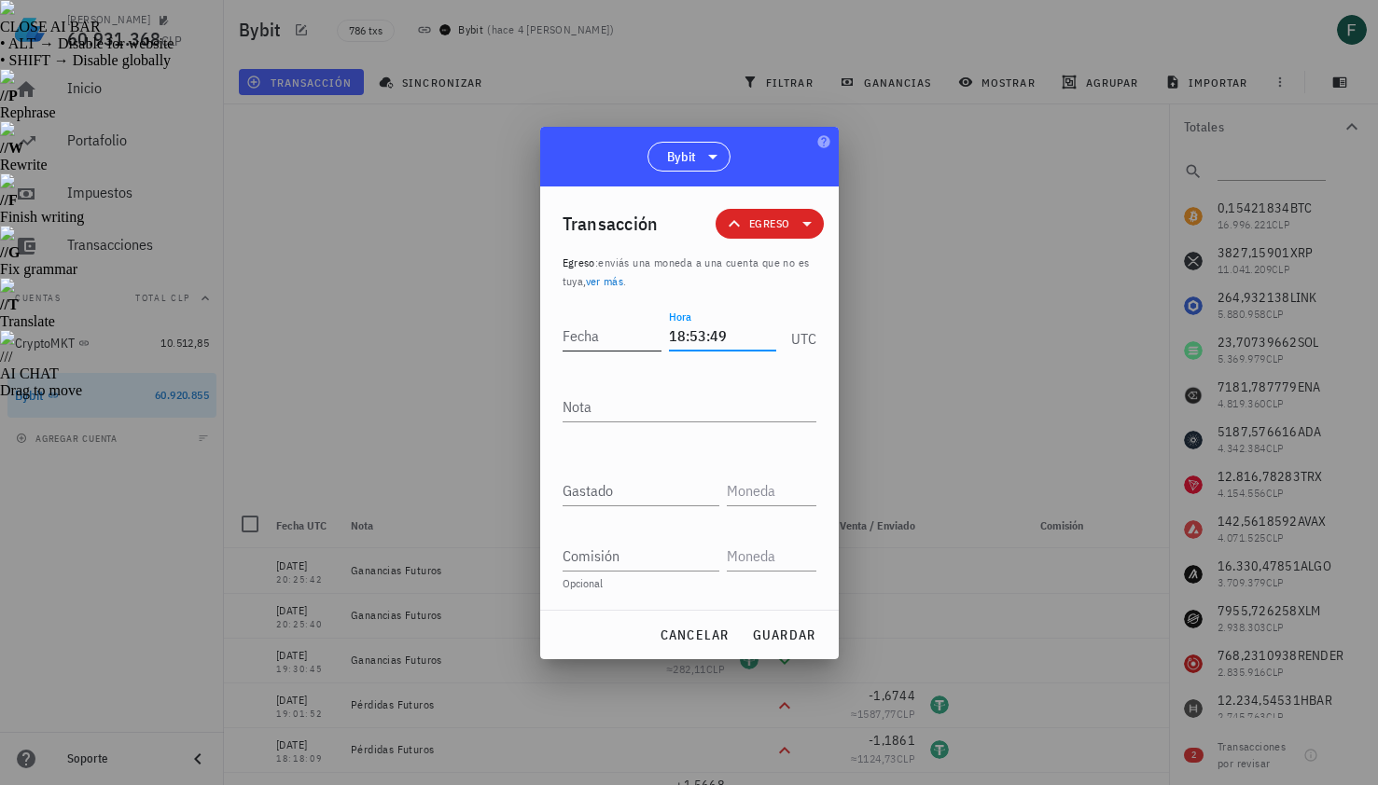
type input "18:53:49"
click at [623, 338] on input "Fecha" at bounding box center [613, 336] width 100 height 30
type input "[DATE]"
click at [611, 403] on textarea "Nota" at bounding box center [690, 407] width 254 height 30
type textarea "Pérdidas Futuros"
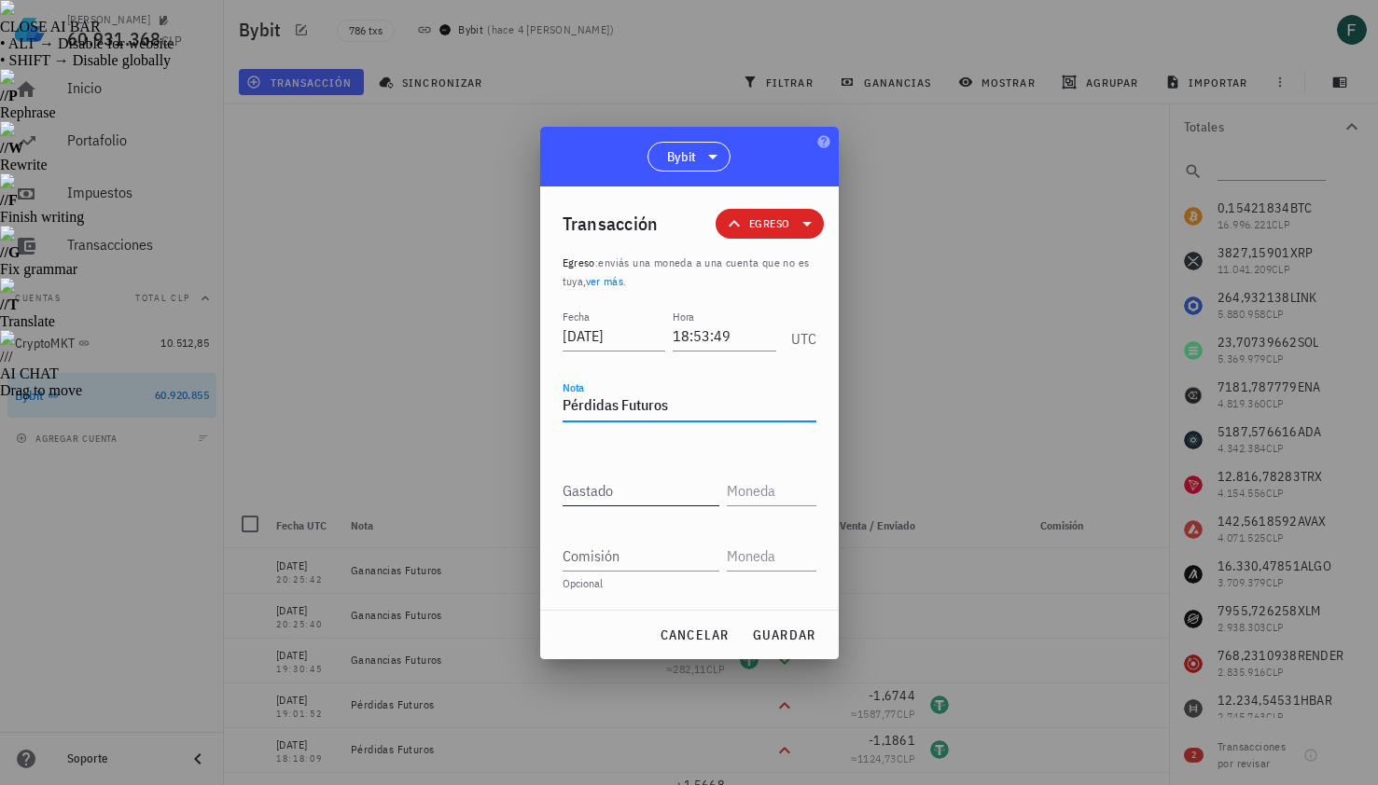
click at [611, 481] on input "Gastado" at bounding box center [641, 491] width 157 height 30
paste input "0,3026"
type input "0,3026"
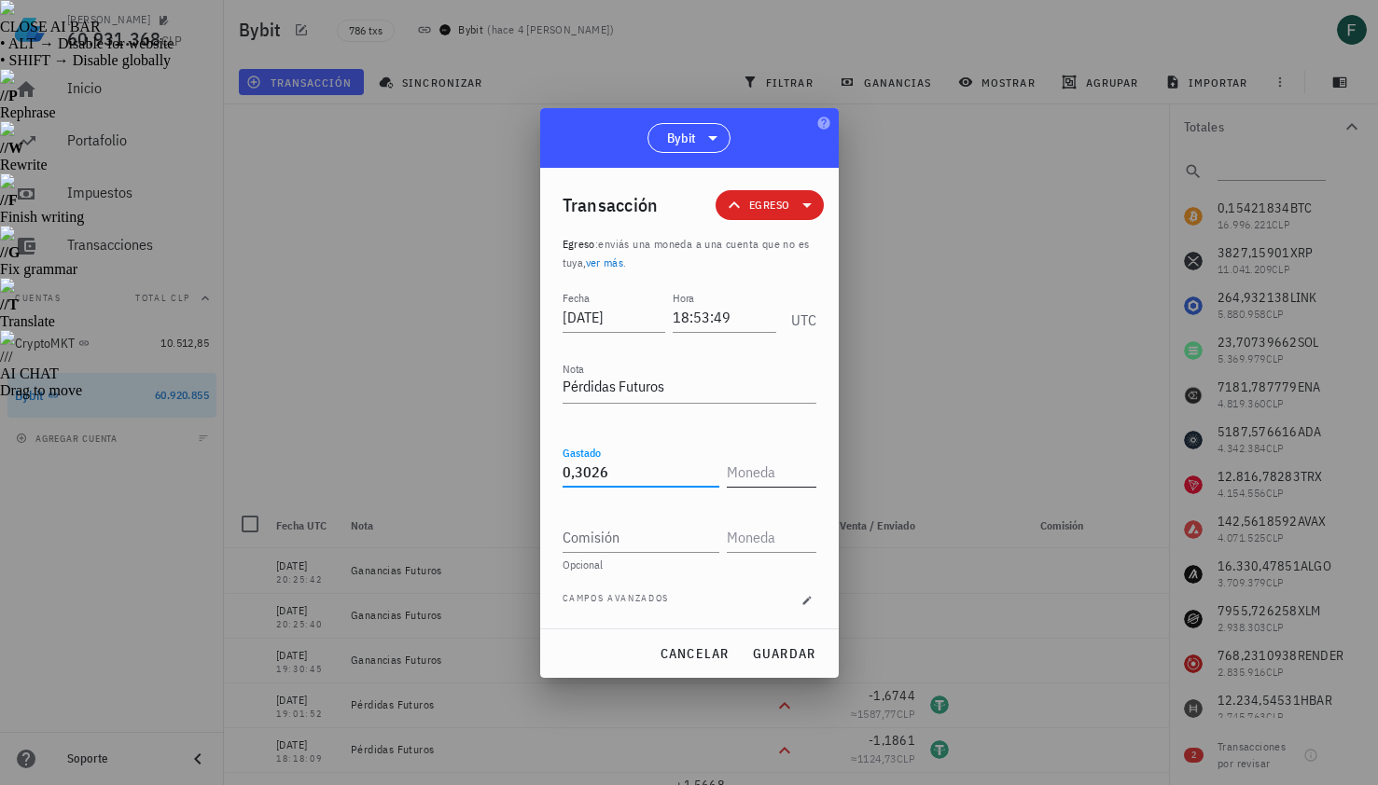
click at [751, 486] on div at bounding box center [772, 472] width 90 height 30
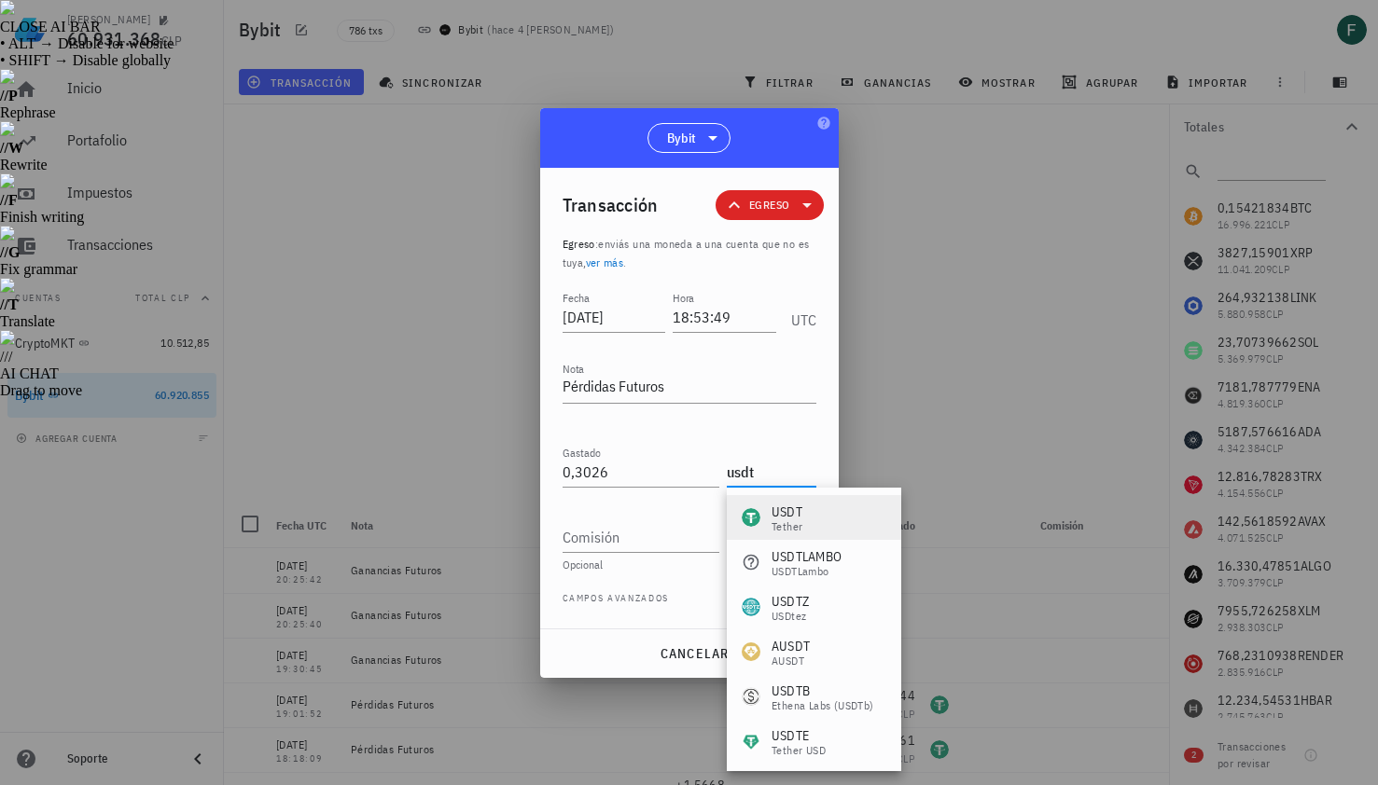
click at [780, 517] on div "USDT" at bounding box center [786, 512] width 31 height 19
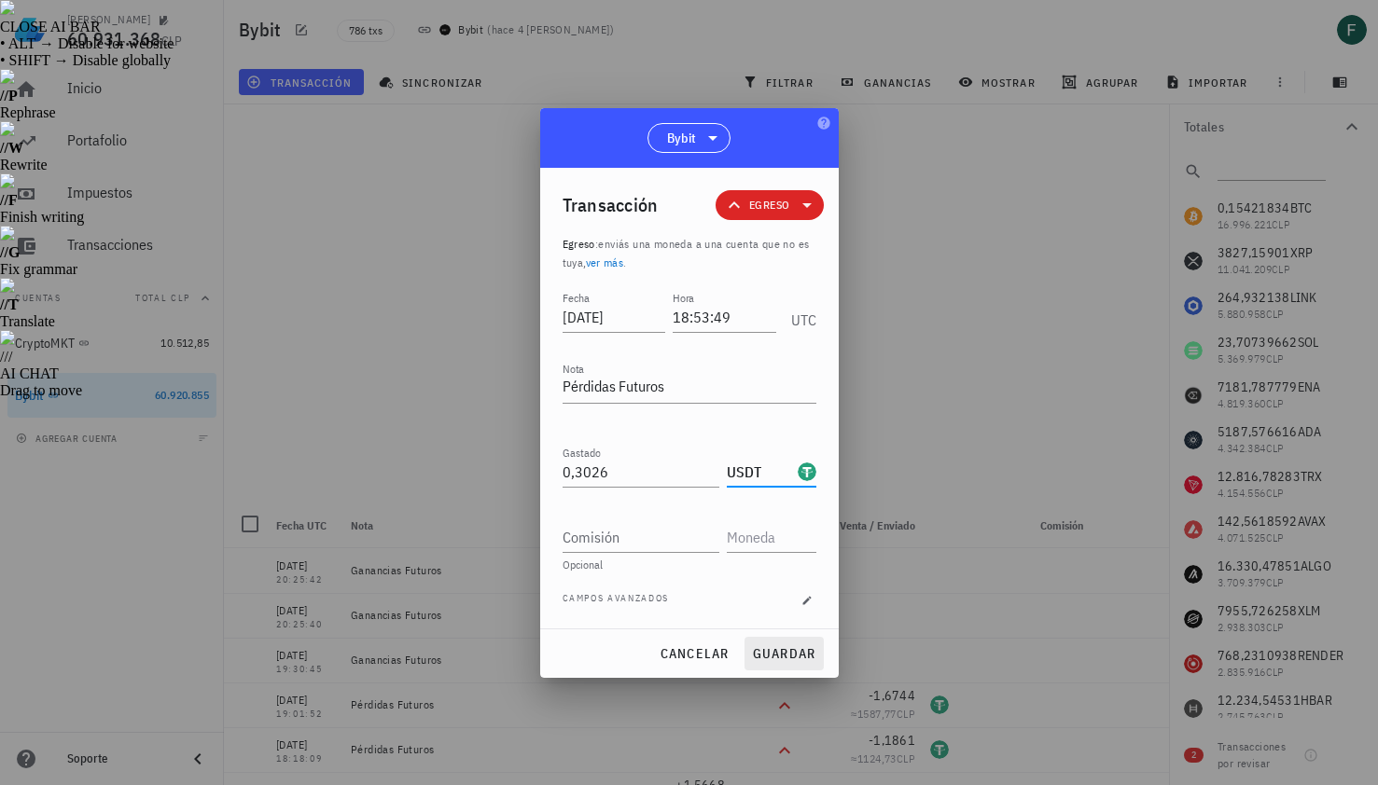
type input "USDT"
click at [792, 662] on button "guardar" at bounding box center [783, 654] width 79 height 34
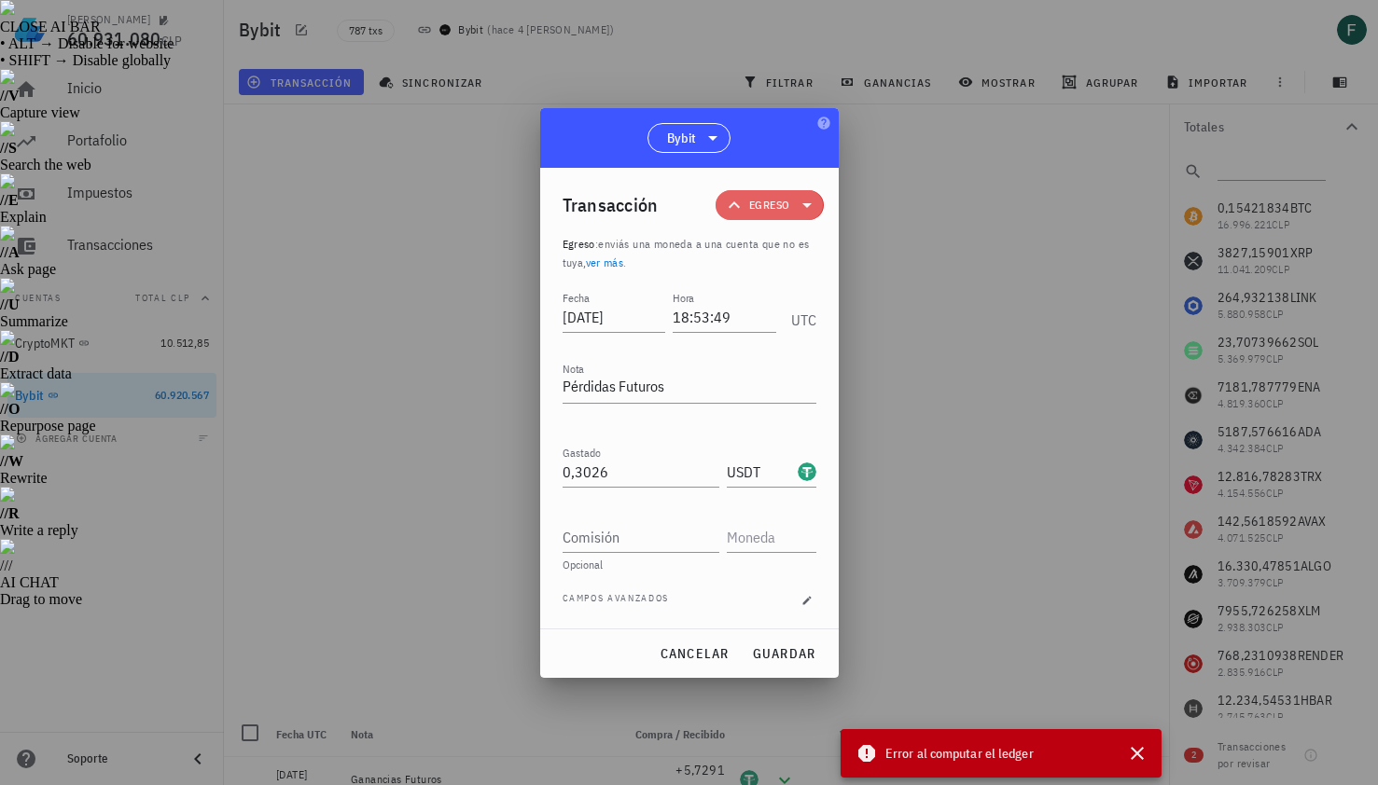
click at [787, 211] on span "Egreso" at bounding box center [769, 205] width 40 height 19
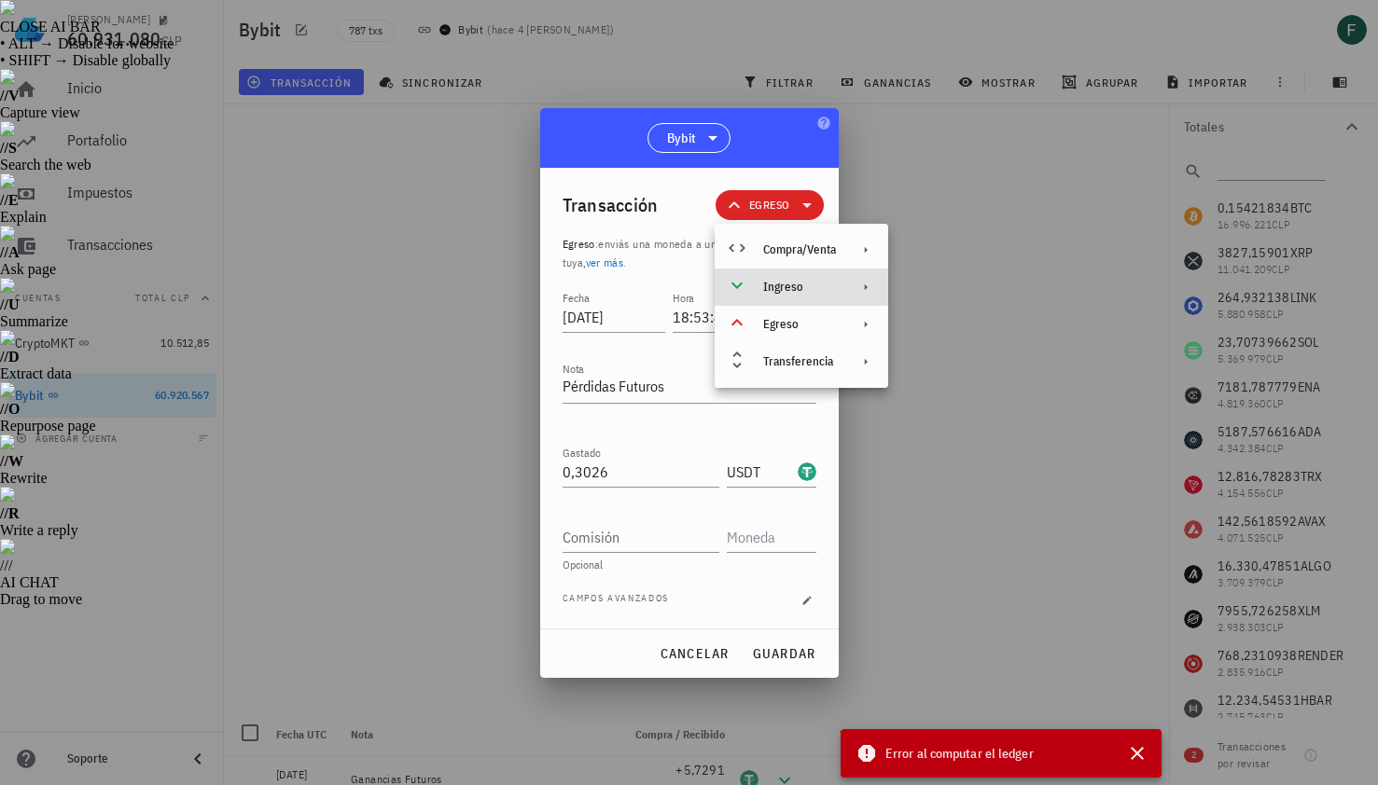
click at [785, 286] on div "Ingreso" at bounding box center [799, 287] width 73 height 15
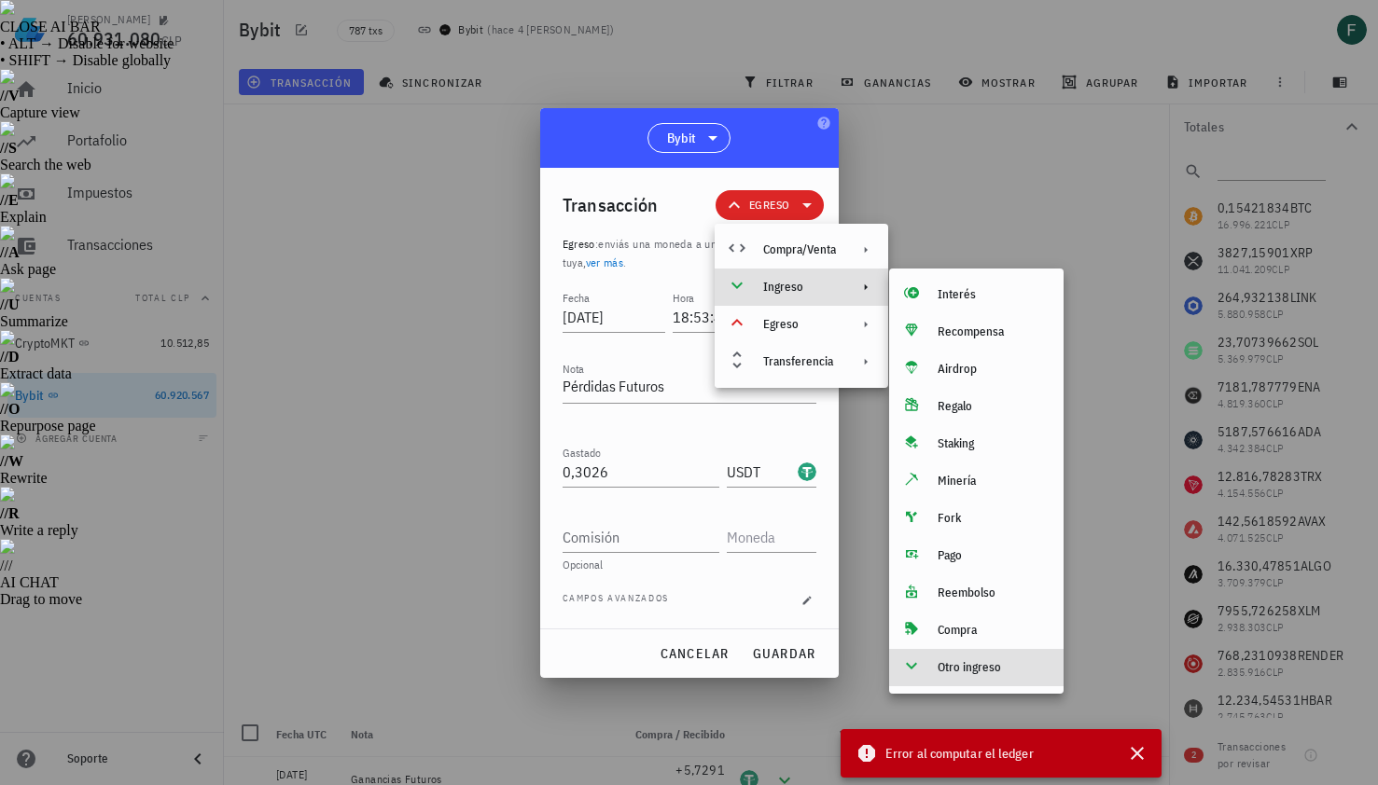
click at [944, 668] on div "Otro ingreso" at bounding box center [993, 667] width 111 height 15
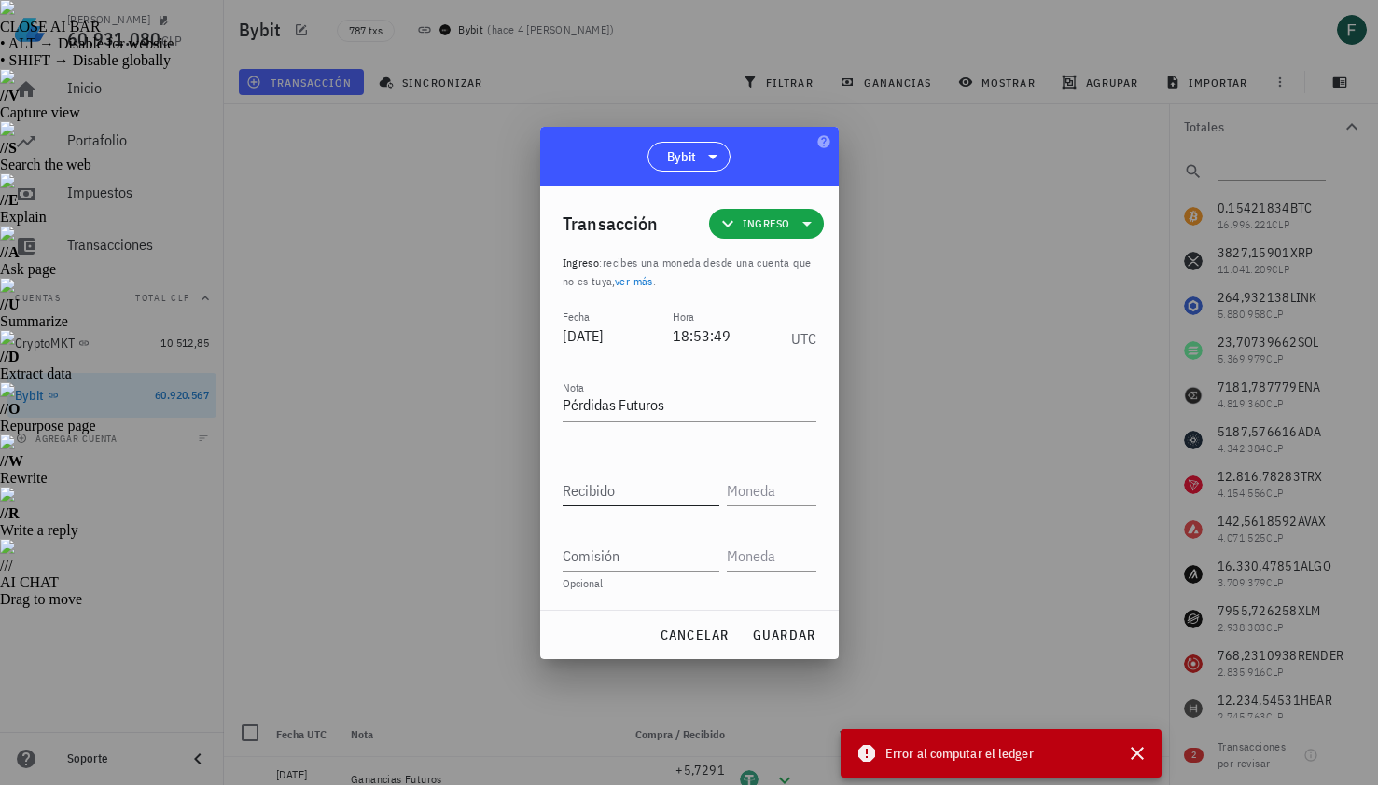
click at [629, 497] on input "Recibido" at bounding box center [641, 491] width 157 height 30
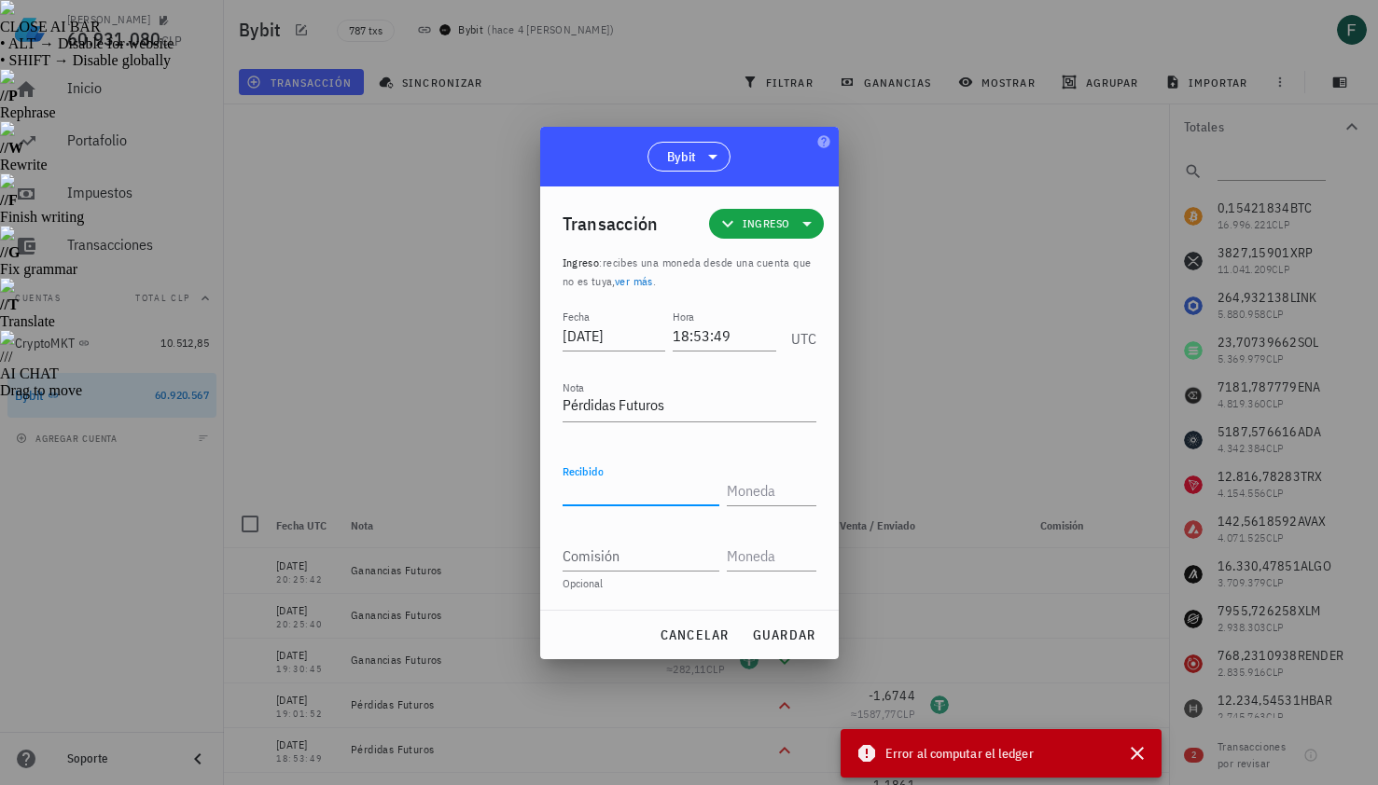
paste input "0,3026"
type input "0,3026"
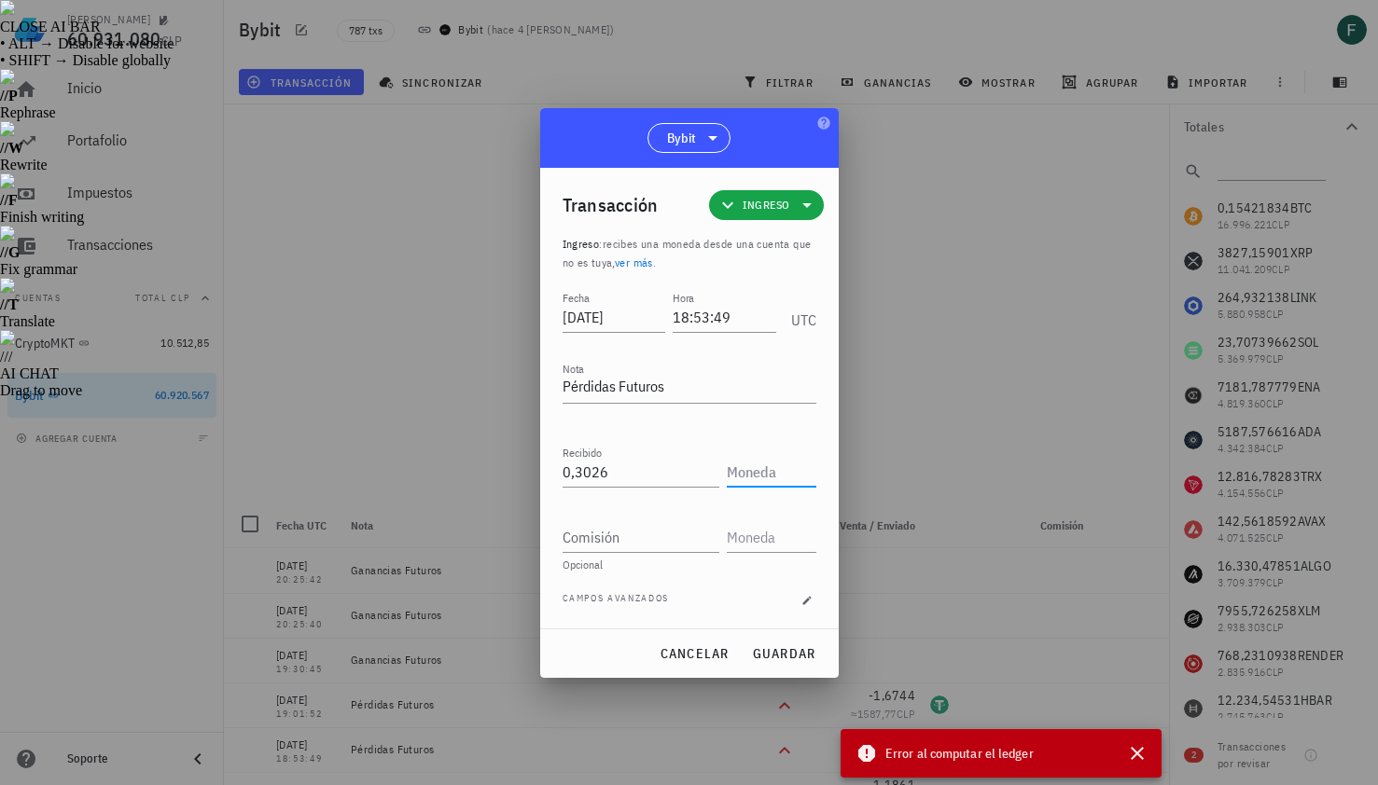
click at [759, 474] on input "text" at bounding box center [770, 472] width 86 height 30
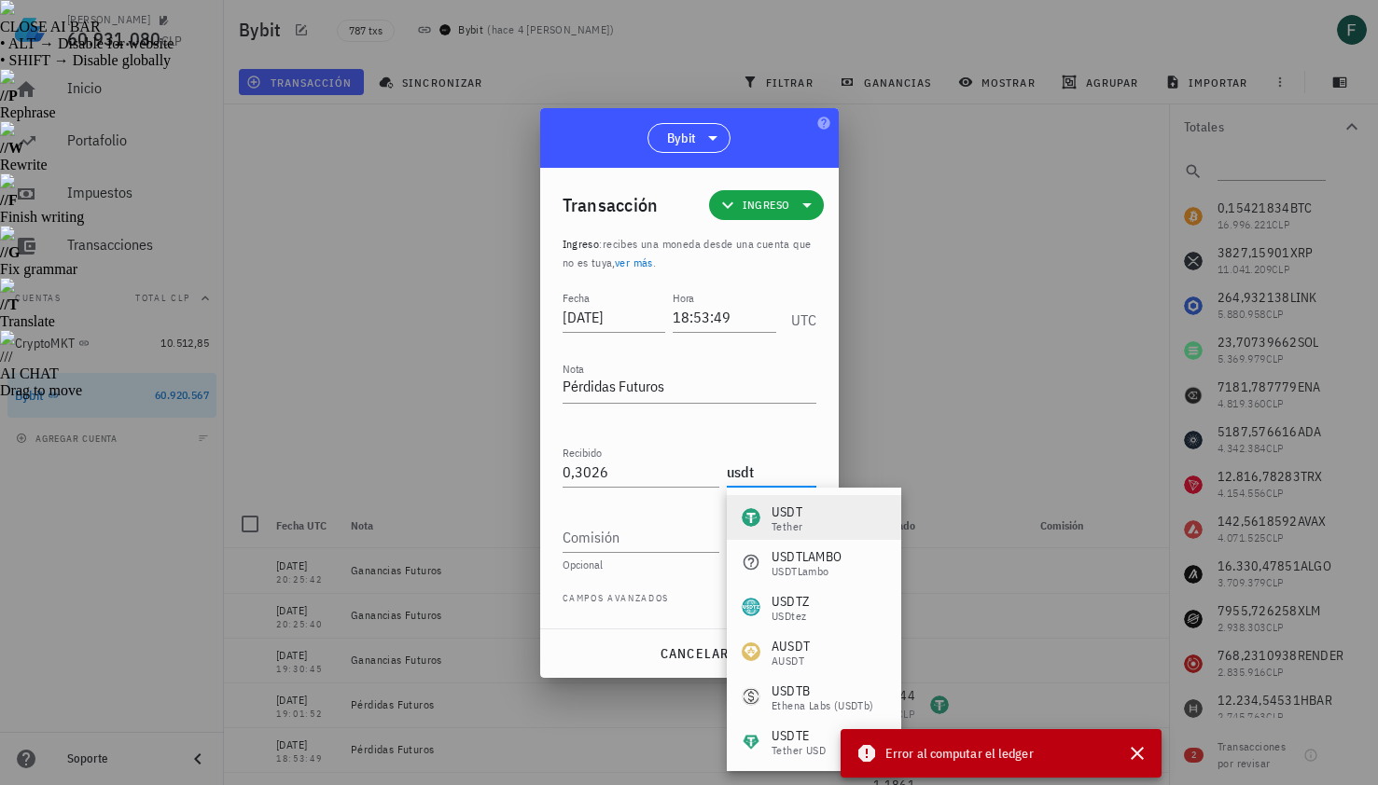
click at [790, 519] on div "USDT Tether" at bounding box center [786, 518] width 31 height 30
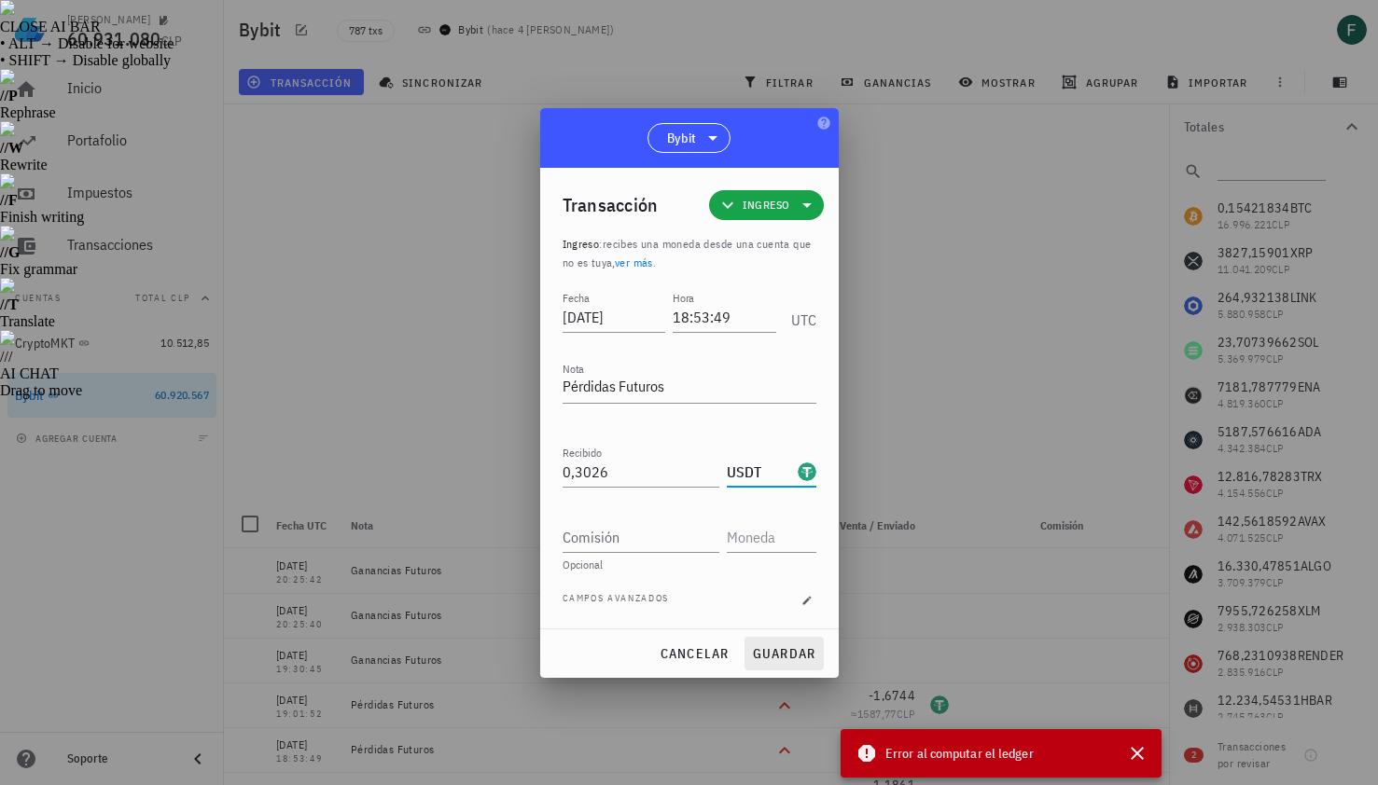
type input "USDT"
click at [782, 653] on span "guardar" at bounding box center [784, 654] width 64 height 17
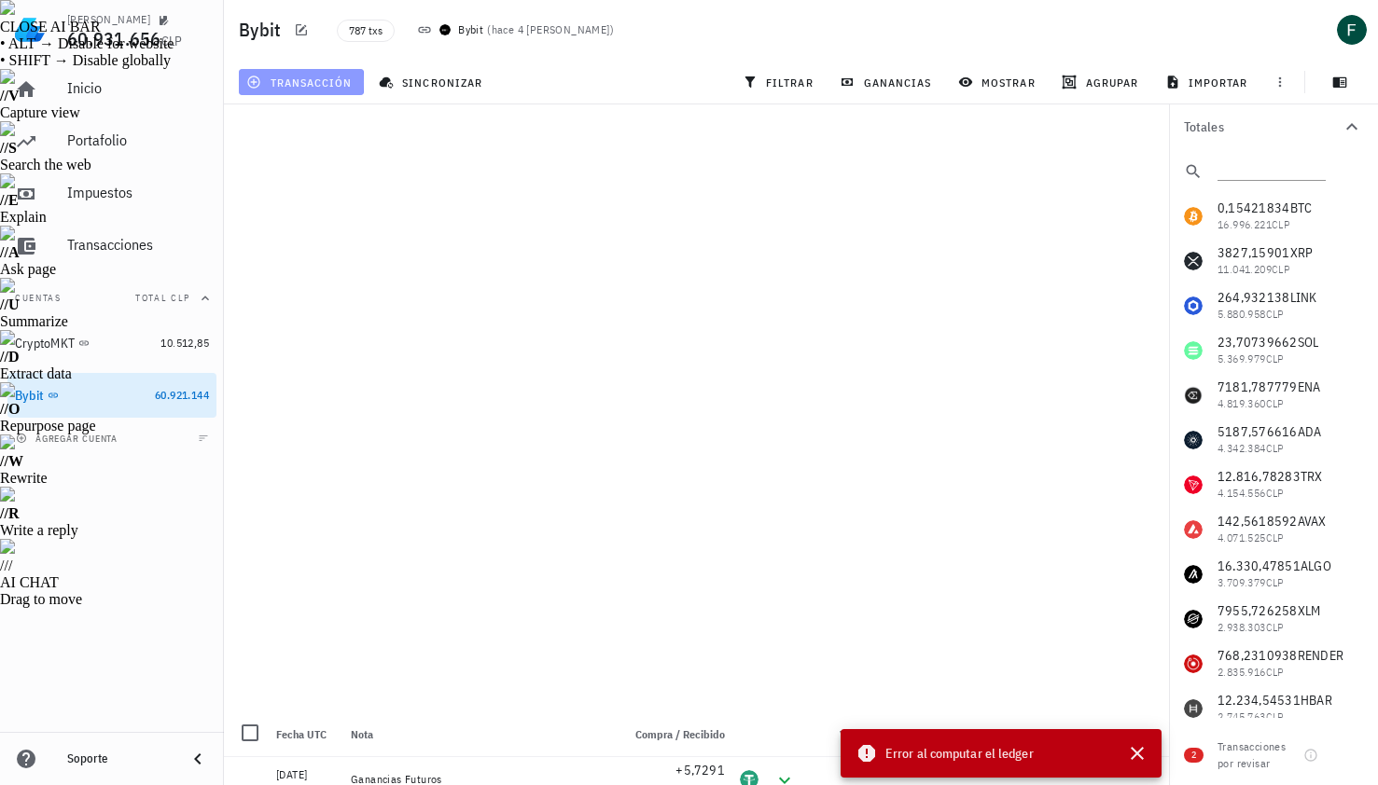
click at [311, 85] on span "transacción" at bounding box center [301, 82] width 102 height 15
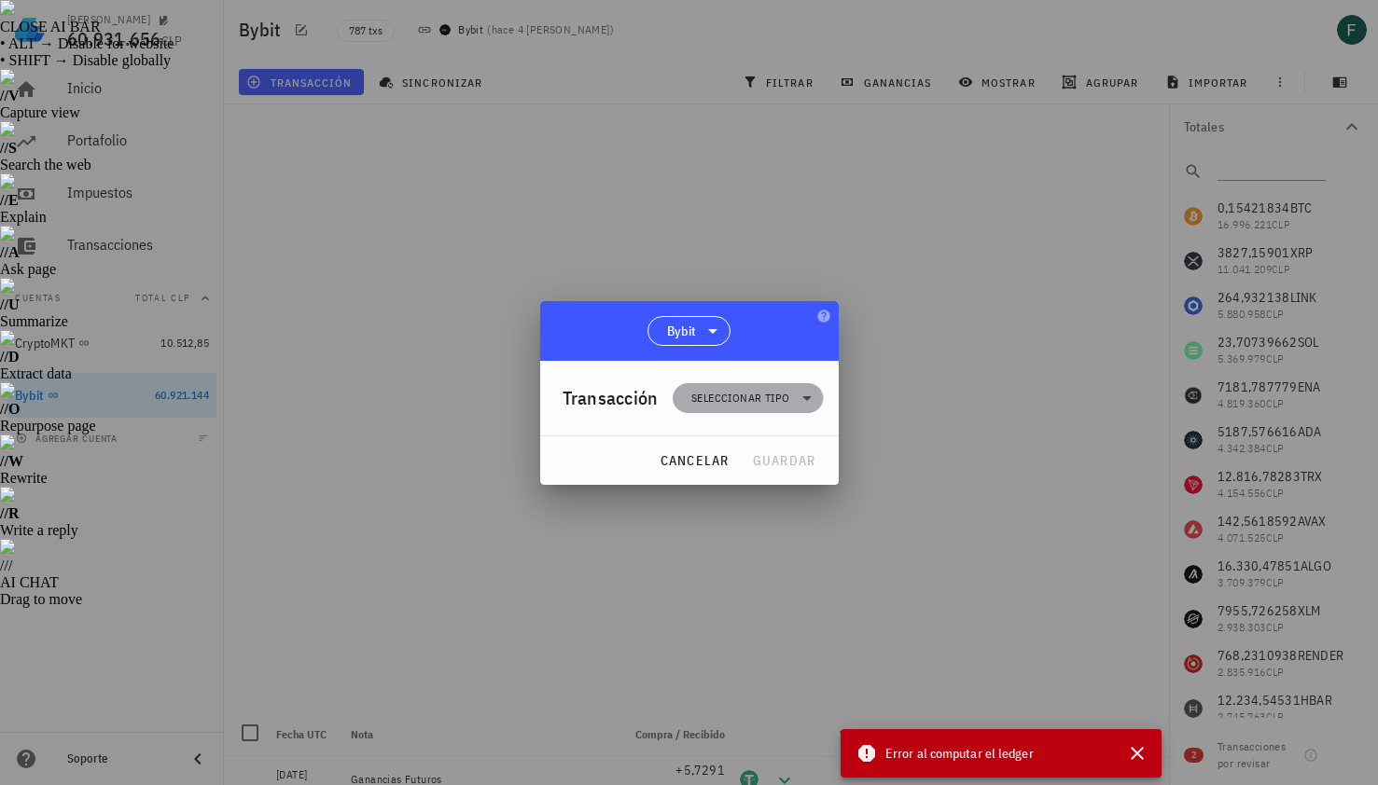
click at [767, 394] on span "Seleccionar tipo" at bounding box center [740, 398] width 98 height 19
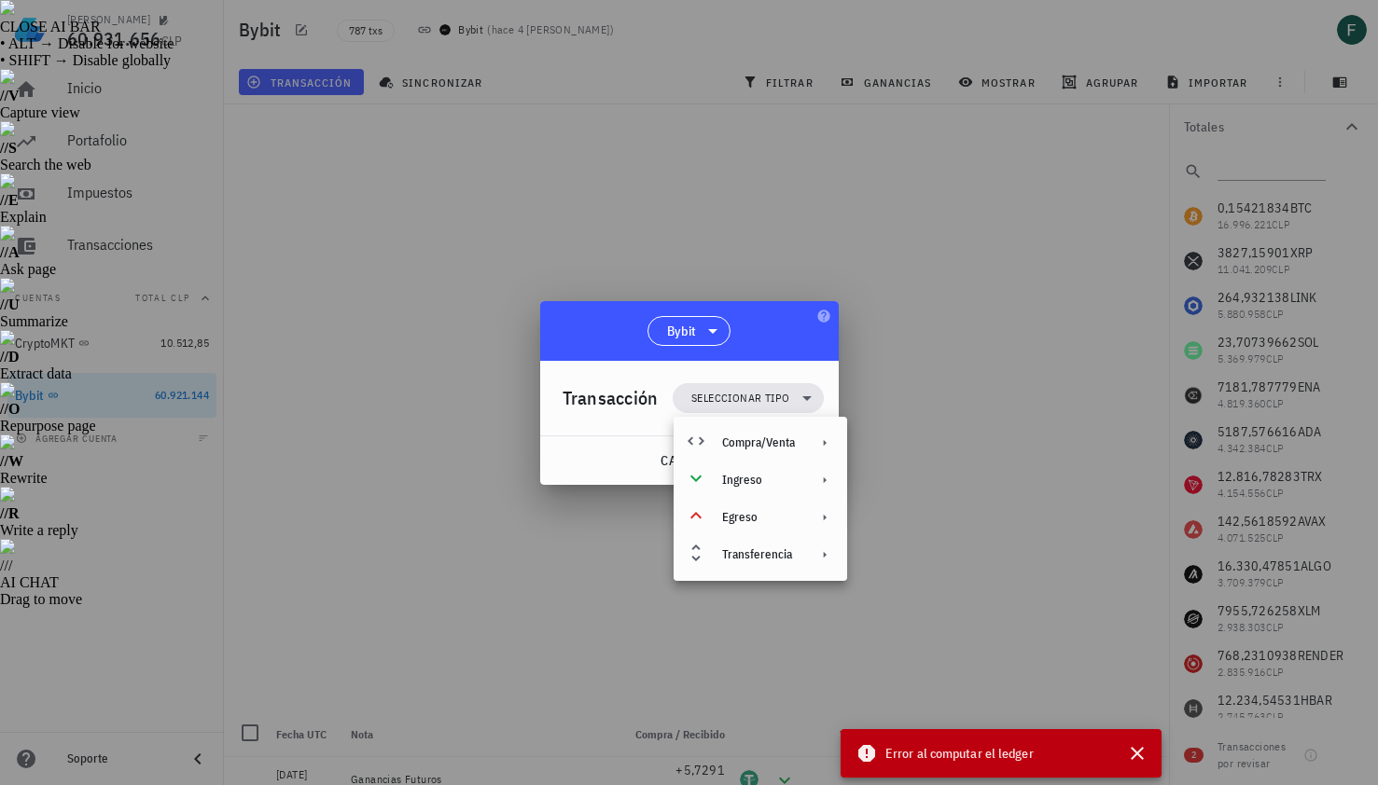
click at [933, 383] on div at bounding box center [689, 392] width 1378 height 785
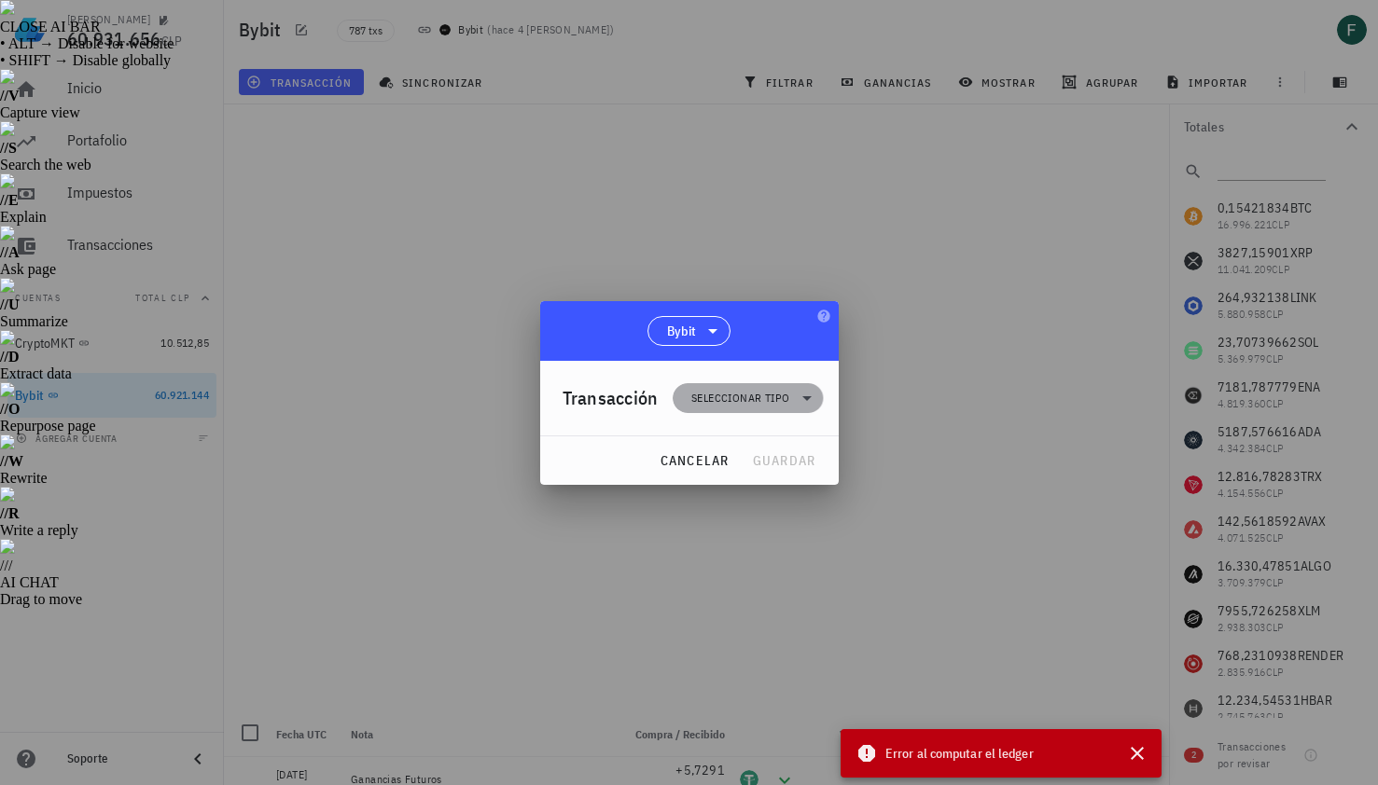
click at [775, 399] on span "Seleccionar tipo" at bounding box center [740, 398] width 98 height 19
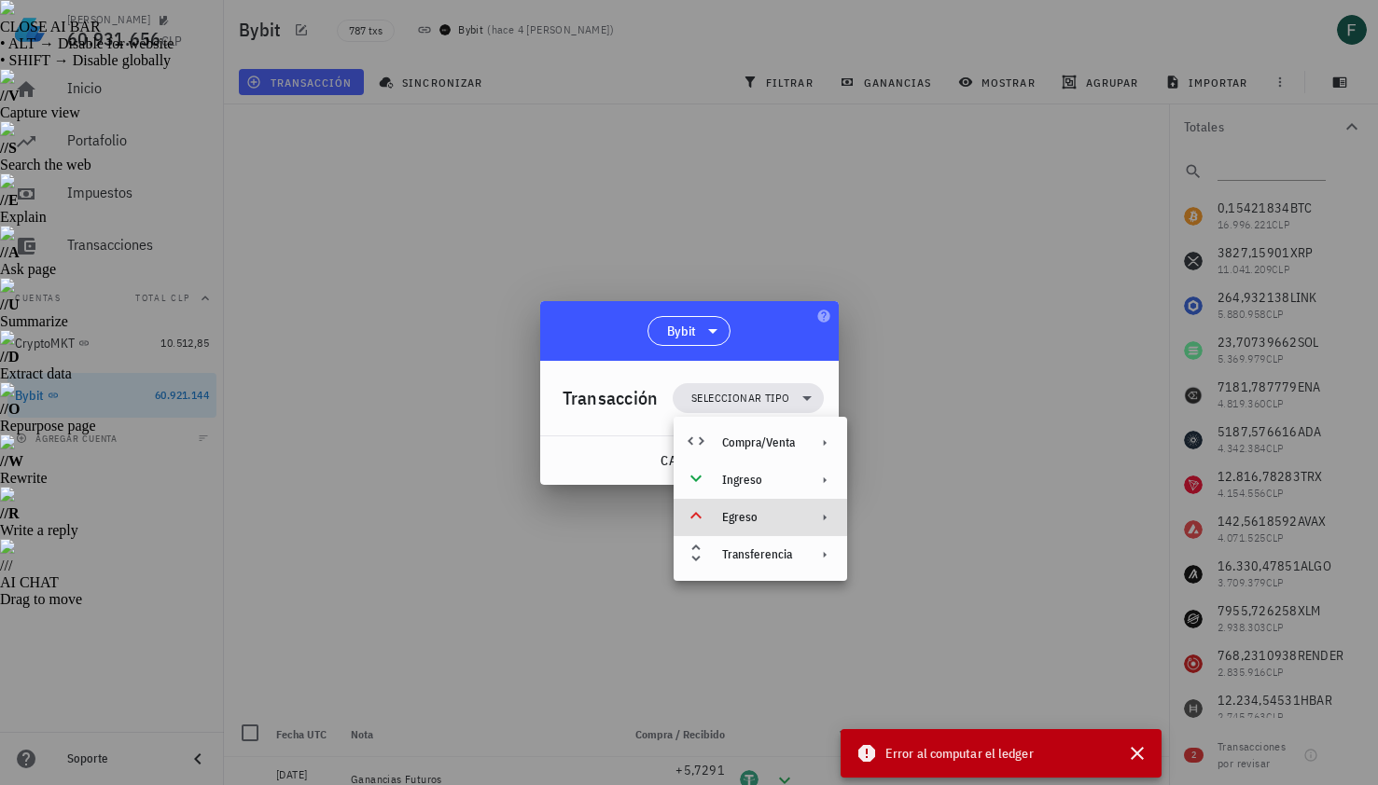
click at [766, 522] on div "Egreso" at bounding box center [758, 517] width 73 height 15
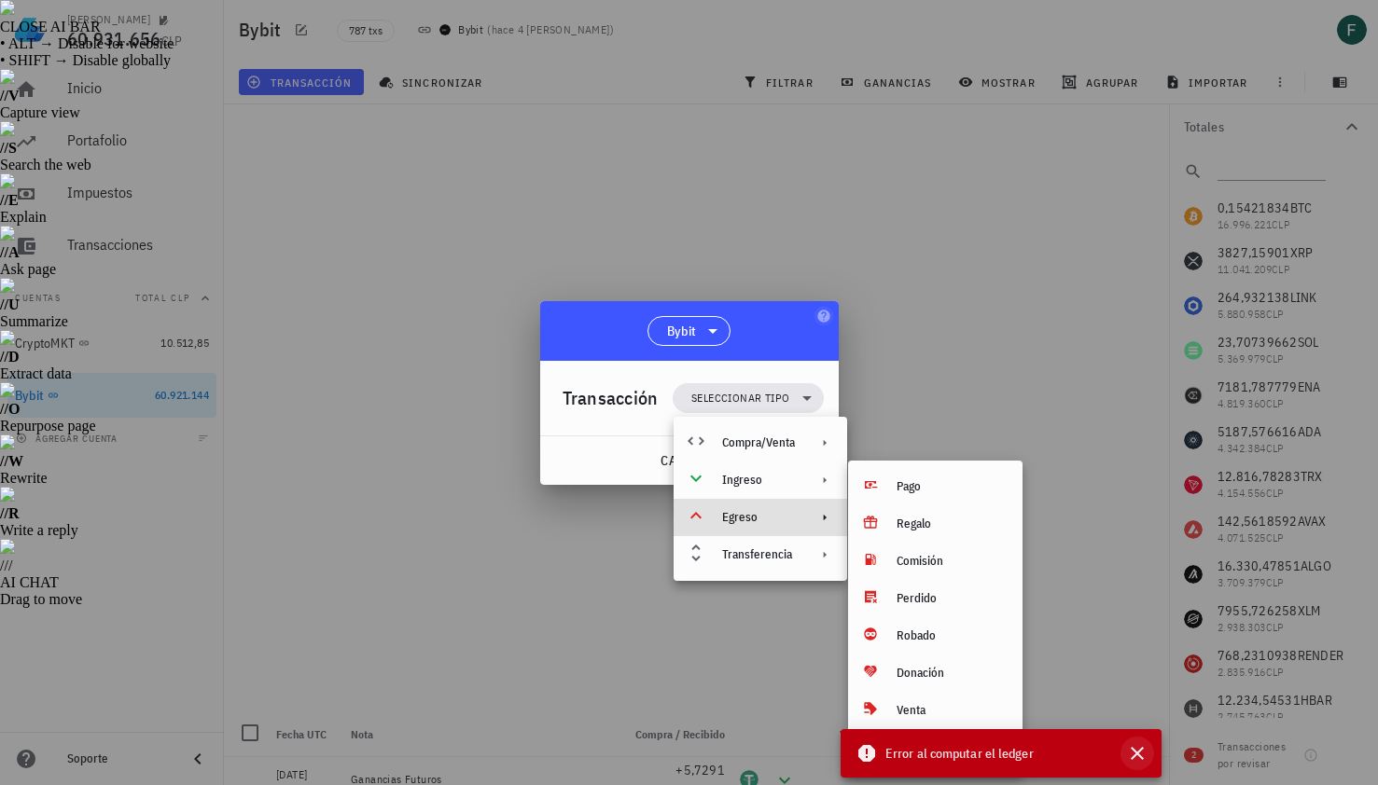
click at [1144, 755] on icon "button" at bounding box center [1137, 754] width 22 height 22
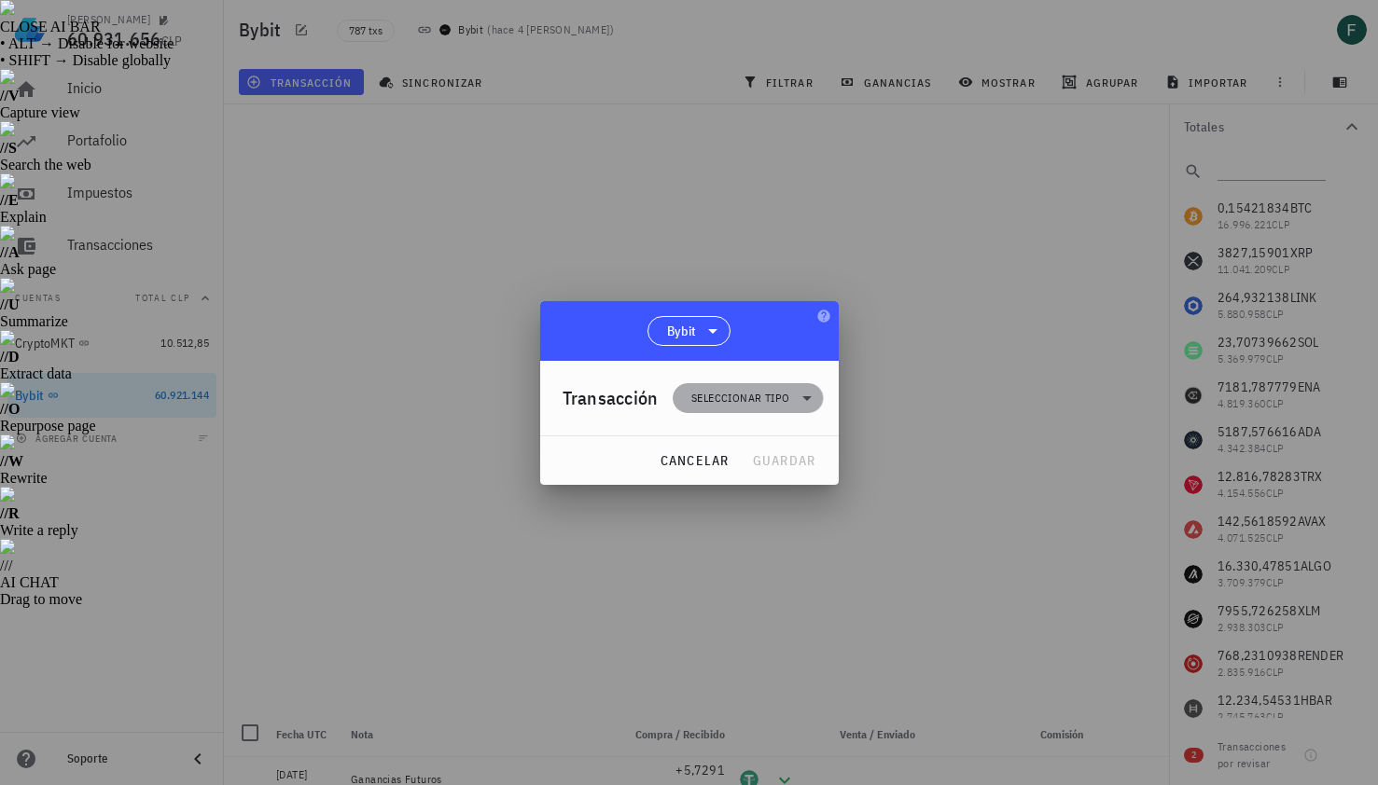
click at [812, 388] on icon at bounding box center [807, 398] width 22 height 22
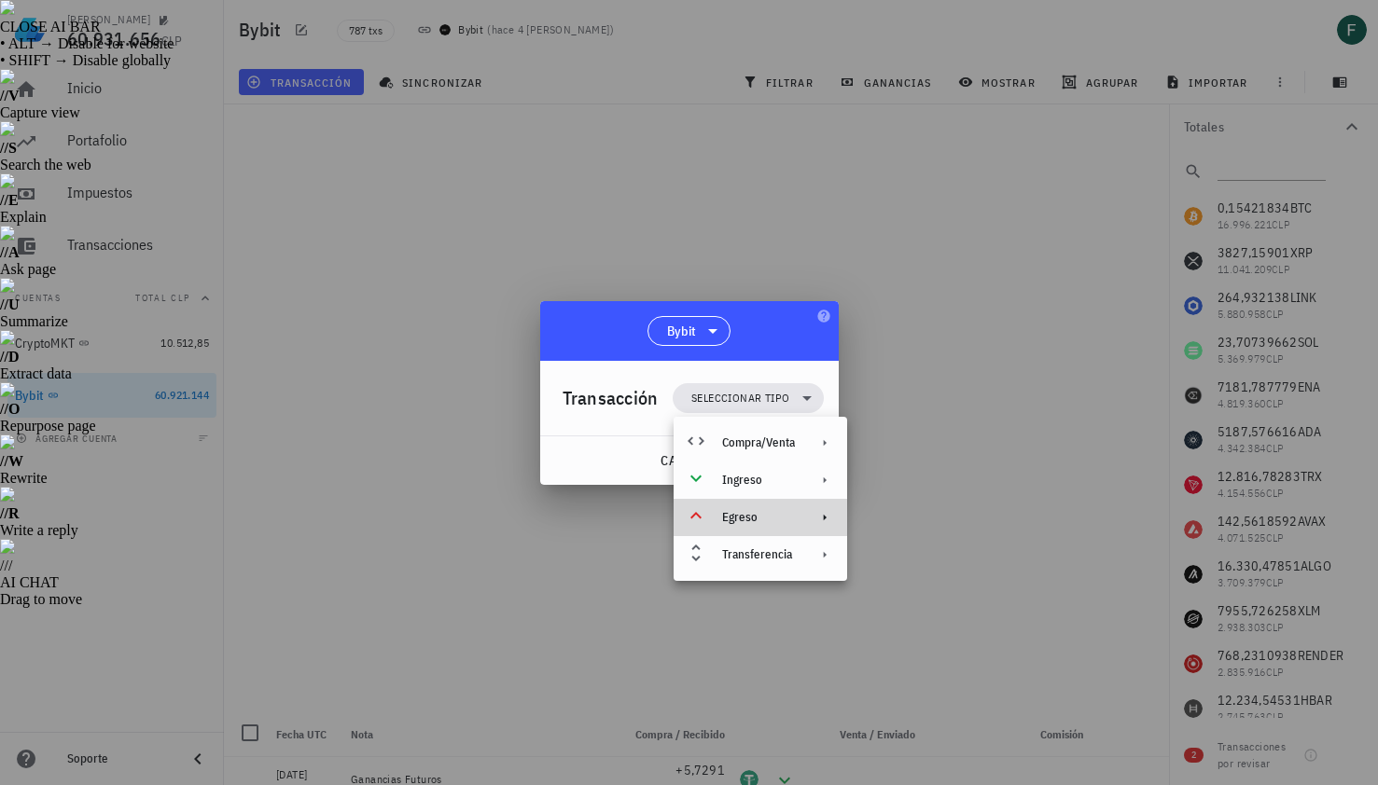
click at [775, 518] on div "Egreso" at bounding box center [758, 517] width 73 height 15
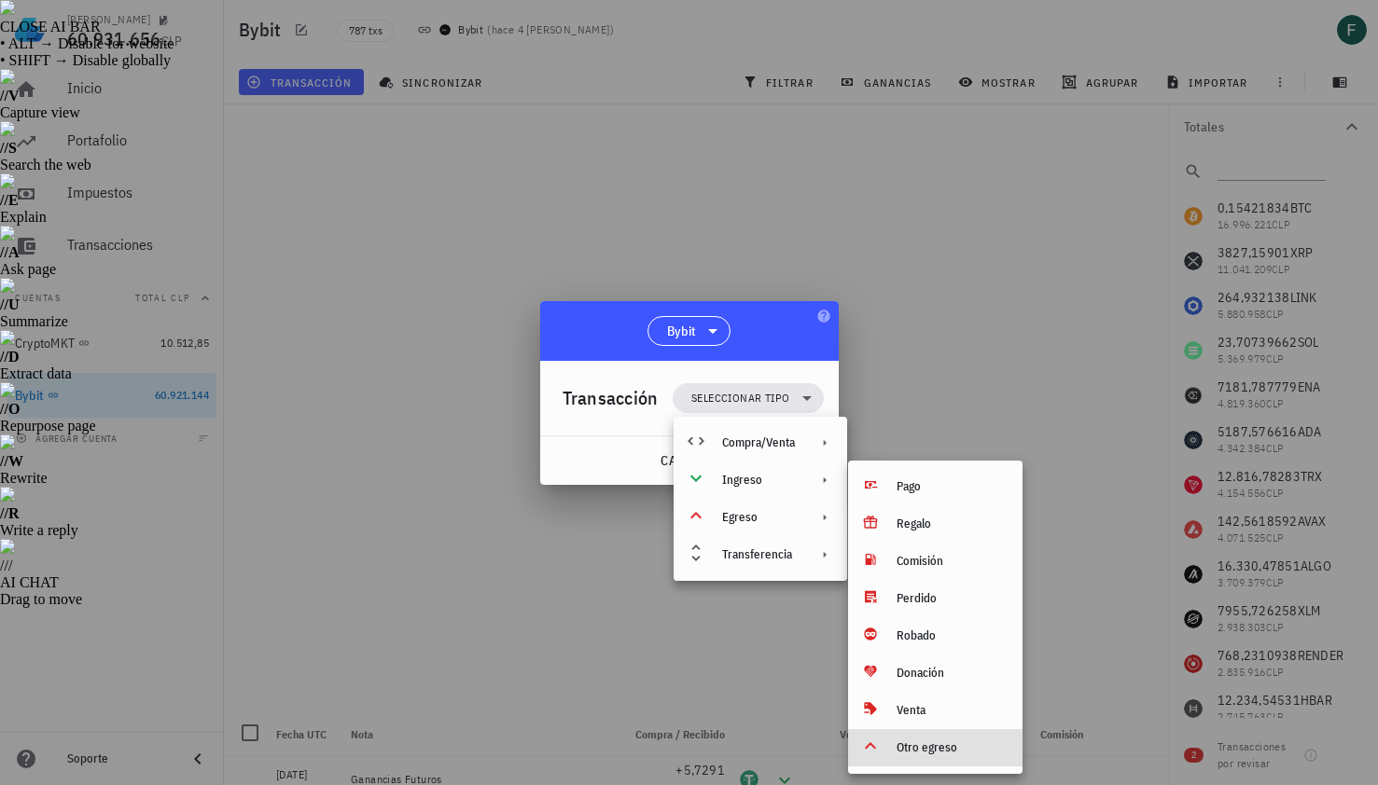
click at [940, 758] on div "Otro egreso" at bounding box center [935, 748] width 174 height 37
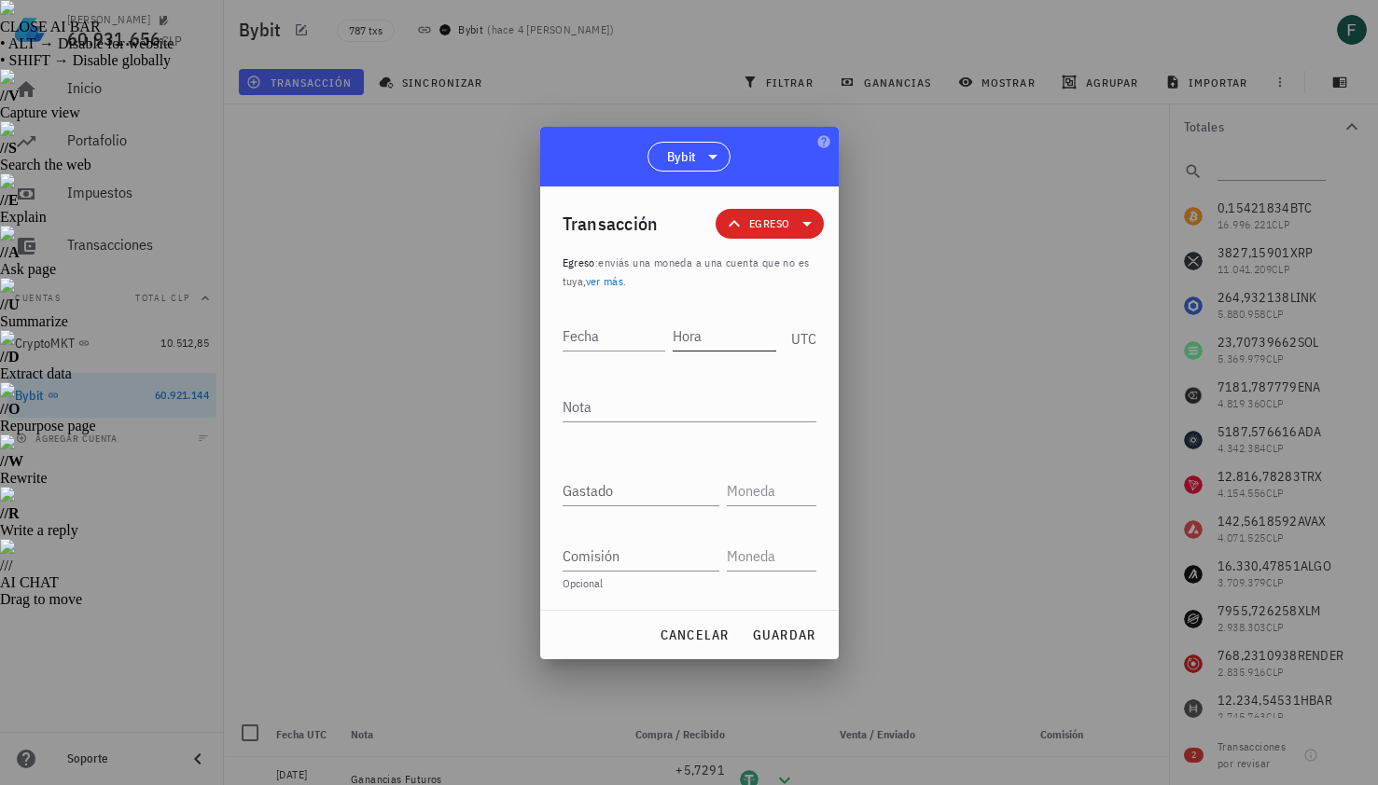
click at [730, 341] on input "Hora" at bounding box center [725, 336] width 104 height 30
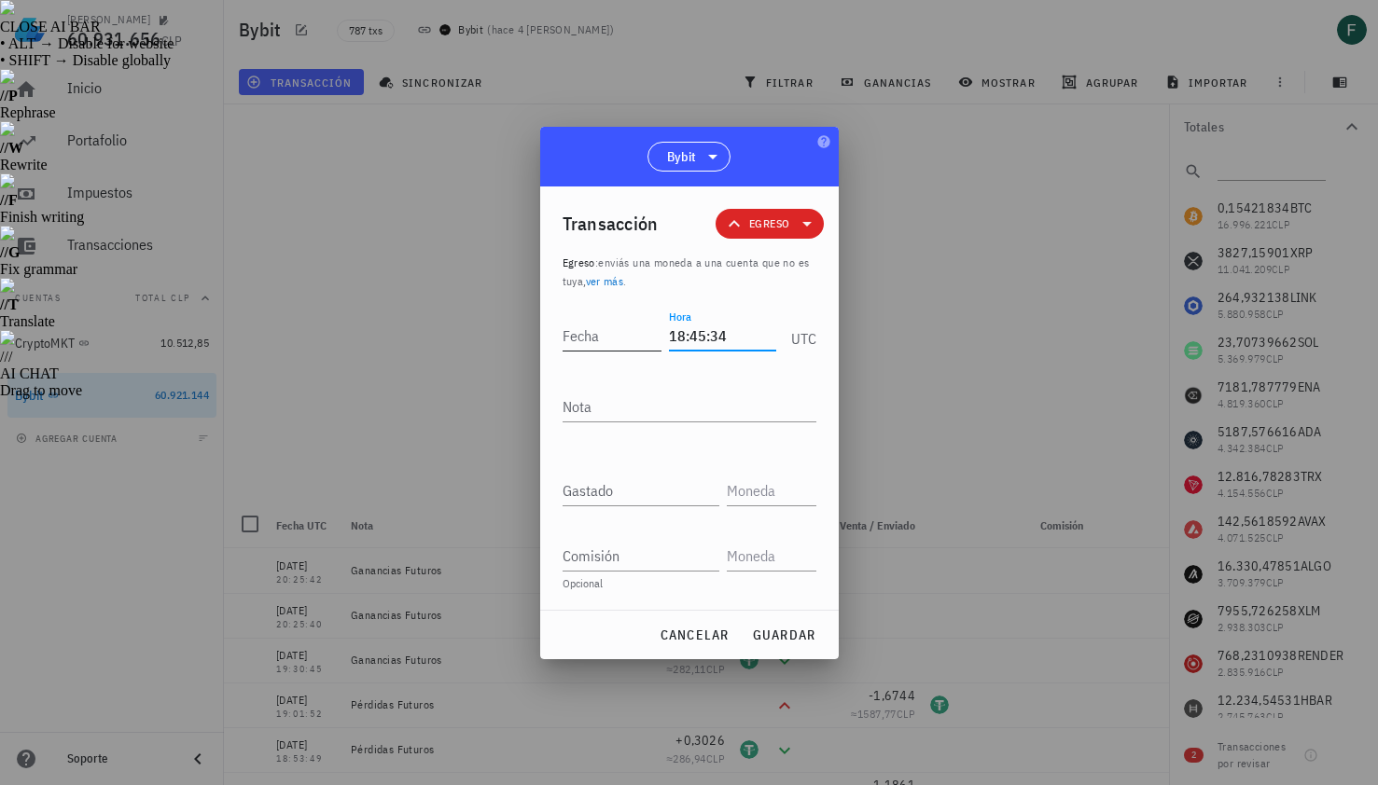
type input "18:45:34"
click at [627, 336] on input "Fecha" at bounding box center [616, 336] width 106 height 30
type input "[DATE]"
click at [629, 403] on textarea "Nota" at bounding box center [690, 407] width 254 height 30
type textarea "Pérdidas Futuros"
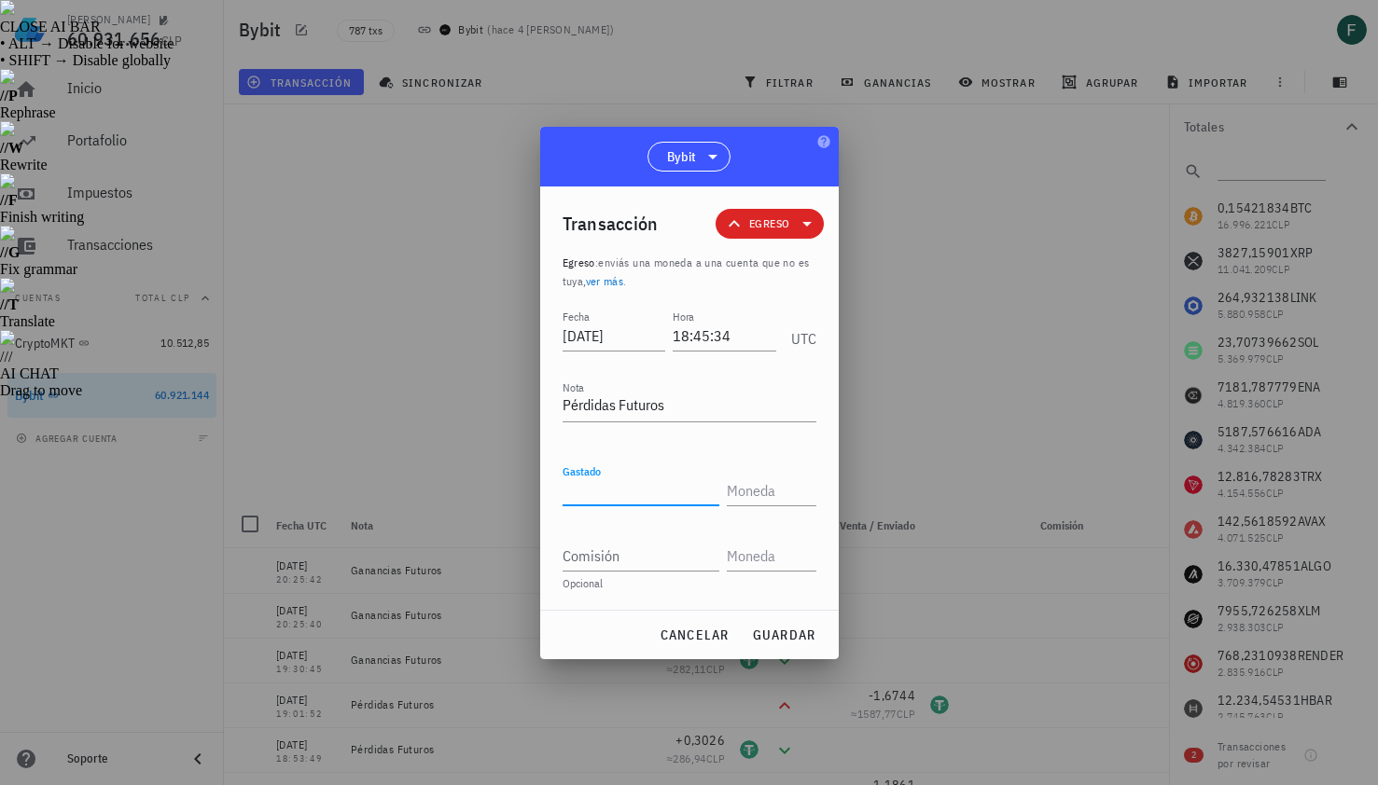
click at [612, 486] on input "Gastado" at bounding box center [641, 491] width 157 height 30
paste input "2,3795"
type input "2,3795"
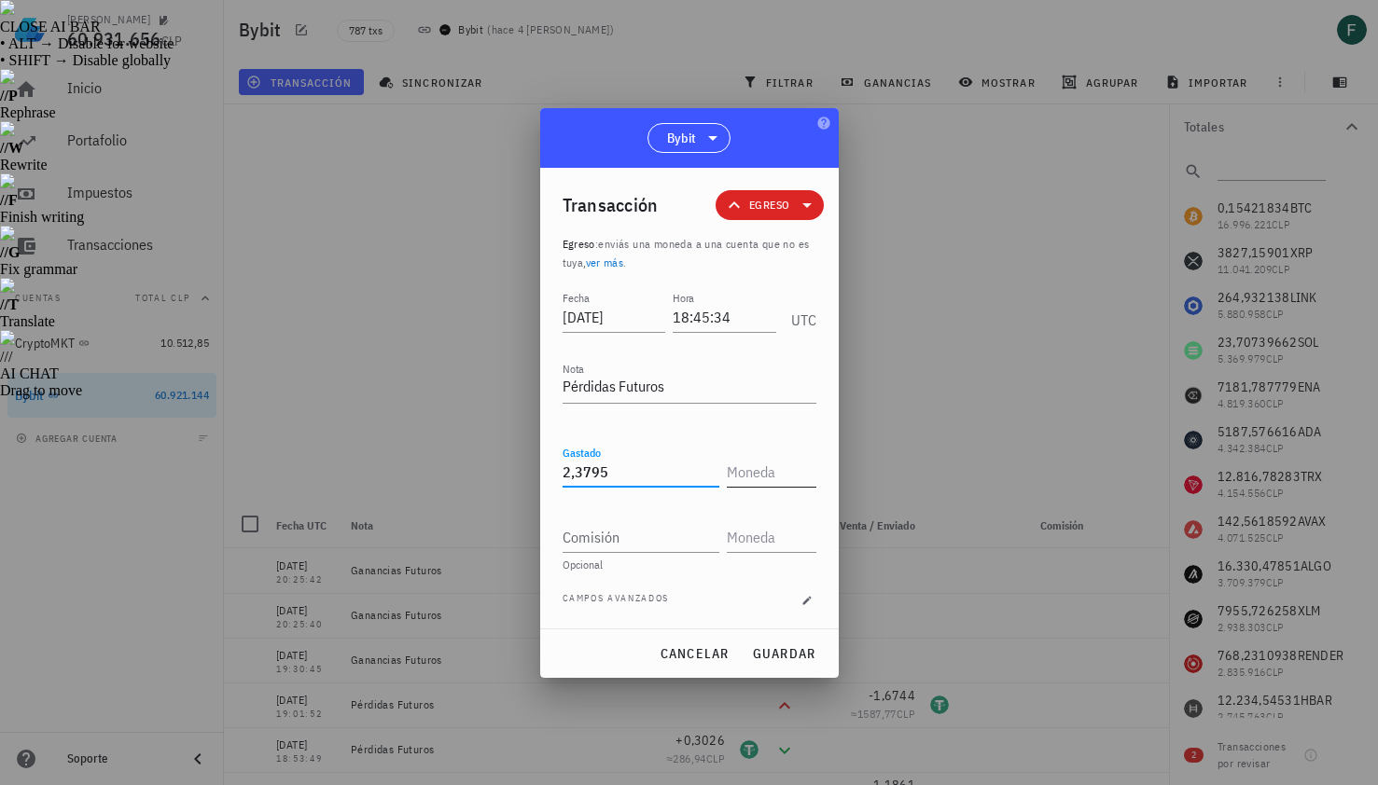
click at [756, 477] on input "text" at bounding box center [770, 472] width 86 height 30
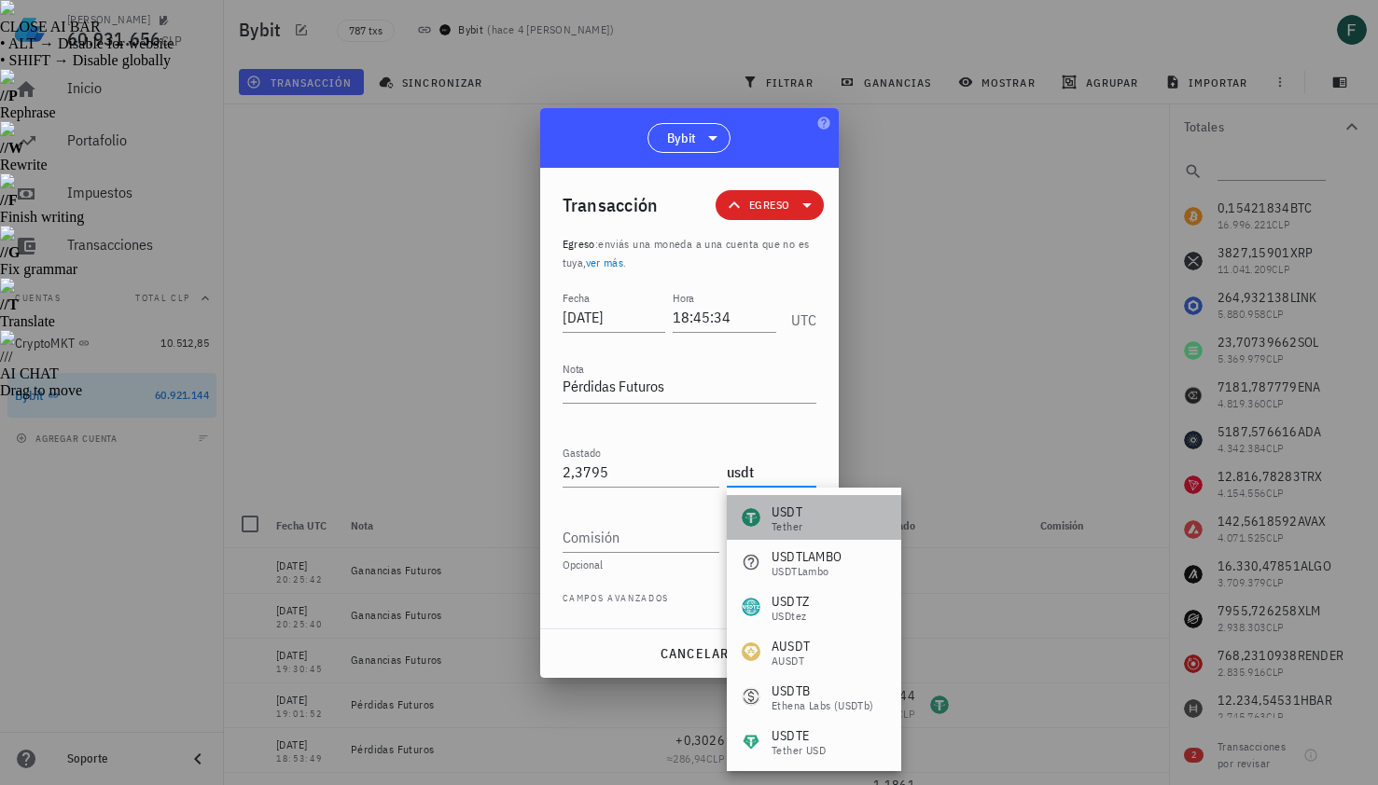
click at [788, 532] on div "Tether" at bounding box center [786, 526] width 31 height 11
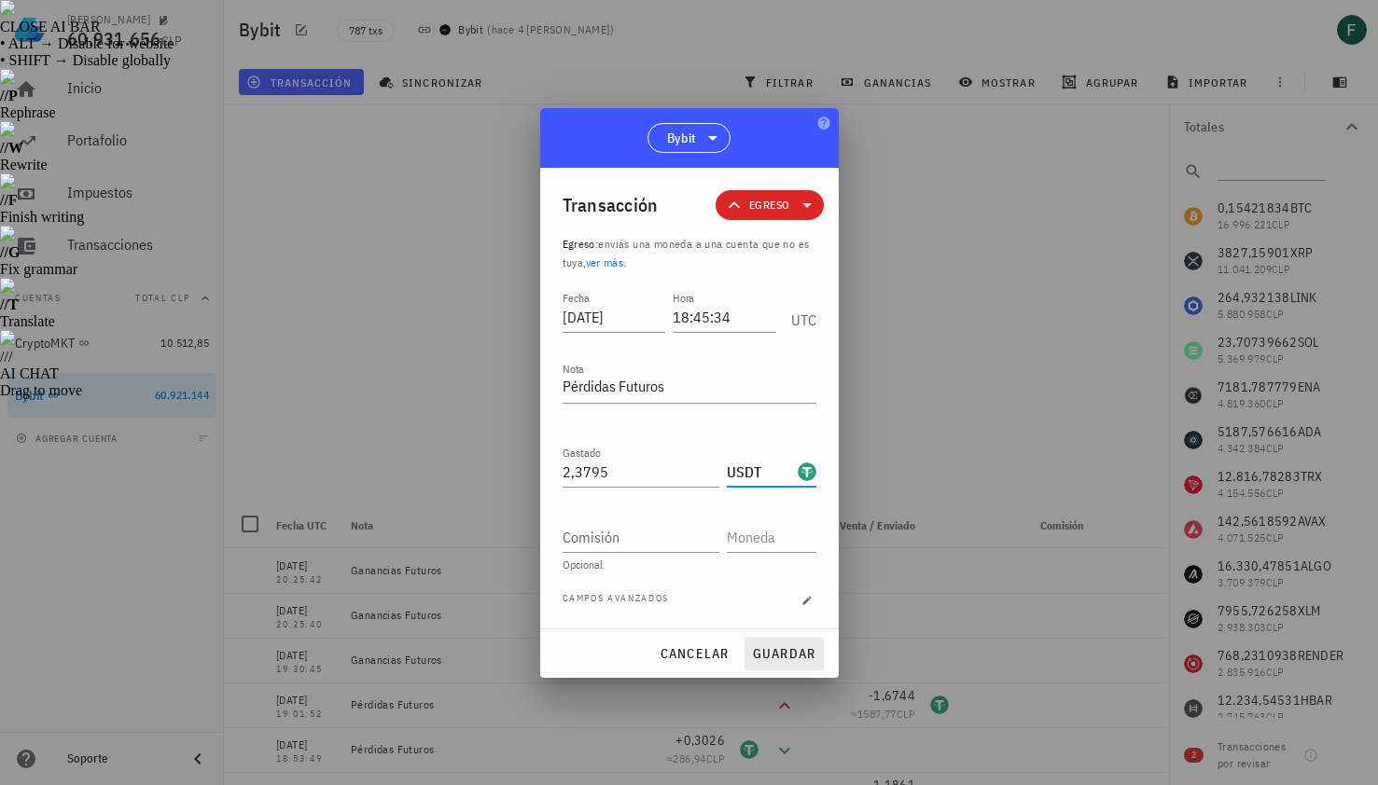
type input "USDT"
click at [781, 642] on button "guardar" at bounding box center [783, 654] width 79 height 34
